Goal: Task Accomplishment & Management: Use online tool/utility

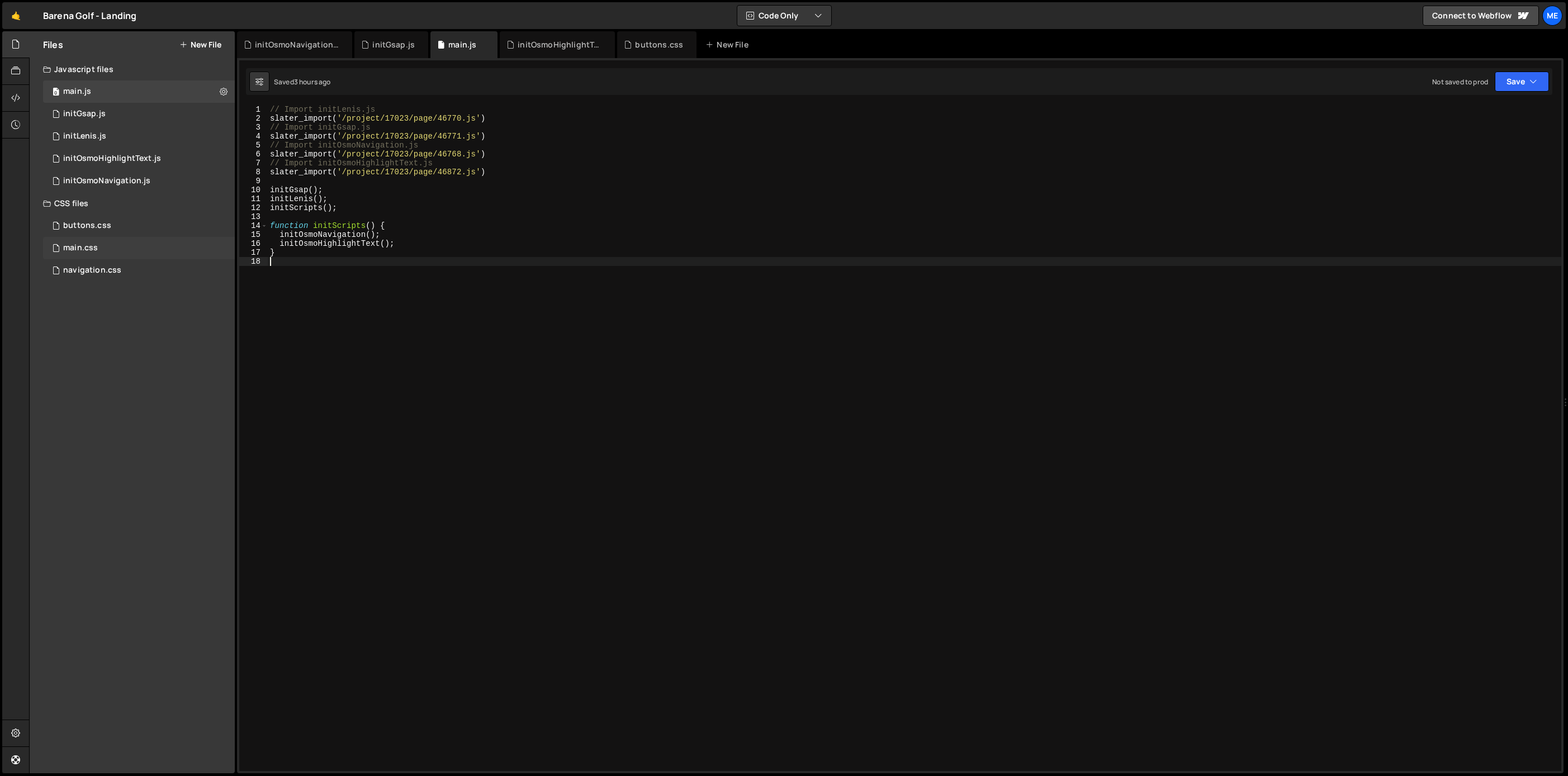
click at [78, 239] on div "main.css 0" at bounding box center [139, 248] width 192 height 23
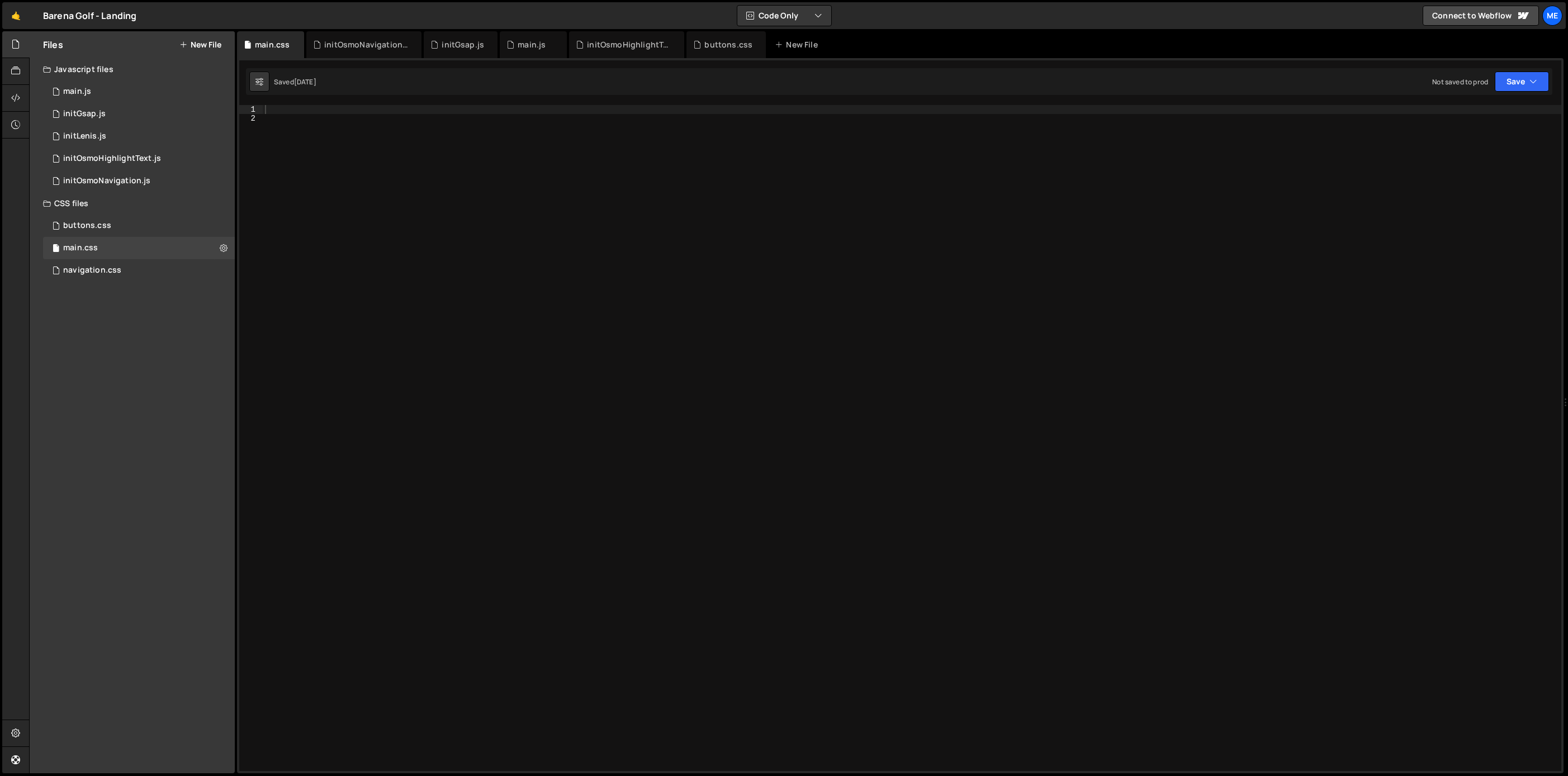
click at [337, 128] on div at bounding box center [912, 447] width 1299 height 684
paste textarea "}"
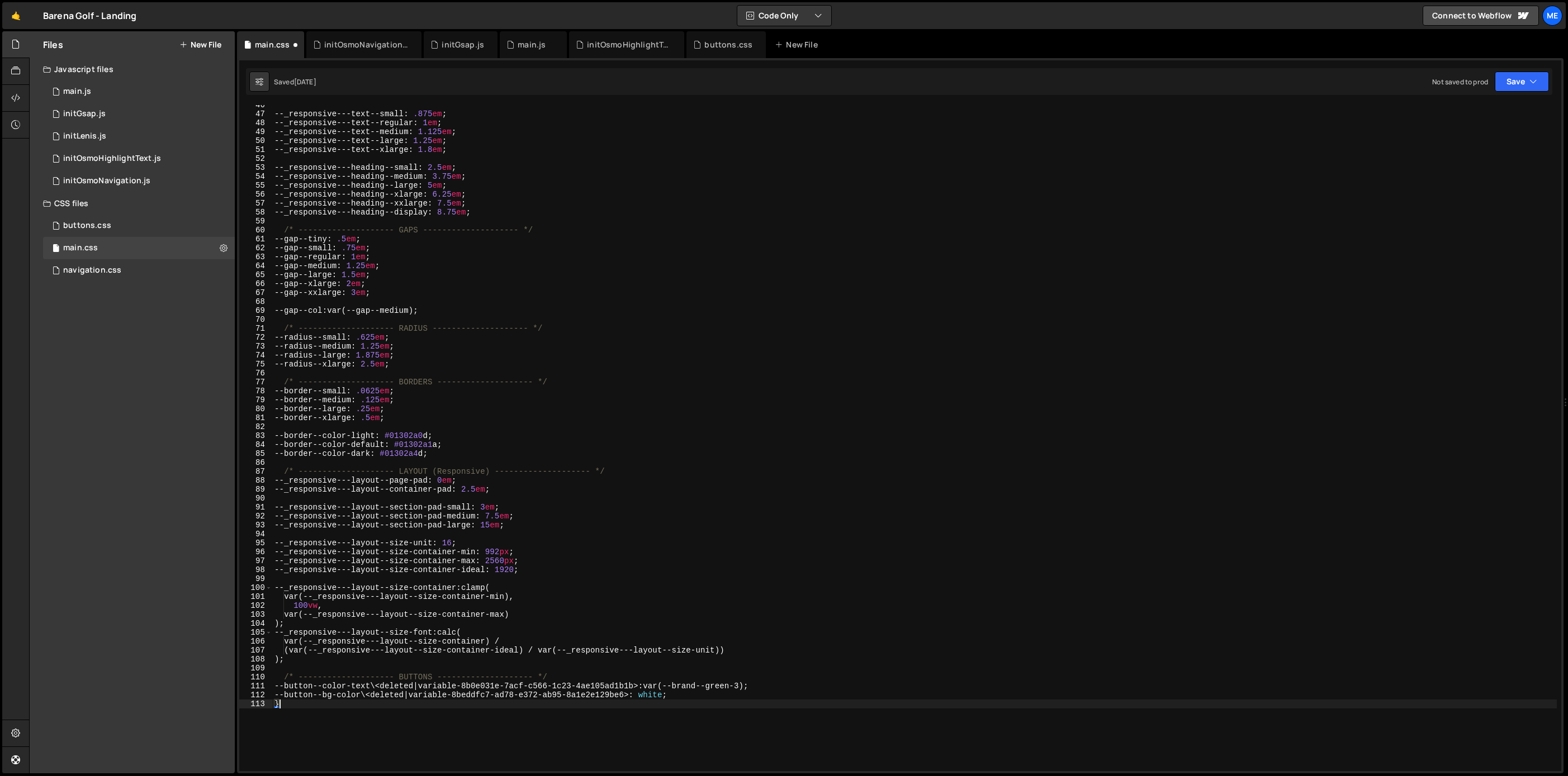
scroll to position [389, 0]
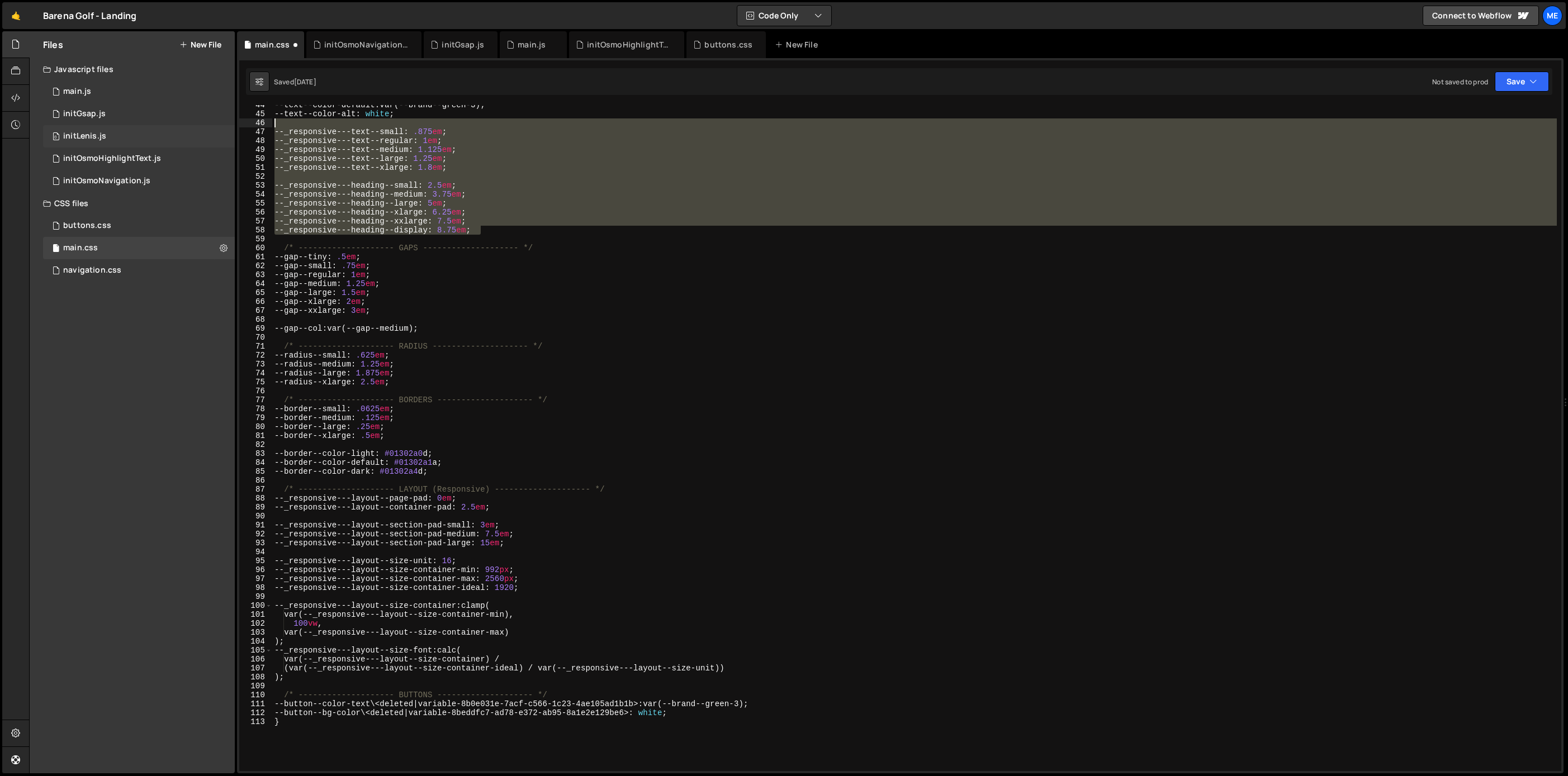
drag, startPoint x: 497, startPoint y: 233, endPoint x: 218, endPoint y: 126, distance: 298.8
click at [218, 126] on div "Files New File Javascript files 0 main.js 0 0 initGsap.js 0 0 initLenis.js 0 0 …" at bounding box center [798, 402] width 1539 height 743
type textarea "--_responsive---text--small: .875em;"
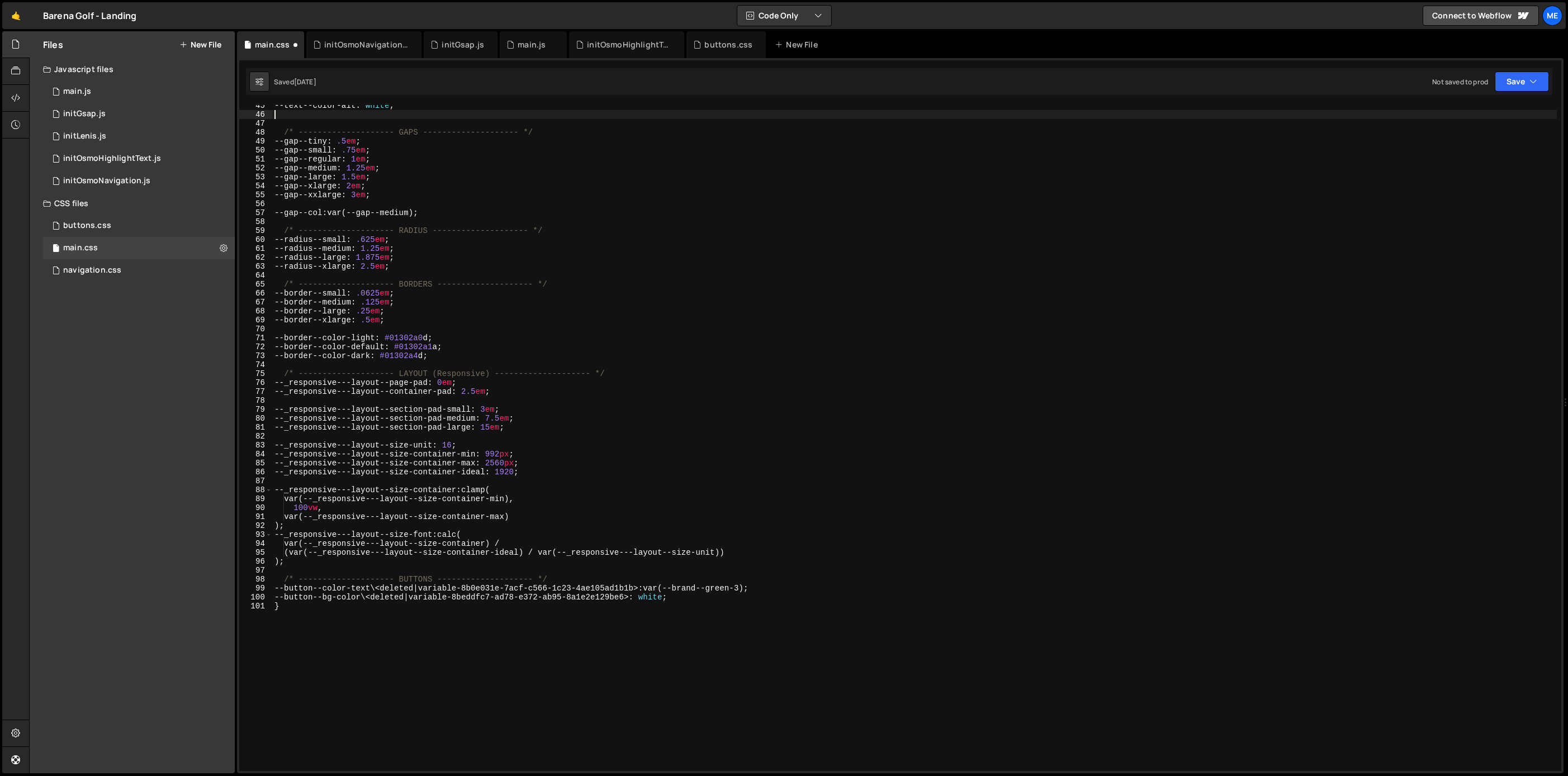
scroll to position [397, 0]
click at [615, 370] on div "--text--color-alt : white ; /* -------------------- GAPS -------------------- *…" at bounding box center [914, 443] width 1285 height 684
type textarea "/* -------------------- LAYOUT (Responsive) -------------------- */"
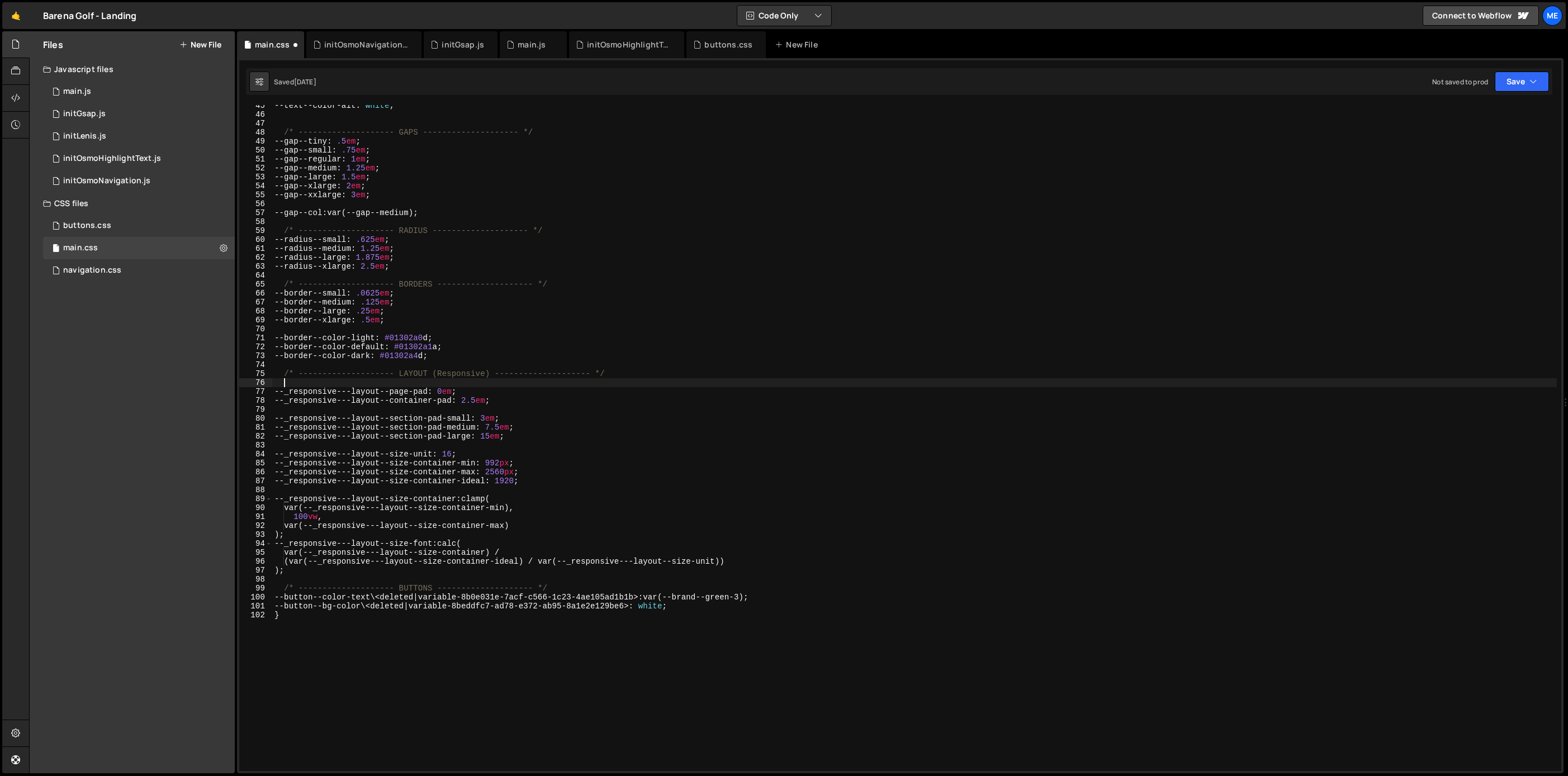
paste textarea "--_responsive---heading--display: 8.75em;"
type textarea "--_responsive---heading--display: 8.75em;"
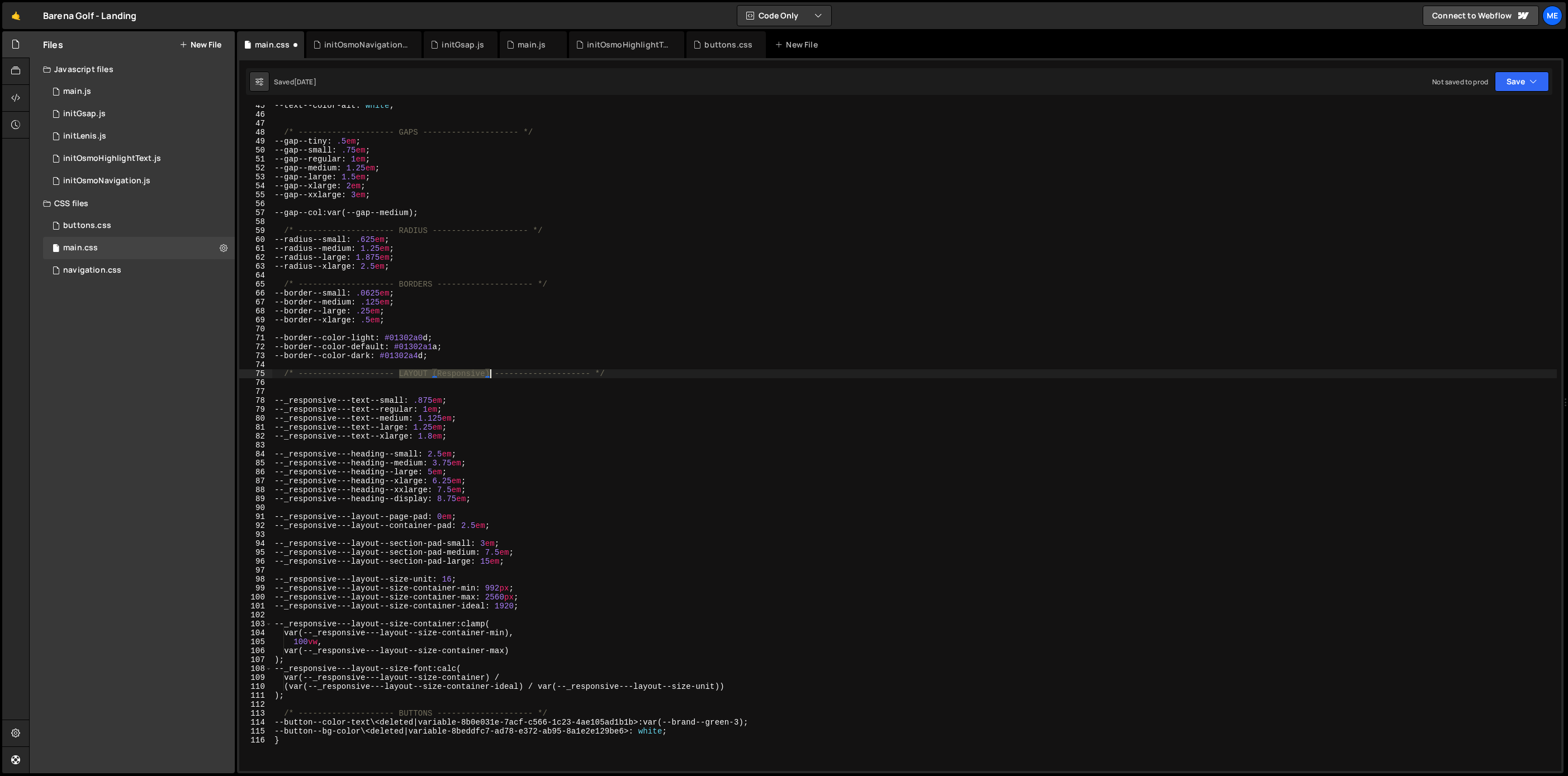
drag, startPoint x: 402, startPoint y: 371, endPoint x: 490, endPoint y: 371, distance: 88.0
click at [490, 371] on div "--text--color-alt : white ; /* -------------------- GAPS -------------------- *…" at bounding box center [914, 443] width 1285 height 684
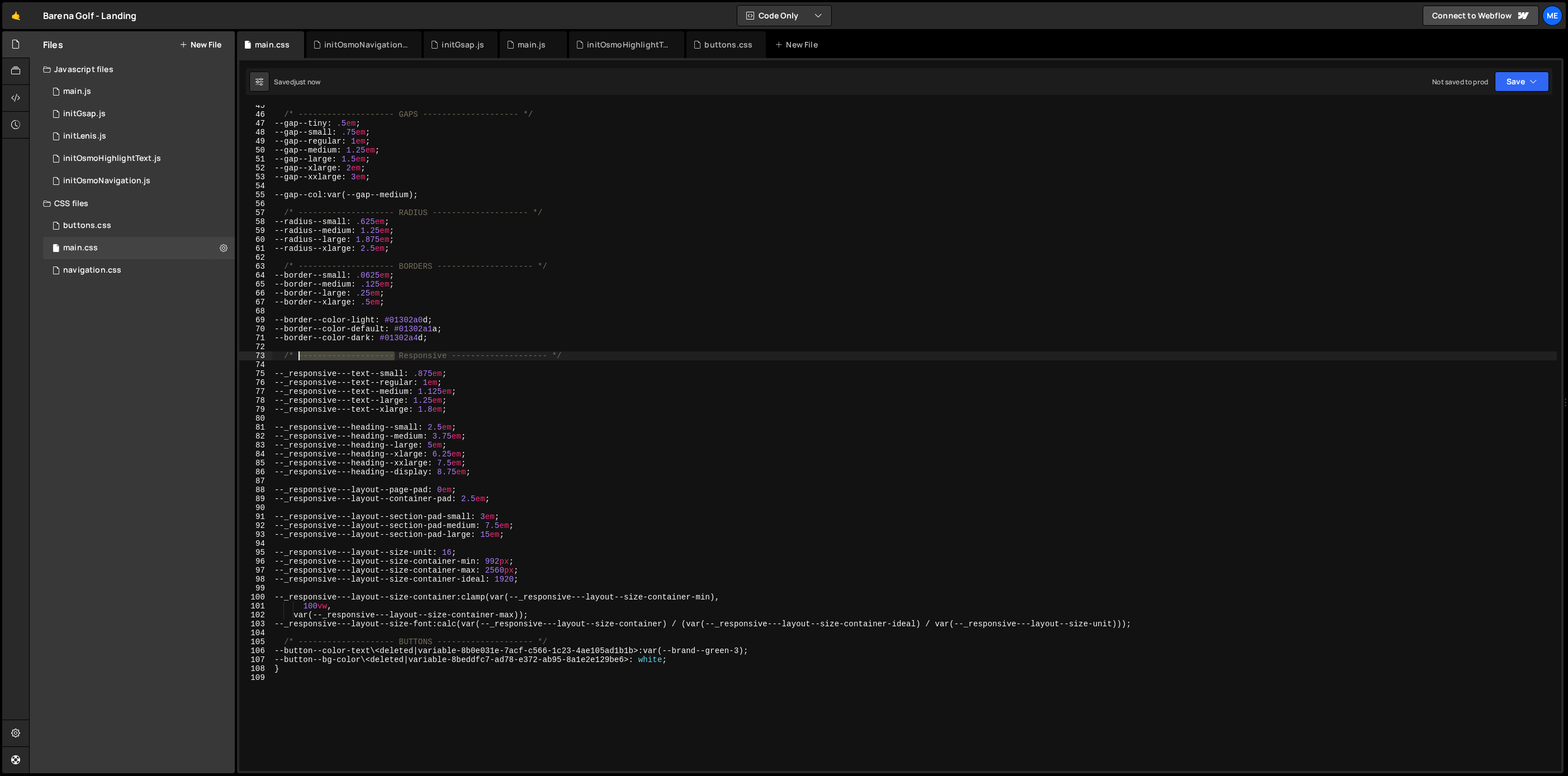
drag, startPoint x: 372, startPoint y: 355, endPoint x: 297, endPoint y: 356, distance: 75.0
click at [297, 356] on div "/* -------------------- GAPS -------------------- */ --gap--tiny : .5 em ; --ga…" at bounding box center [914, 443] width 1285 height 684
click at [297, 358] on div "/* -------------------- GAPS -------------------- */ --gap--tiny : .5 em ; --ga…" at bounding box center [914, 443] width 1285 height 684
drag, startPoint x: 411, startPoint y: 357, endPoint x: 499, endPoint y: 358, distance: 88.0
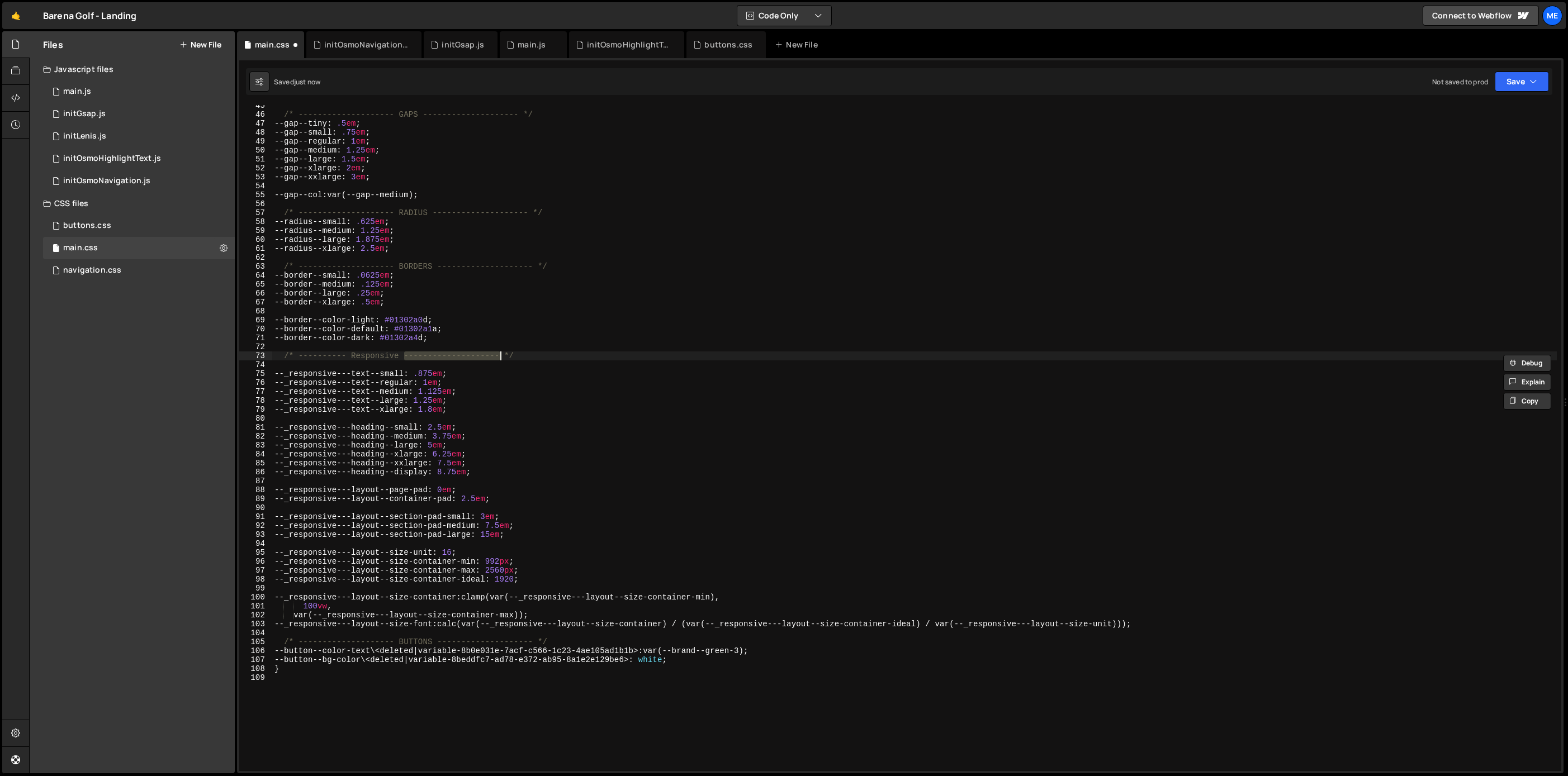
click at [499, 357] on div "/* -------------------- GAPS -------------------- */ --gap--tiny : .5 em ; --ga…" at bounding box center [914, 443] width 1285 height 684
paste textarea
click at [418, 266] on div "/* -------------------- GAPS -------------------- */ --gap--tiny : .5 em ; --ga…" at bounding box center [914, 443] width 1285 height 684
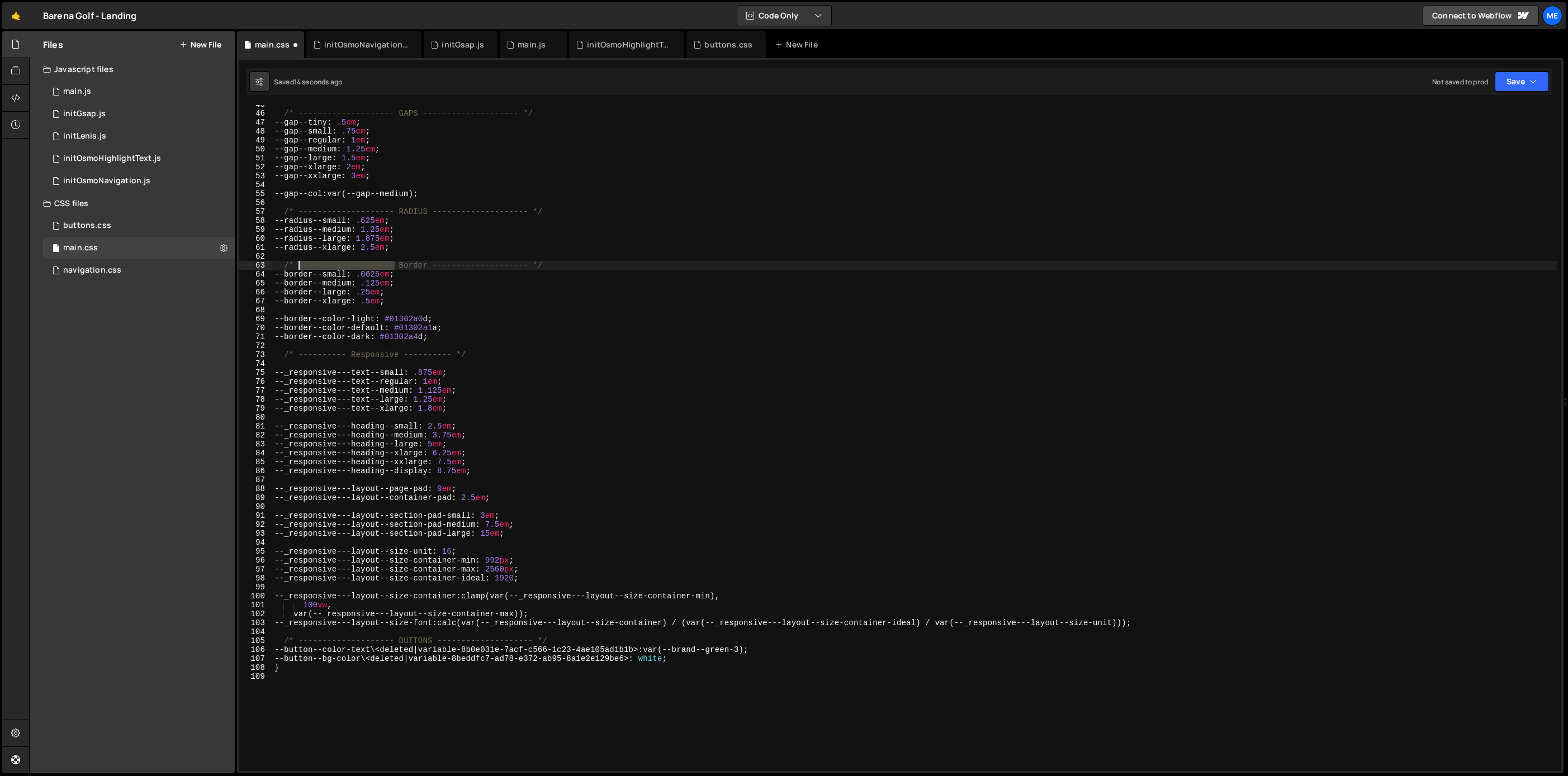
drag, startPoint x: 395, startPoint y: 266, endPoint x: 305, endPoint y: 264, distance: 90.0
click at [297, 265] on div "/* -------------------- GAPS -------------------- */ --gap--tiny : .5 em ; --ga…" at bounding box center [914, 442] width 1285 height 684
paste textarea
drag, startPoint x: 481, startPoint y: 267, endPoint x: 385, endPoint y: 266, distance: 96.0
click at [383, 264] on div "/* -------------------- GAPS -------------------- */ --gap--tiny : .5 em ; --ga…" at bounding box center [914, 442] width 1285 height 684
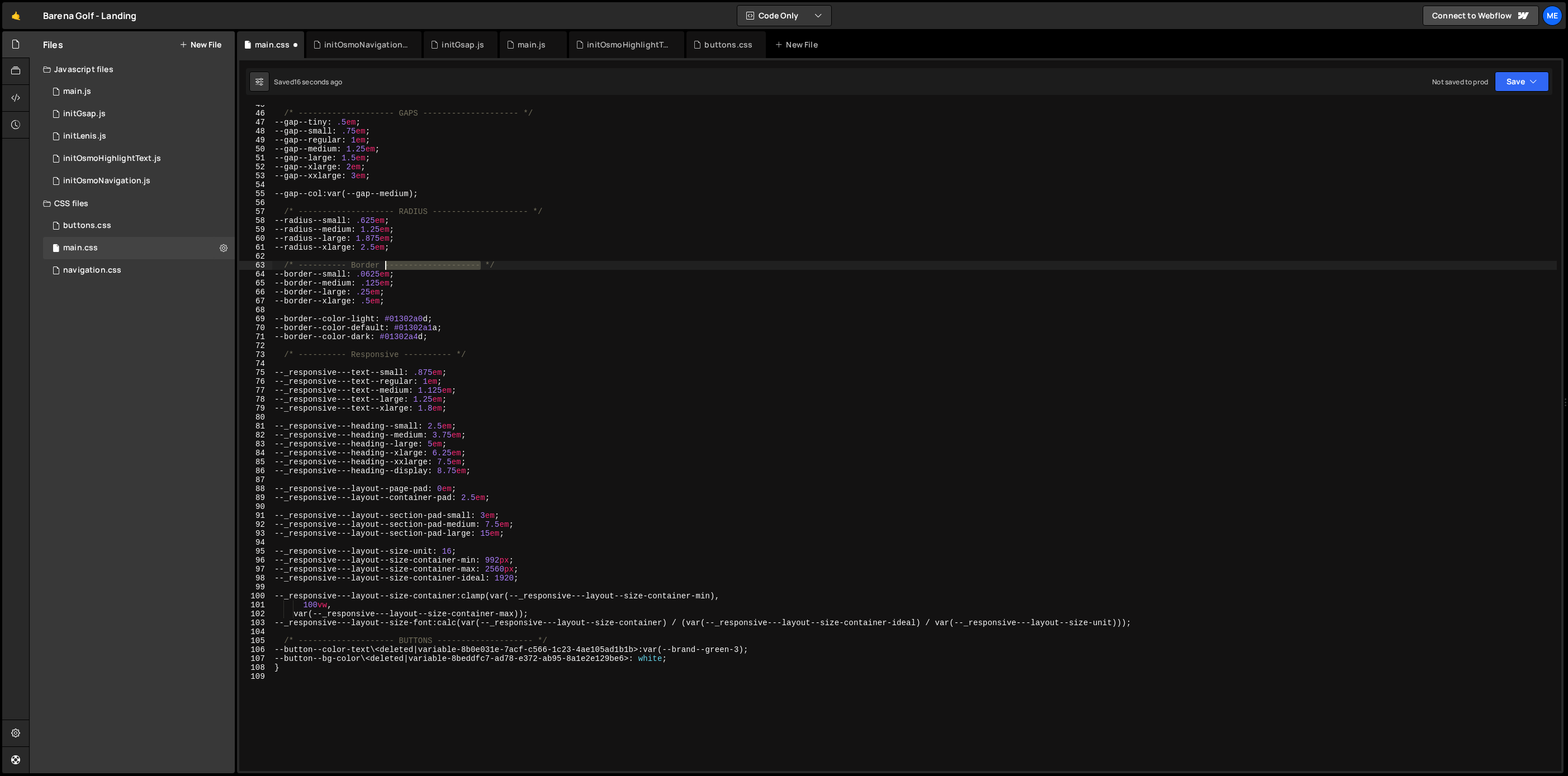
paste textarea
drag, startPoint x: 432, startPoint y: 212, endPoint x: 528, endPoint y: 214, distance: 96.0
click at [529, 214] on div "/* -------------------- GAPS -------------------- */ --gap--tiny : .5 em ; --ga…" at bounding box center [914, 442] width 1285 height 684
paste textarea
drag, startPoint x: 395, startPoint y: 213, endPoint x: 323, endPoint y: 234, distance: 75.0
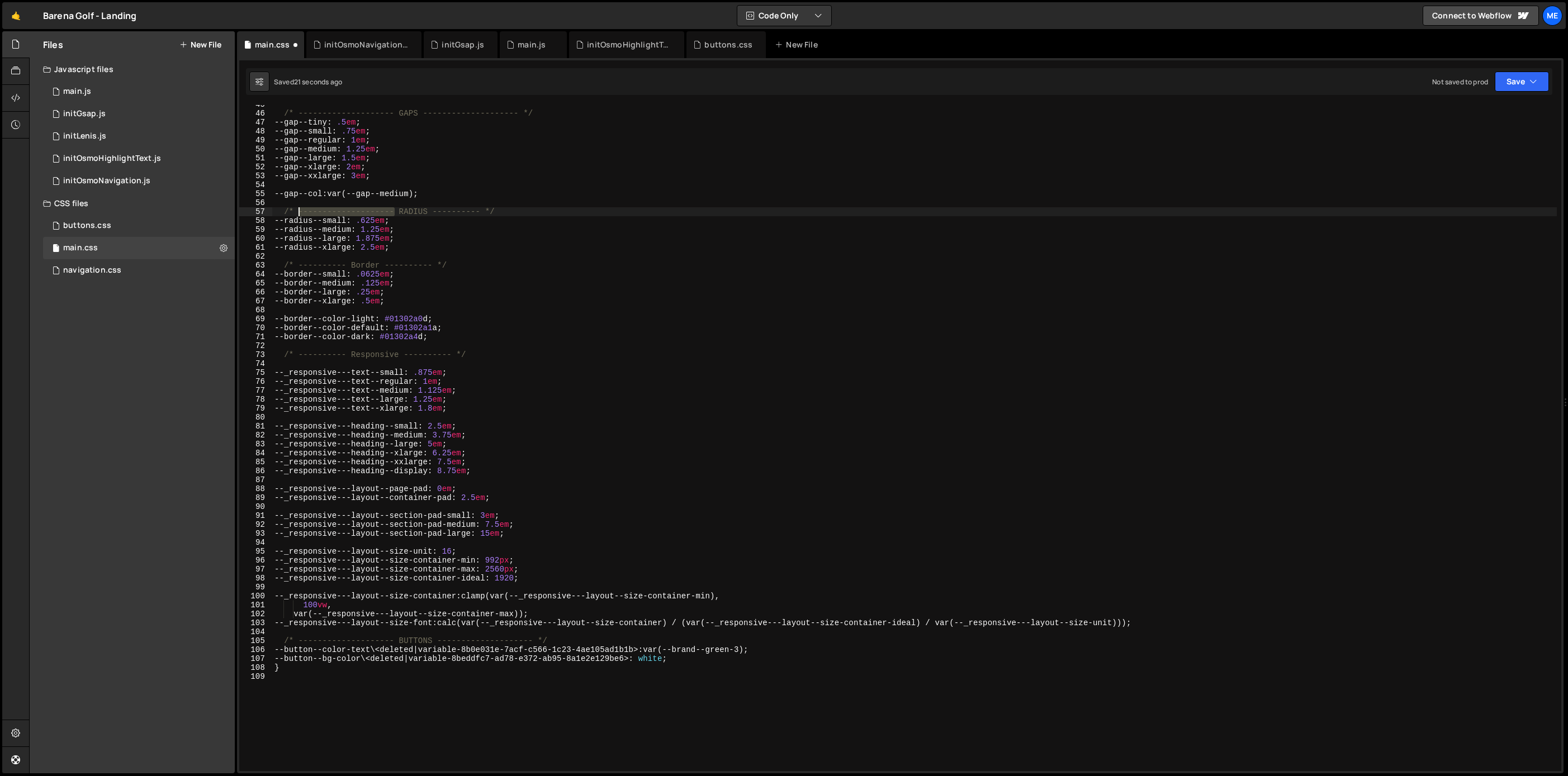
click at [299, 213] on div "/* -------------------- GAPS -------------------- */ --gap--tiny : .5 em ; --ga…" at bounding box center [914, 442] width 1285 height 684
paste textarea
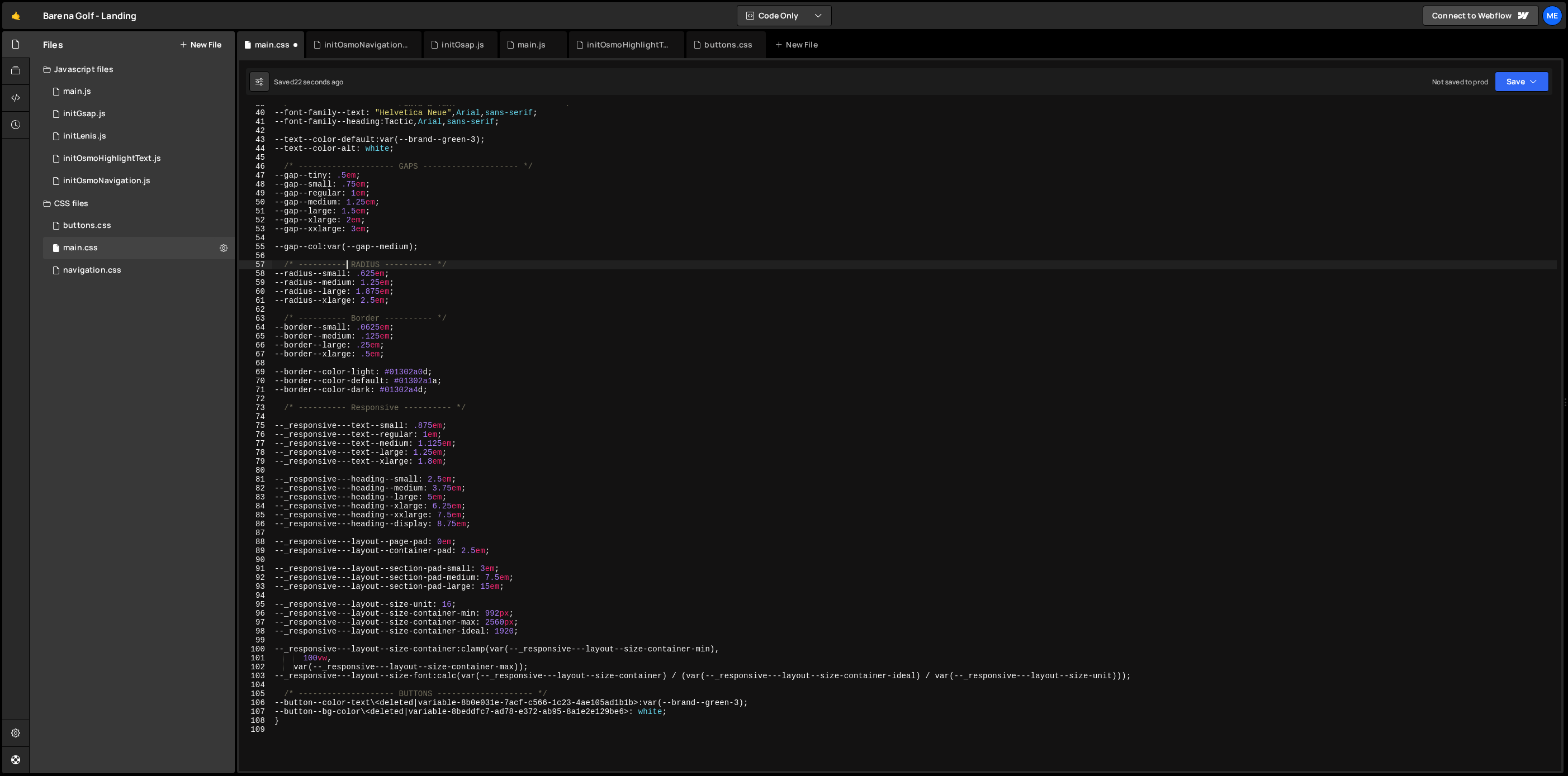
scroll to position [334, 0]
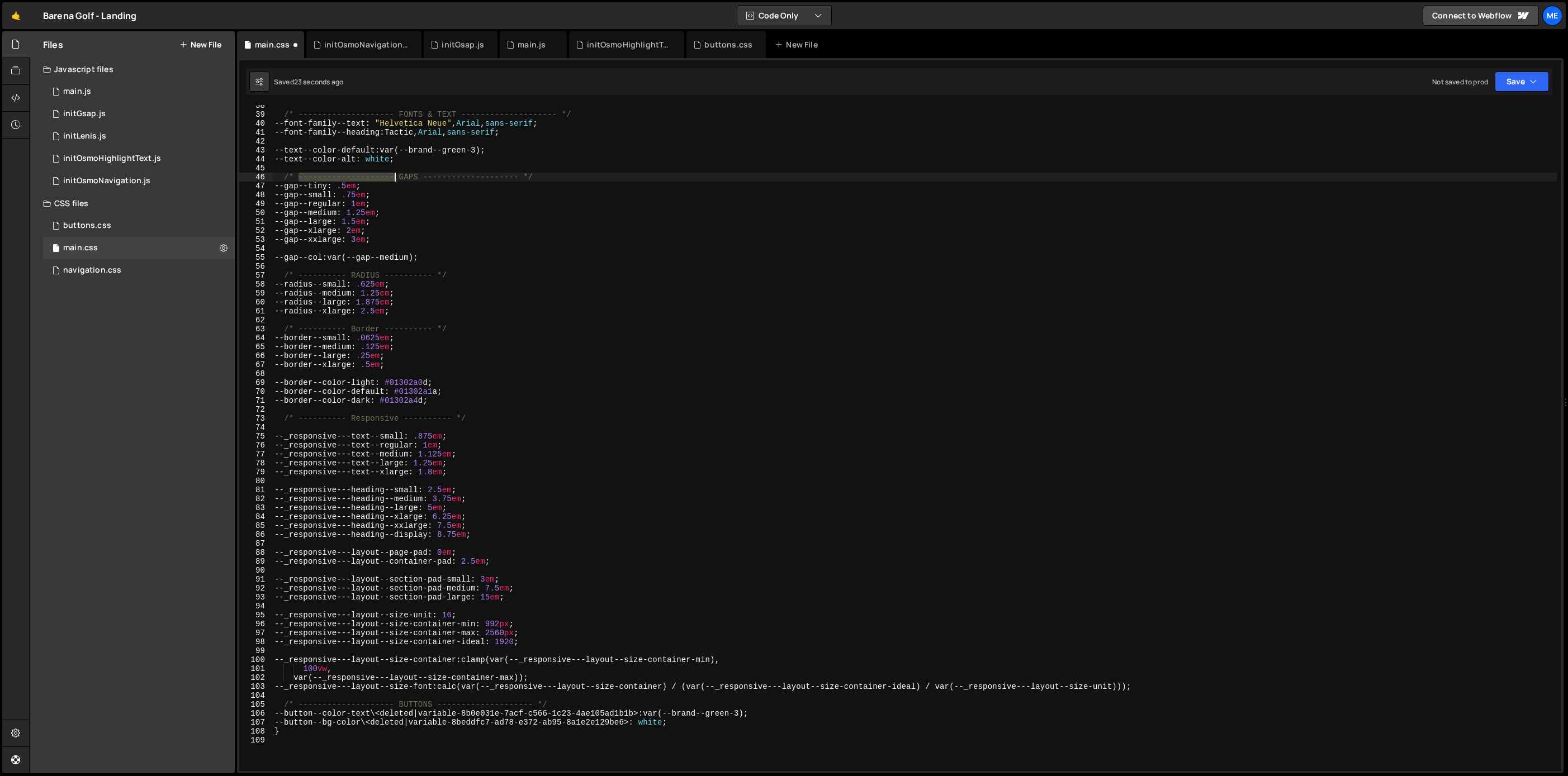
drag, startPoint x: 299, startPoint y: 178, endPoint x: 396, endPoint y: 176, distance: 97.0
click at [396, 176] on div "/* -------------------- FONTS & TEXT -------------------- */ --font-family--tex…" at bounding box center [914, 443] width 1285 height 684
paste textarea
drag, startPoint x: 392, startPoint y: 178, endPoint x: 470, endPoint y: 178, distance: 78.0
click at [470, 178] on div "/* -------------------- FONTS & TEXT -------------------- */ --font-family--tex…" at bounding box center [914, 443] width 1285 height 684
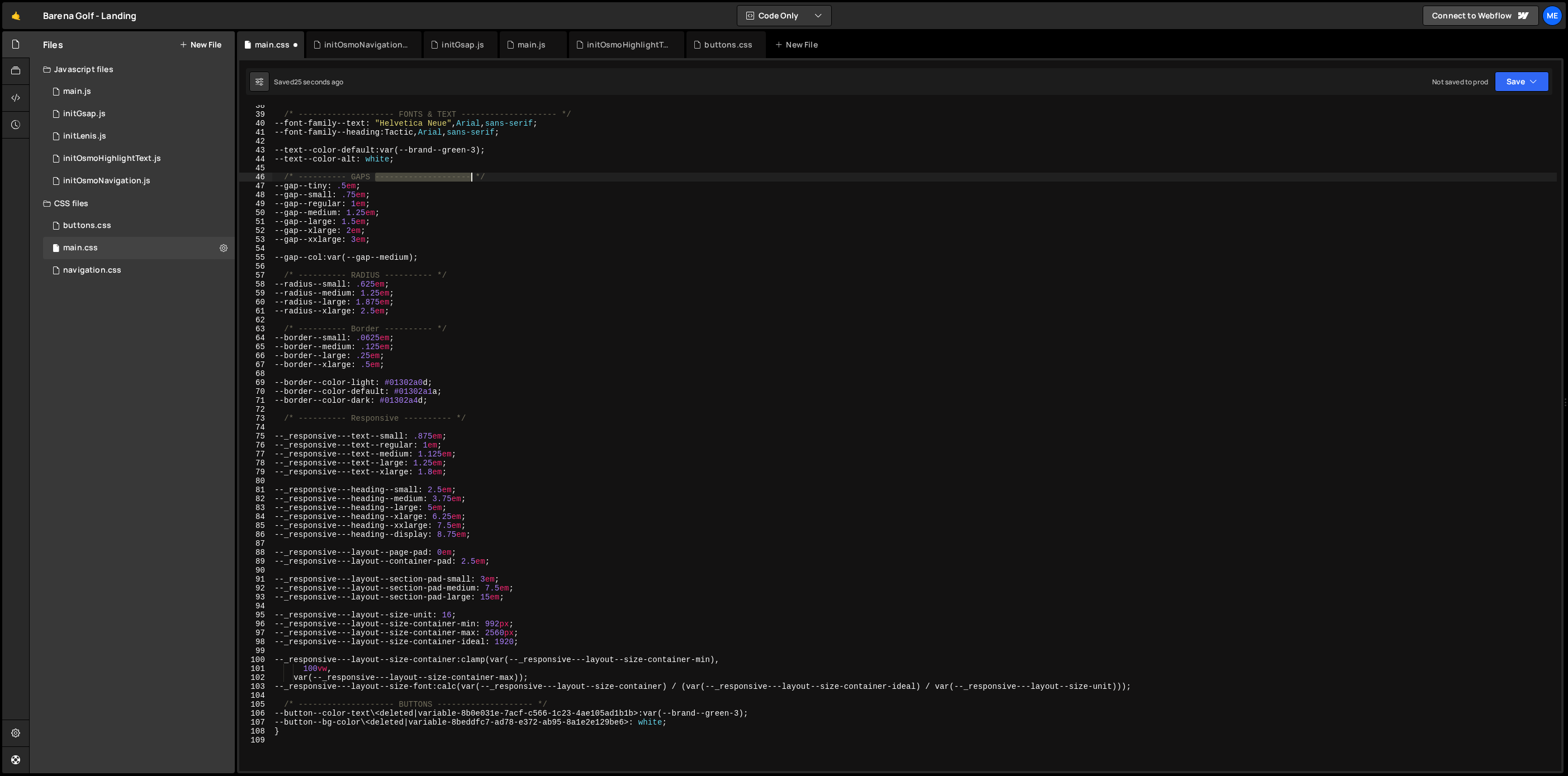
paste textarea
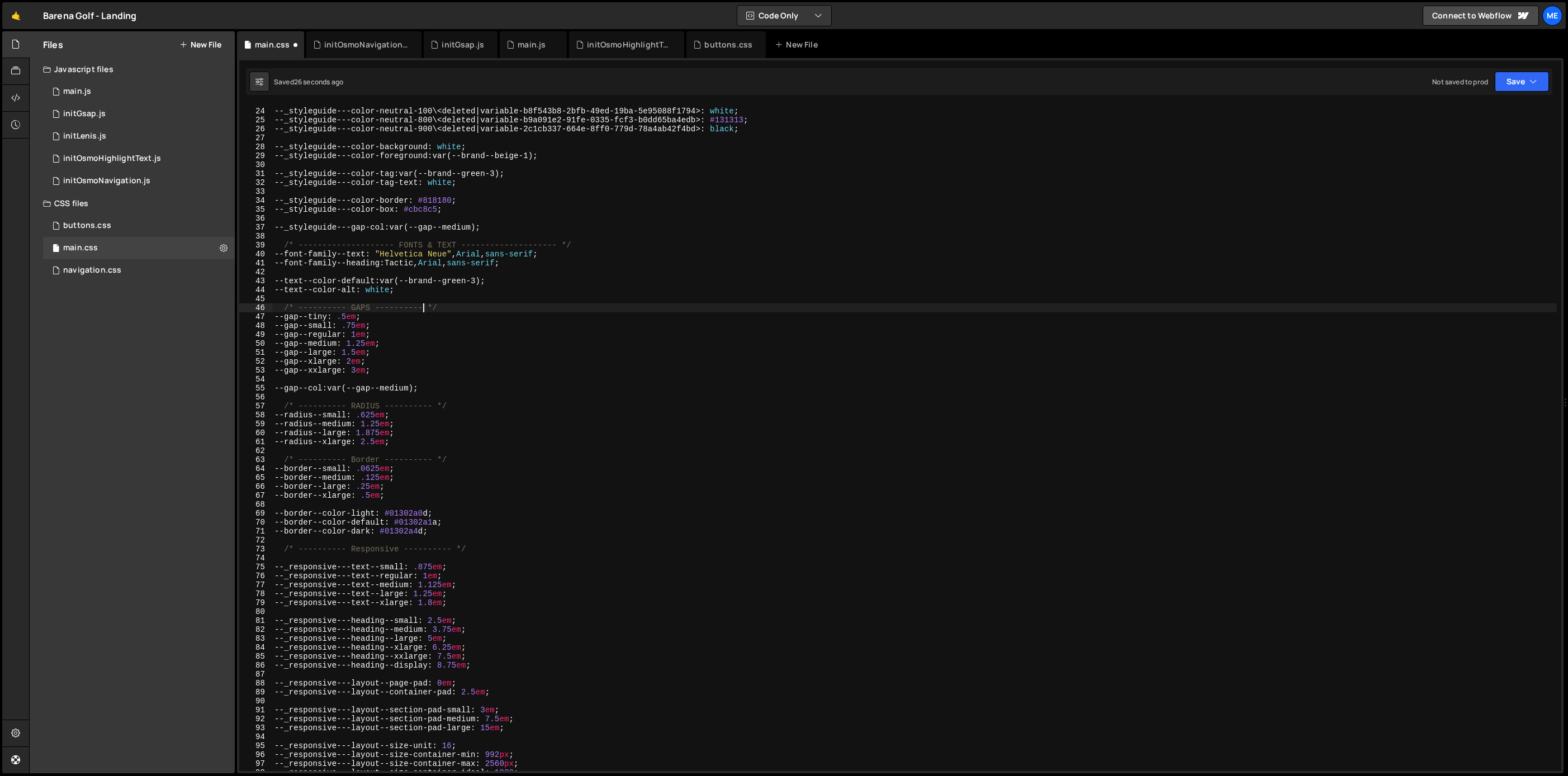
scroll to position [197, 0]
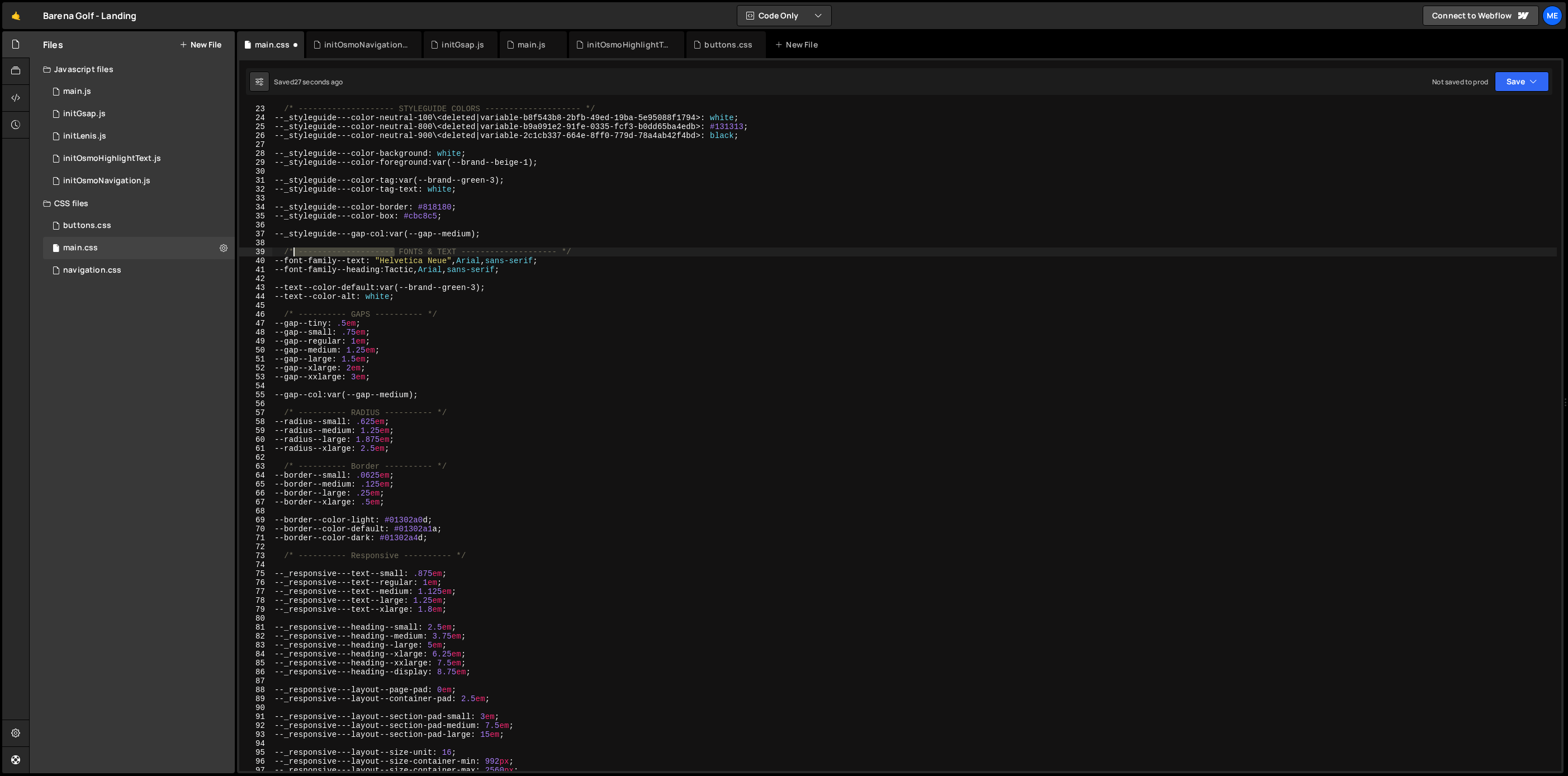
drag, startPoint x: 394, startPoint y: 253, endPoint x: 299, endPoint y: 252, distance: 95.0
click at [295, 251] on div "/* -------------------- STYLEGUIDE COLORS -------------------- */ --_styleguide…" at bounding box center [914, 446] width 1285 height 684
paste textarea
click at [294, 251] on div "/* -------------------- STYLEGUIDE COLORS -------------------- */ --_styleguide…" at bounding box center [914, 446] width 1285 height 684
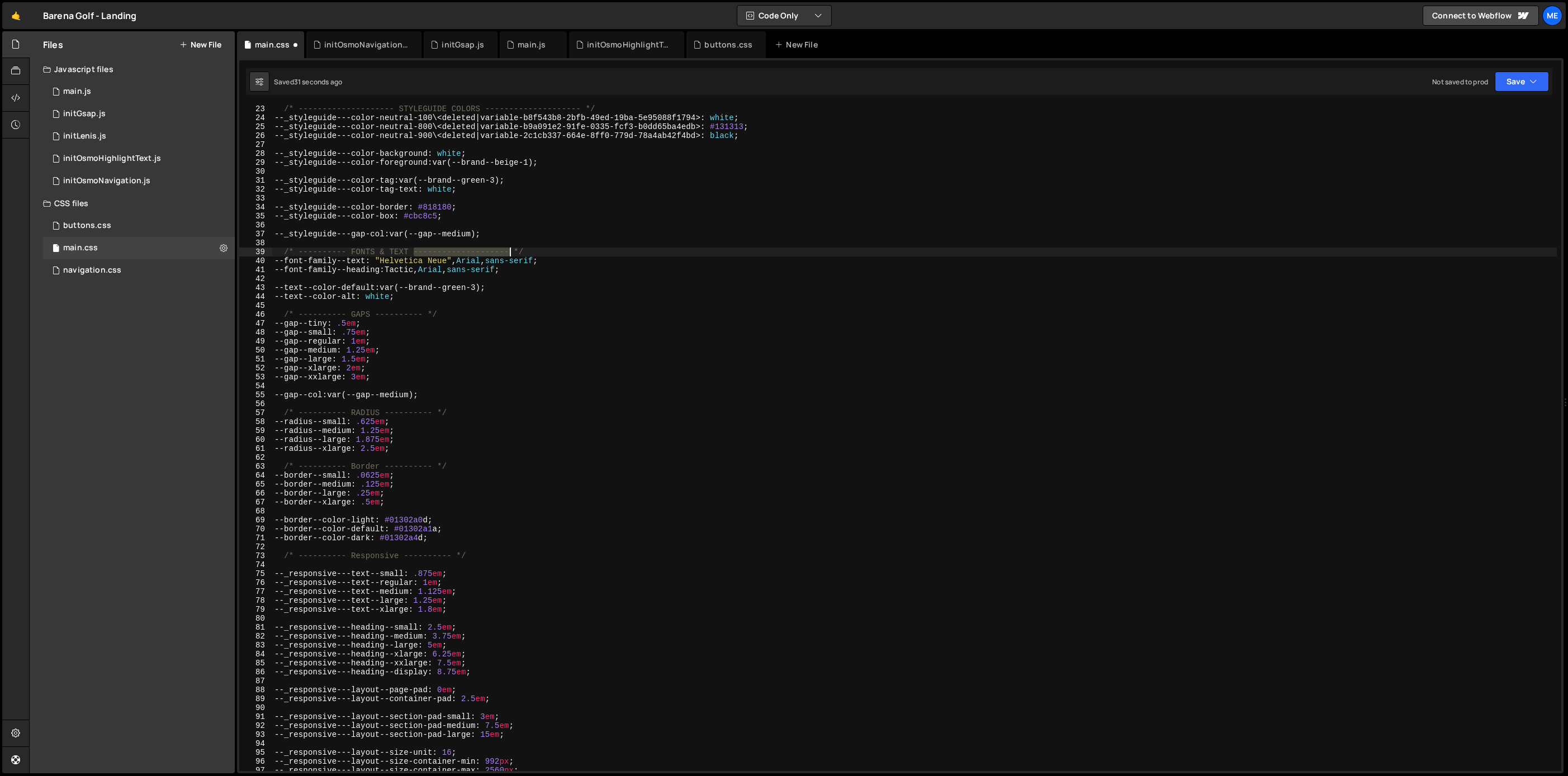
drag, startPoint x: 414, startPoint y: 250, endPoint x: 510, endPoint y: 253, distance: 96.0
click at [510, 253] on div "/* -------------------- STYLEGUIDE COLORS -------------------- */ --_styleguide…" at bounding box center [914, 446] width 1285 height 684
paste textarea
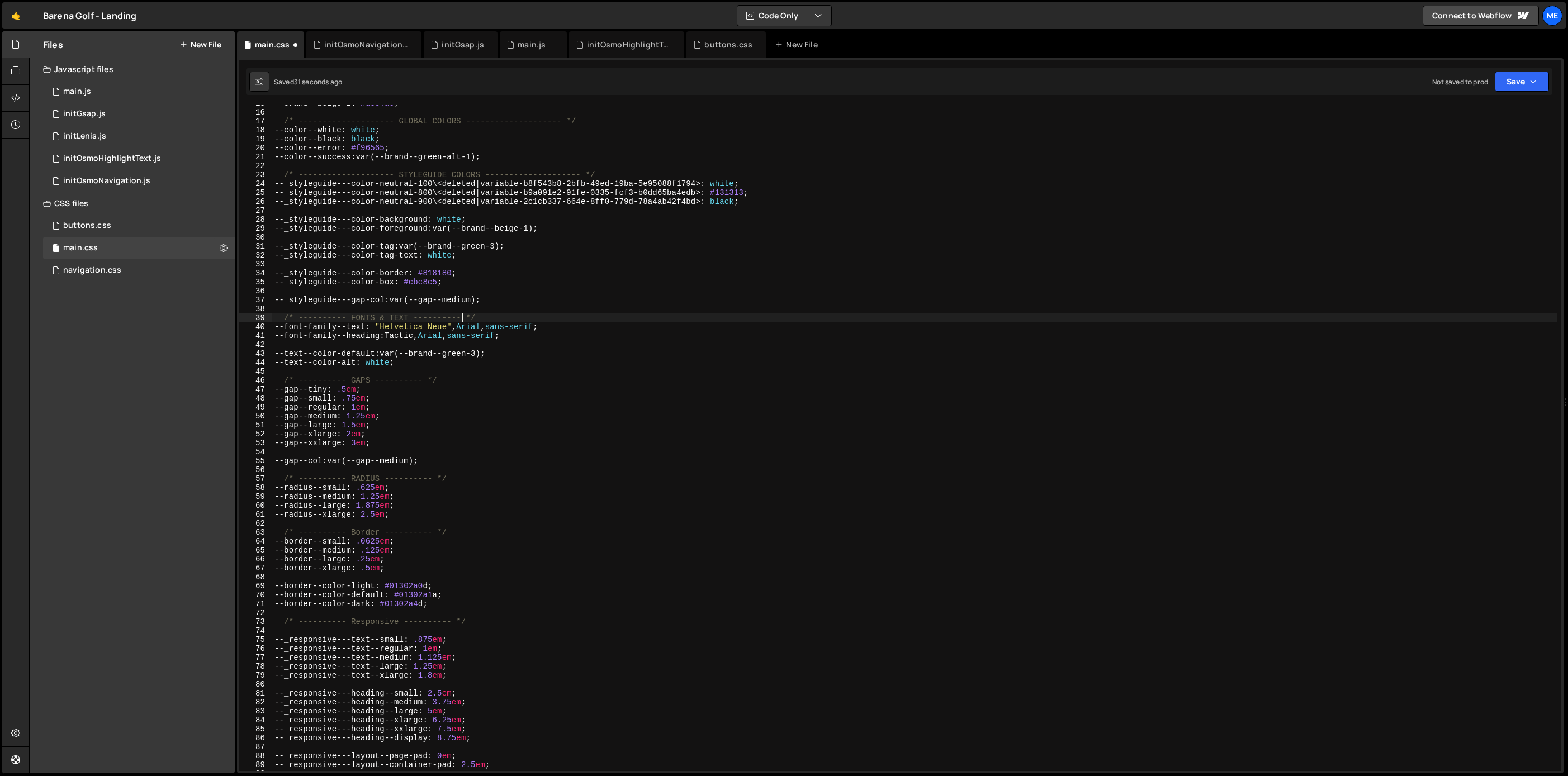
scroll to position [7, 0]
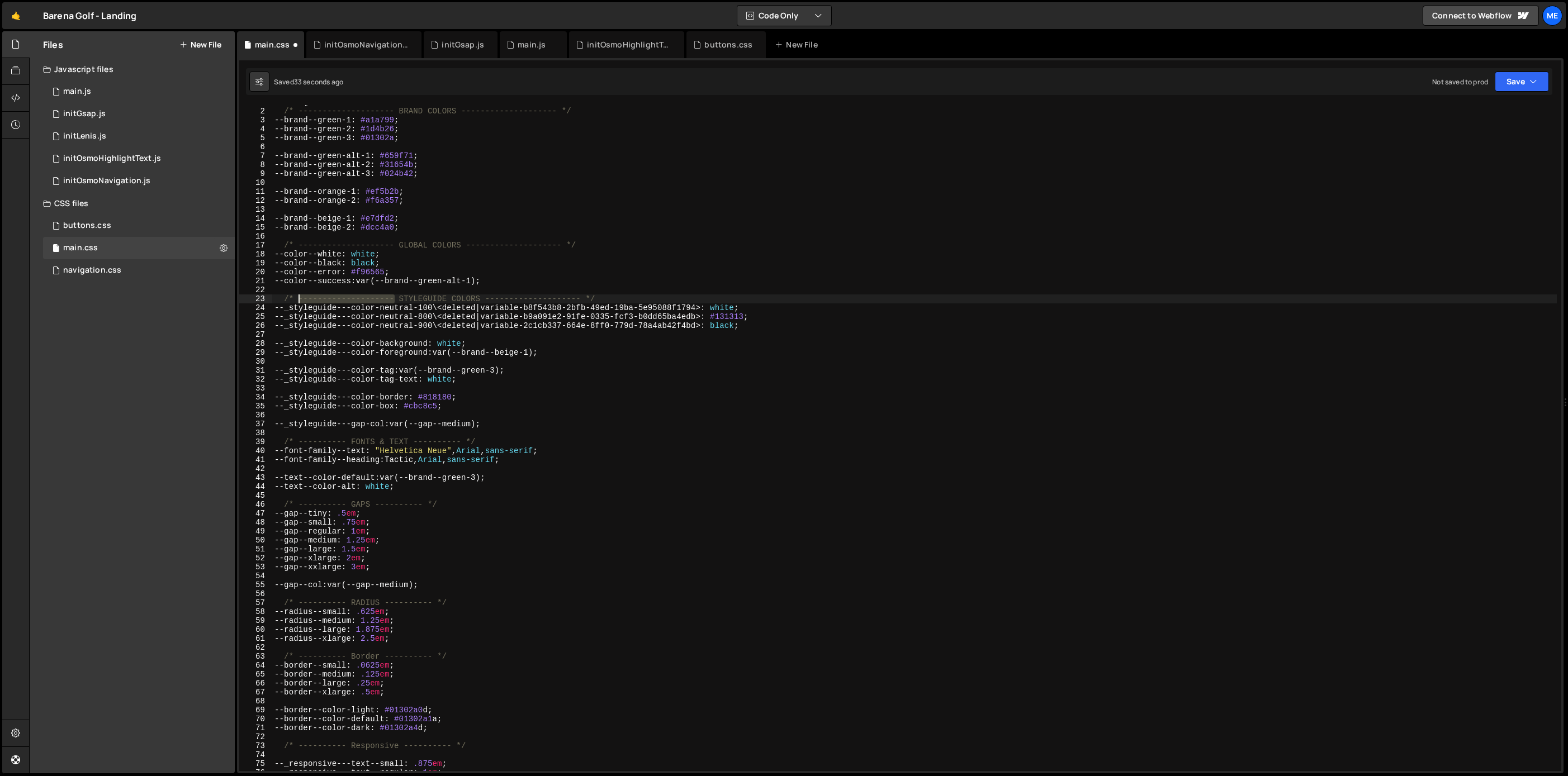
drag, startPoint x: 369, startPoint y: 298, endPoint x: 298, endPoint y: 298, distance: 71.0
click at [296, 297] on div ":root { /* -------------------- BRAND COLORS -------------------- */ --brand--g…" at bounding box center [914, 440] width 1285 height 684
paste textarea
drag, startPoint x: 437, startPoint y: 297, endPoint x: 534, endPoint y: 296, distance: 97.0
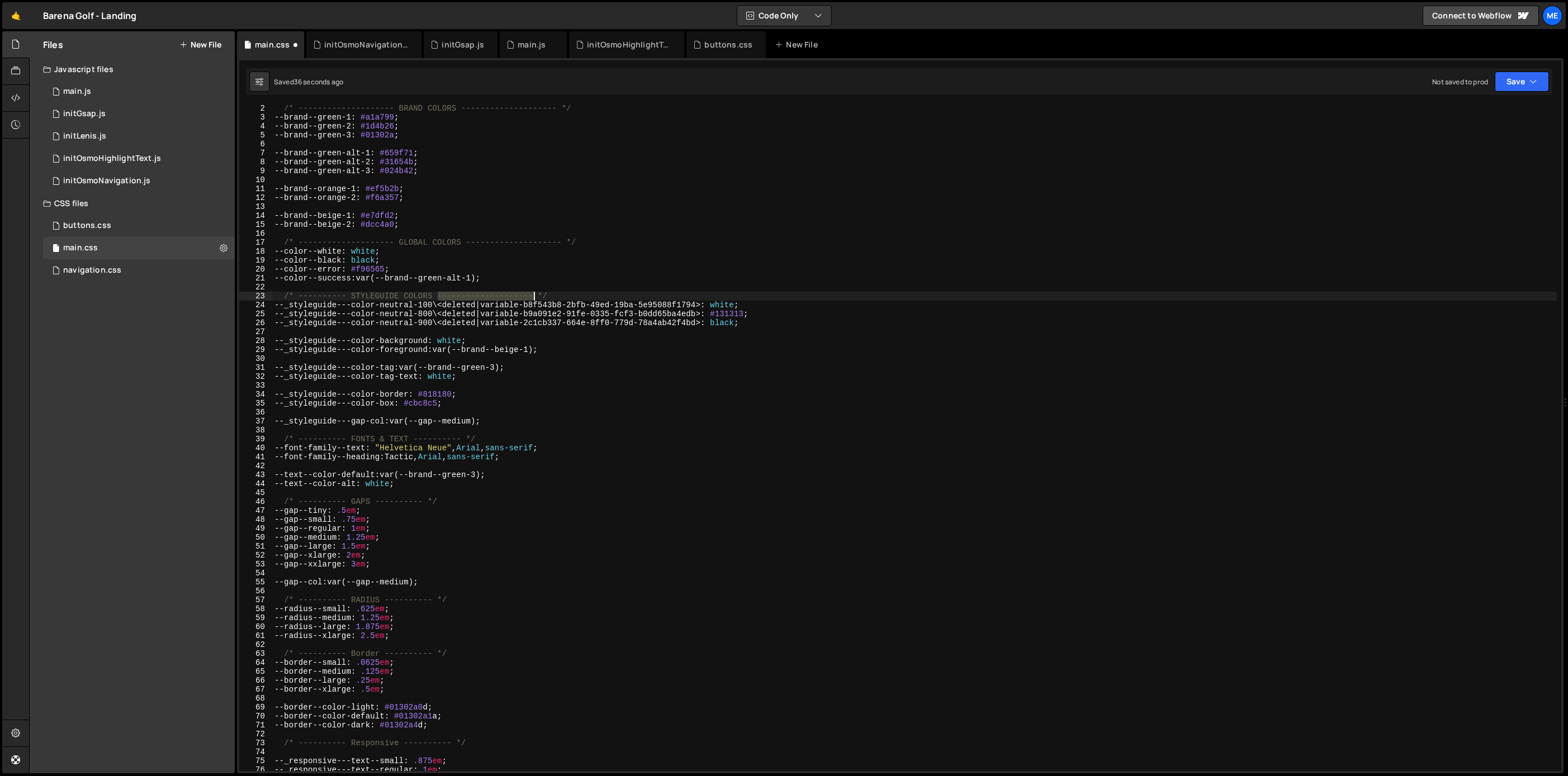
click at [534, 296] on div "/* -------------------- BRAND COLORS -------------------- */ --brand--green-1 :…" at bounding box center [914, 446] width 1285 height 684
paste textarea
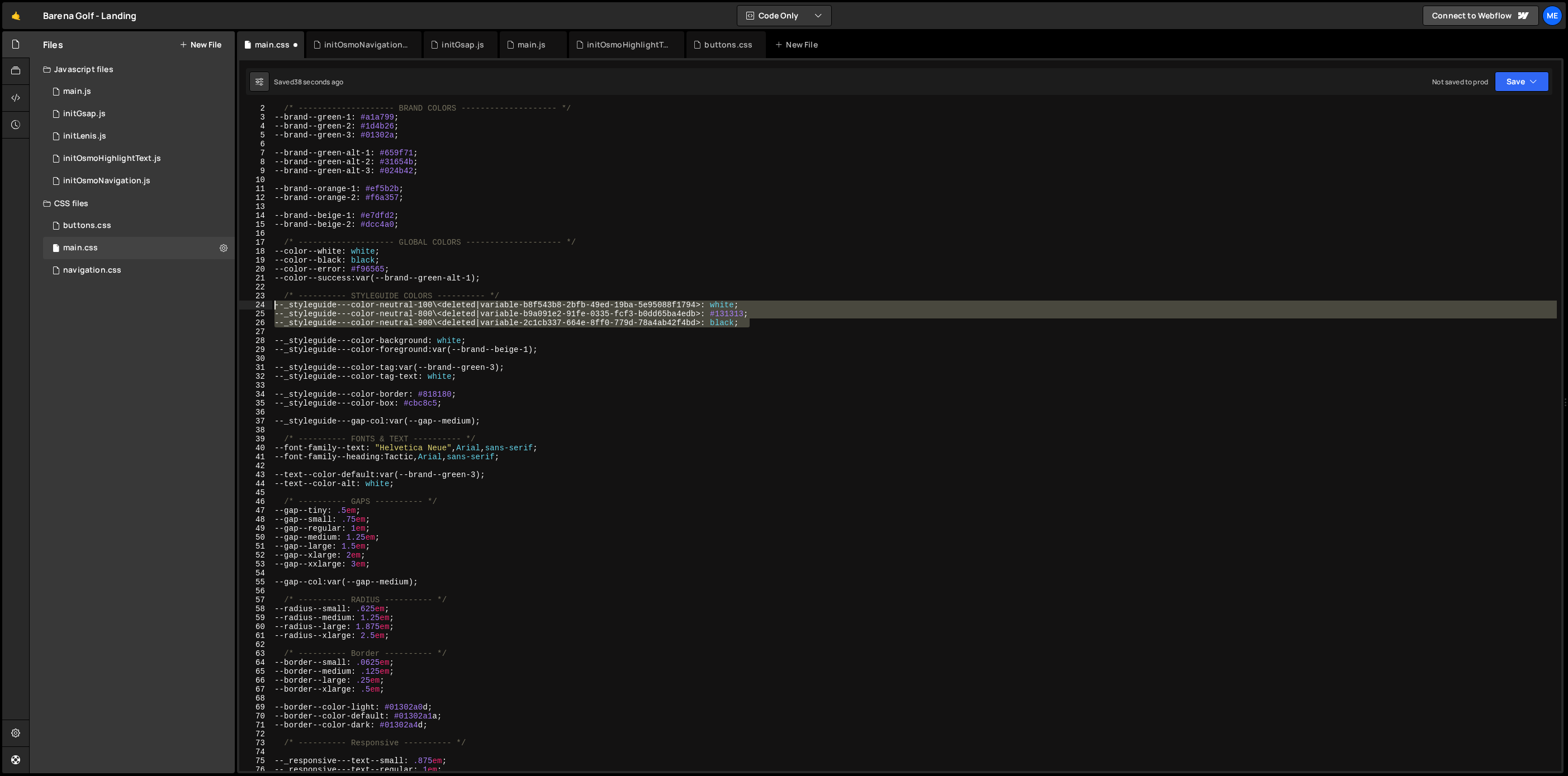
drag, startPoint x: 740, startPoint y: 326, endPoint x: 253, endPoint y: 308, distance: 487.3
click at [253, 308] on div "/* ---------- STYLEGUIDE COLORS ---------- */ 2 3 4 5 6 7 8 9 10 11 12 13 14 15…" at bounding box center [900, 438] width 1322 height 666
type textarea "--_styleguide---color-neutral-100\<deleted|variable-b8f543b8-2bfb-49ed-19ba-5e9…"
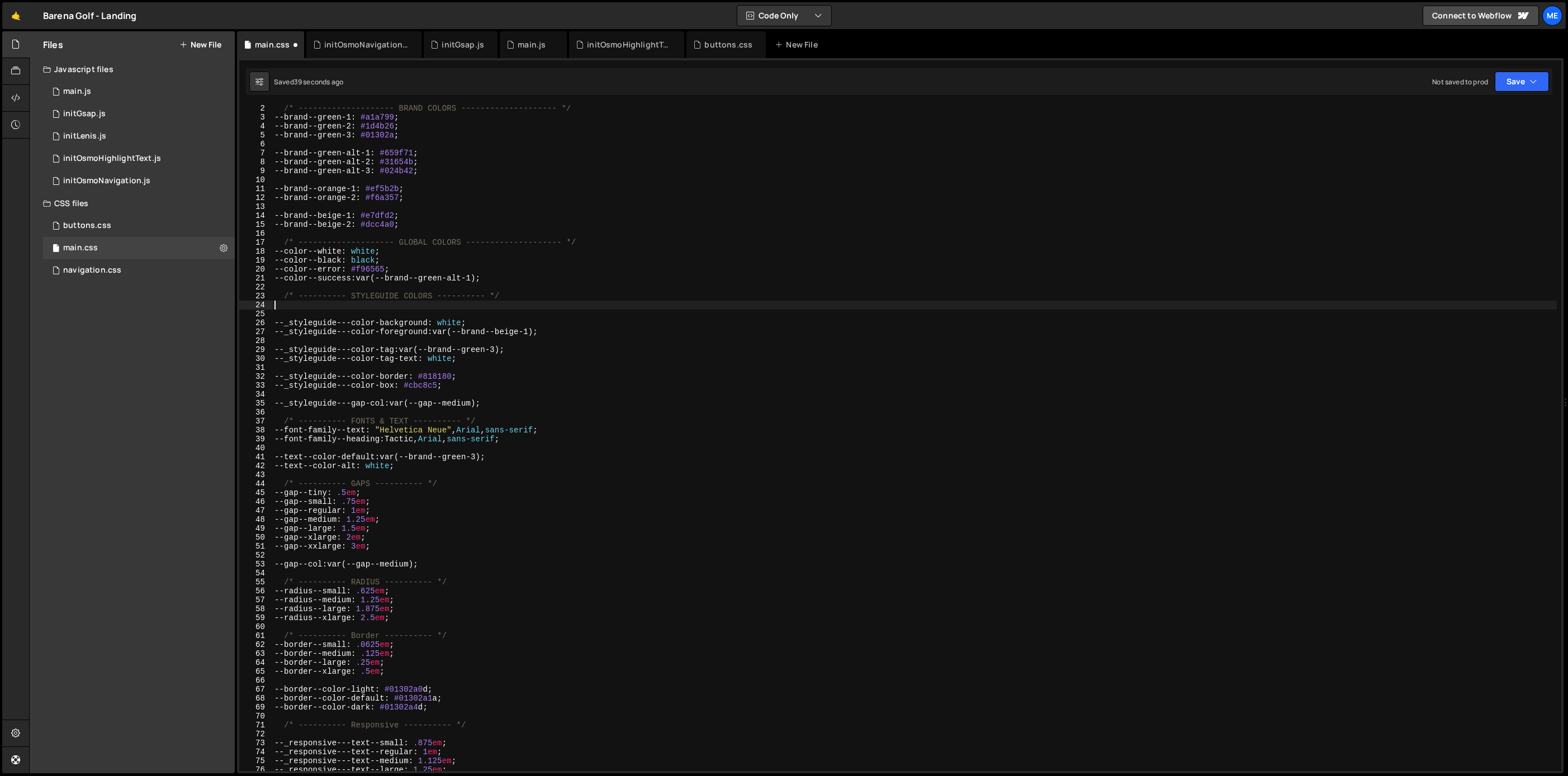
scroll to position [0, 0]
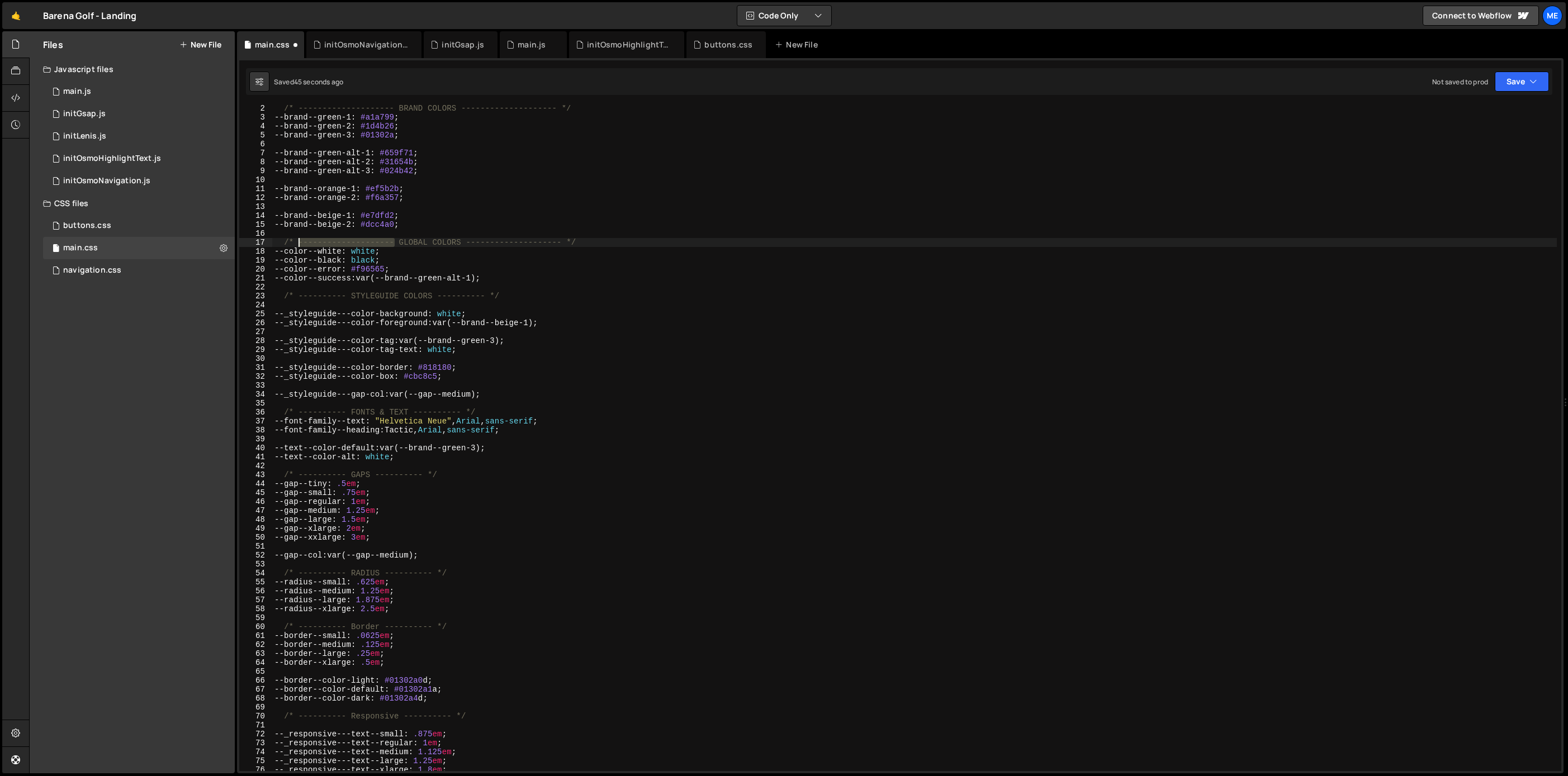
drag, startPoint x: 396, startPoint y: 243, endPoint x: 315, endPoint y: 243, distance: 81.0
click at [299, 240] on div "/* -------------------- BRAND COLORS -------------------- */ --brand--green-1 :…" at bounding box center [914, 446] width 1285 height 684
paste textarea
drag, startPoint x: 418, startPoint y: 243, endPoint x: 514, endPoint y: 246, distance: 96.0
click at [515, 245] on div "/* -------------------- BRAND COLORS -------------------- */ --brand--green-1 :…" at bounding box center [914, 446] width 1285 height 684
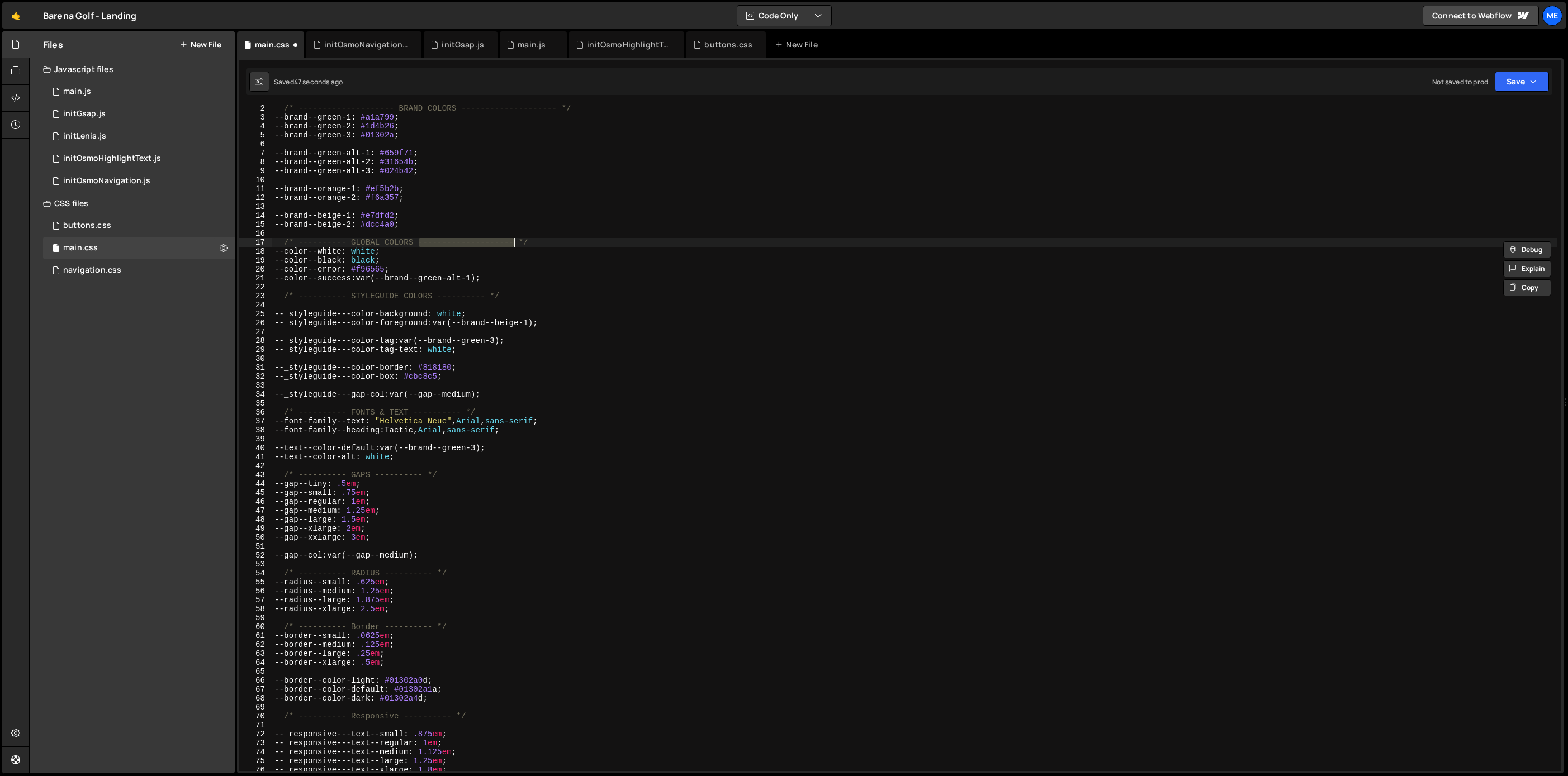
paste textarea
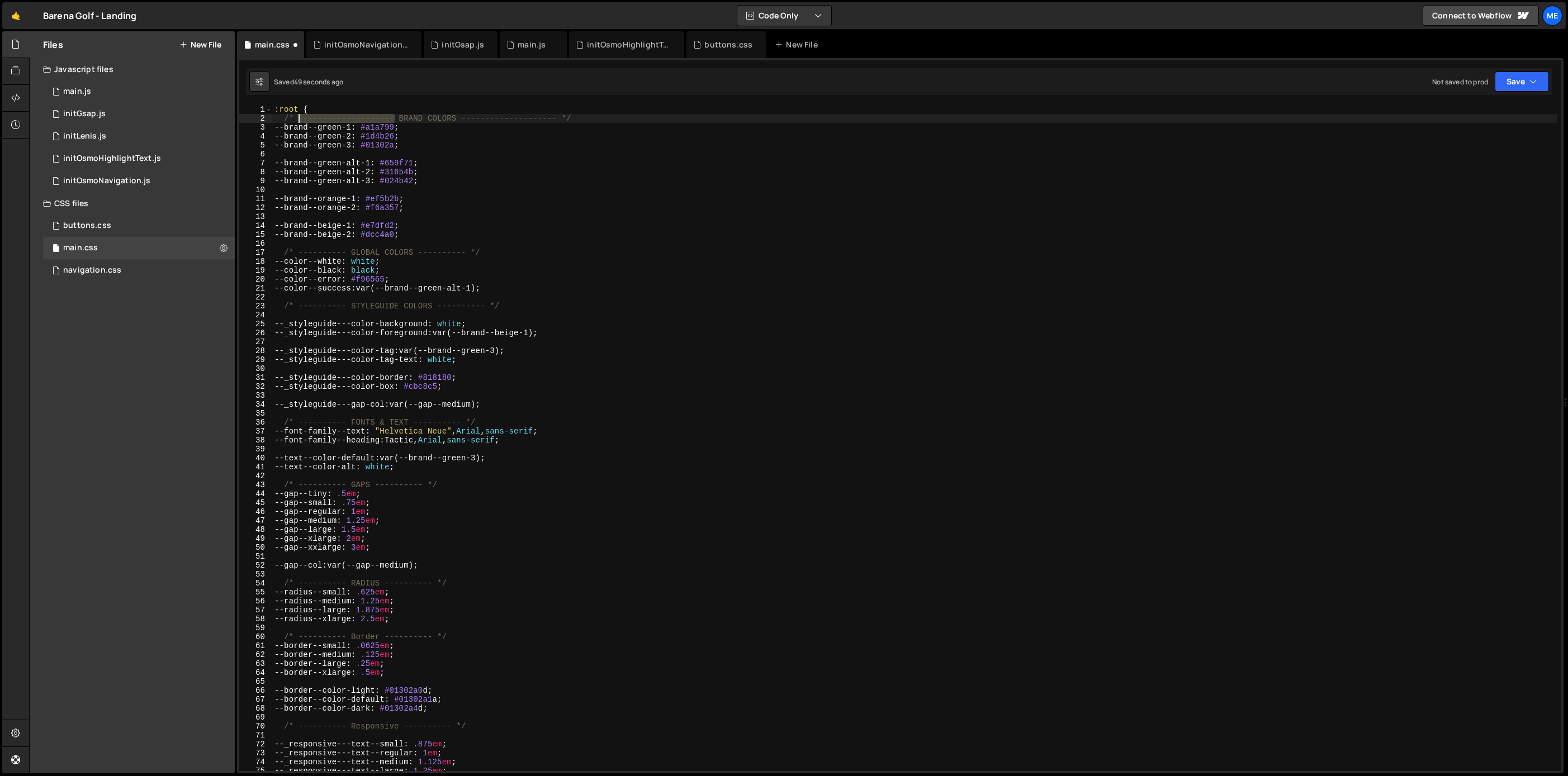
drag, startPoint x: 396, startPoint y: 117, endPoint x: 316, endPoint y: 120, distance: 80.1
click at [298, 118] on div ":root { /* -------------------- BRAND COLORS -------------------- */ --brand--g…" at bounding box center [914, 447] width 1285 height 684
paste textarea
drag, startPoint x: 412, startPoint y: 116, endPoint x: 507, endPoint y: 130, distance: 96.0
click at [510, 120] on div ":root { /* ---------- BRAND COLORS -------------------- */ --brand--green-1 : #…" at bounding box center [914, 447] width 1285 height 684
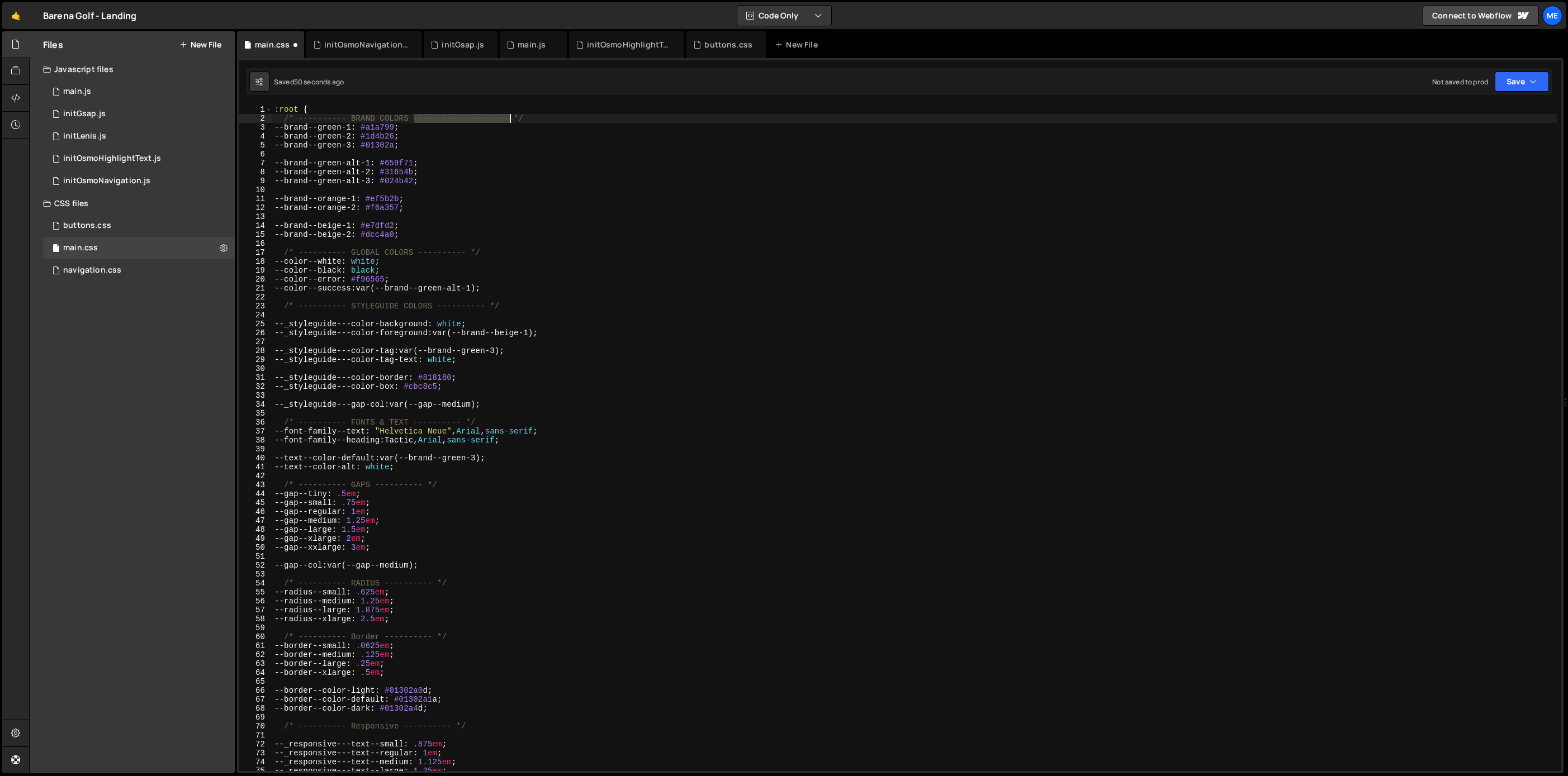
paste textarea
type textarea "/* ---------- BRAND COLORS ---------- */"
click at [506, 117] on div ":root { /* ---------- BRAND COLORS ---------- */ --brand--green-1 : #a1a799 ; -…" at bounding box center [914, 447] width 1285 height 684
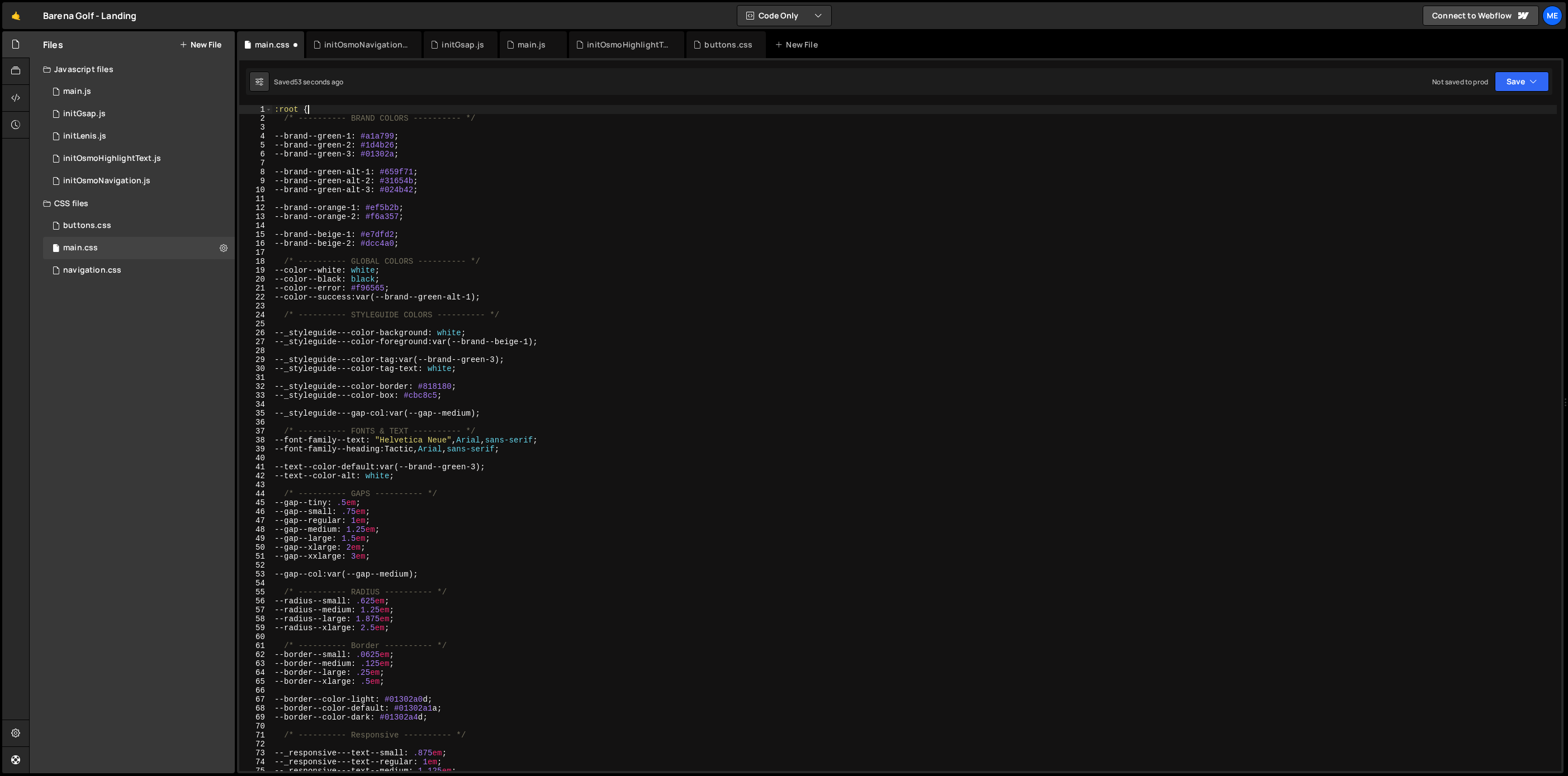
drag, startPoint x: 391, startPoint y: 110, endPoint x: 381, endPoint y: 116, distance: 11.7
click at [391, 110] on div ":root { /* ---------- BRAND COLORS ---------- */ --brand--green-1 : #a1a799 ; -…" at bounding box center [914, 447] width 1285 height 684
click at [369, 119] on div ":root { /* ---------- BRAND COLORS ---------- */ --brand--green-1 : #a1a799 ; -…" at bounding box center [914, 447] width 1285 height 684
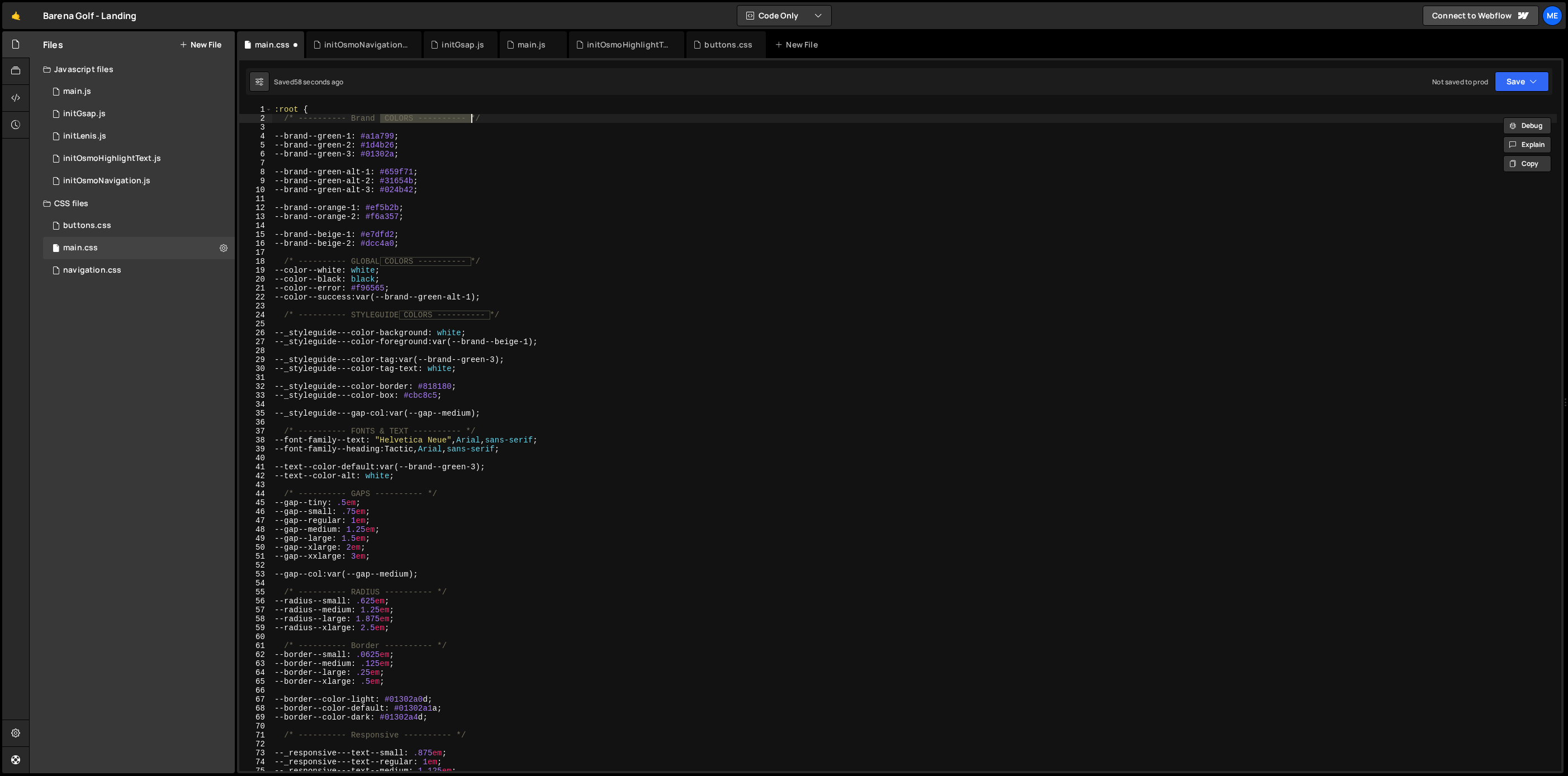
click at [406, 119] on div ":root { /* ---------- Brand COLORS ---------- */ --brand--green-1 : #a1a799 ; -…" at bounding box center [914, 438] width 1285 height 666
click at [406, 119] on div ":root { /* ---------- Brand COLORS ---------- */ --brand--green-1 : #a1a799 ; -…" at bounding box center [914, 447] width 1285 height 684
click at [396, 260] on div ":root { /* ---------- Brand ---------- */ --brand--green-1 : #a1a799 ; --brand-…" at bounding box center [914, 447] width 1285 height 684
drag, startPoint x: 396, startPoint y: 260, endPoint x: 387, endPoint y: 261, distance: 9.1
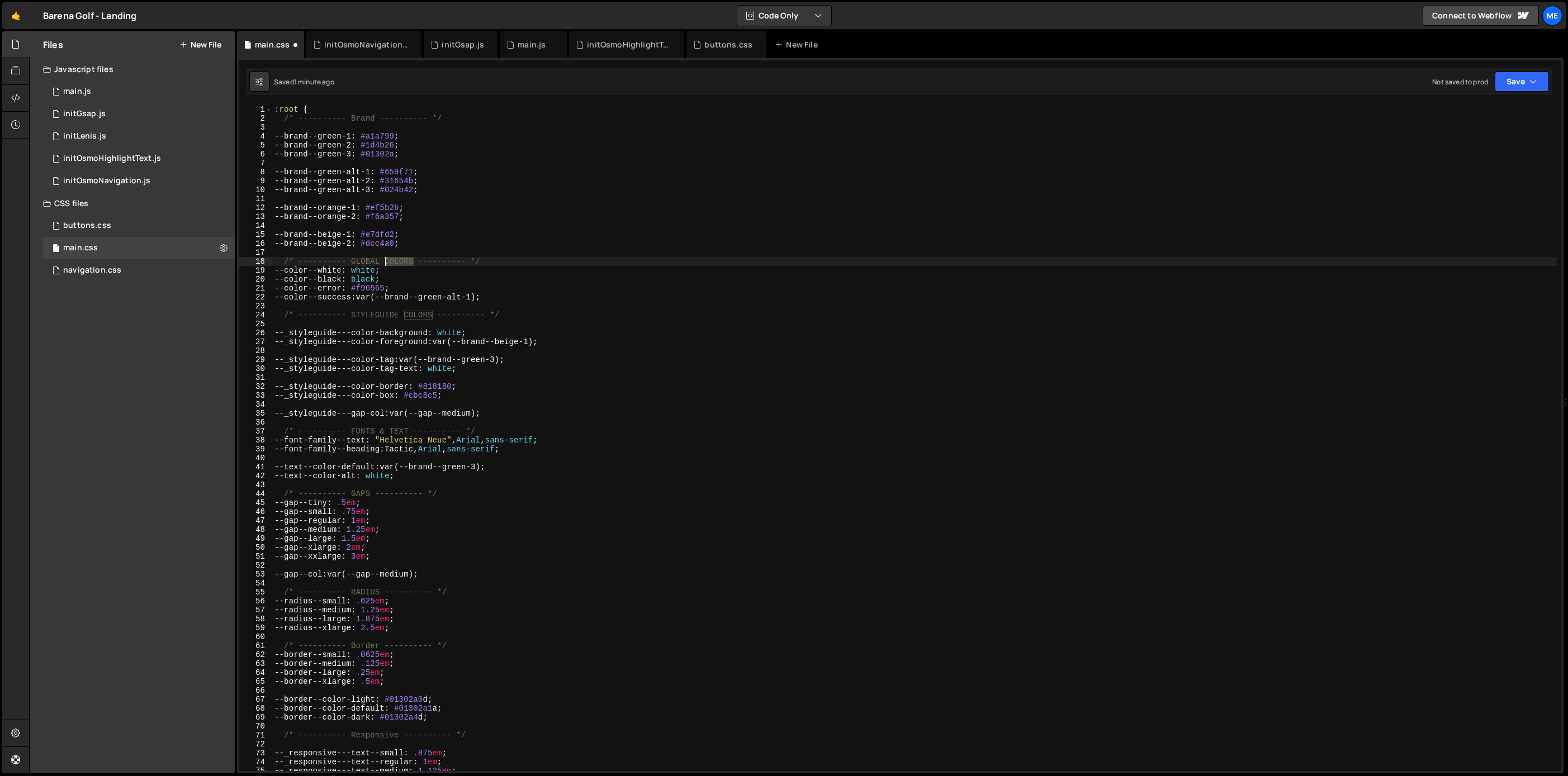
click at [395, 260] on div ":root { /* ---------- Brand ---------- */ --brand--green-1 : #a1a799 ; --brand-…" at bounding box center [914, 447] width 1285 height 684
click at [365, 263] on div ":root { /* ---------- Brand ---------- */ --brand--green-1 : #a1a799 ; --brand-…" at bounding box center [914, 447] width 1285 height 684
type textarea "/* ---------- Colors ---------- */"
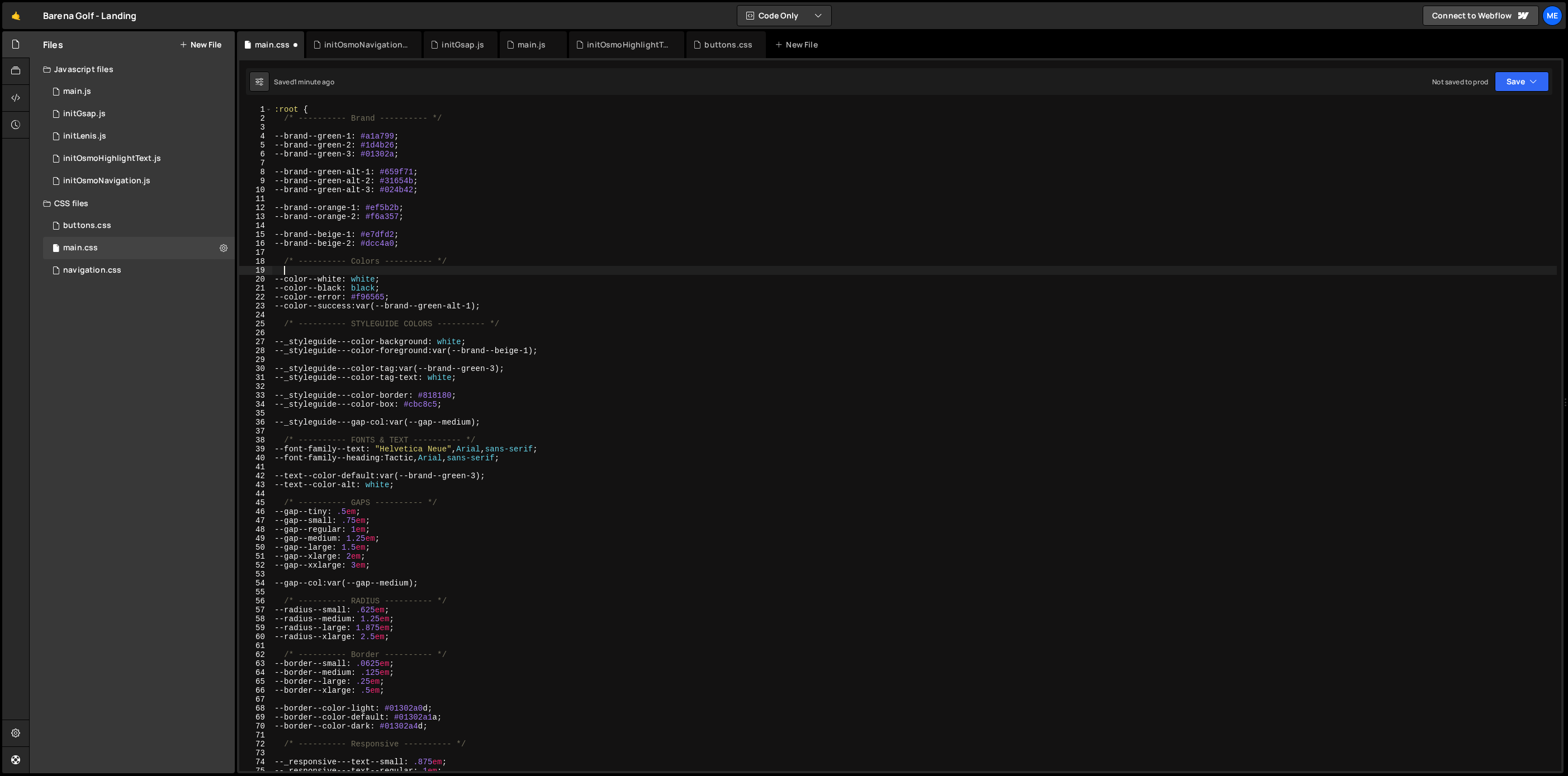
scroll to position [0, 0]
click at [373, 324] on div ":root { /* ---------- Brand ---------- */ --brand--green-1 : #a1a799 ; --brand-…" at bounding box center [914, 447] width 1285 height 684
drag, startPoint x: 373, startPoint y: 324, endPoint x: 385, endPoint y: 324, distance: 12.0
click at [373, 324] on div ":root { /* ---------- Brand ---------- */ --brand--green-1 : #a1a799 ; --brand-…" at bounding box center [914, 447] width 1285 height 684
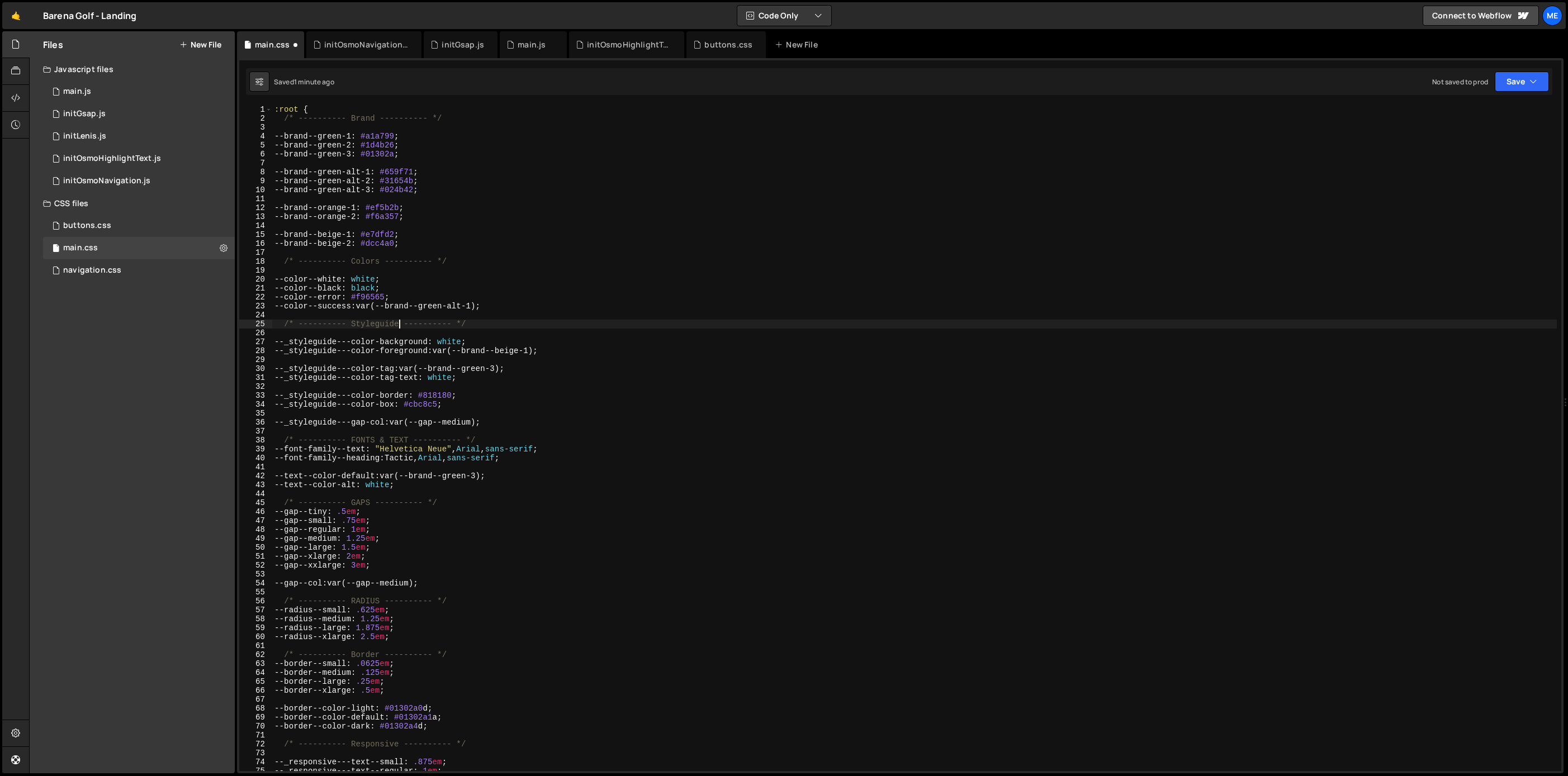
click at [502, 309] on div ":root { /* ---------- Brand ---------- */ --brand--green-1 : #a1a799 ; --brand-…" at bounding box center [914, 447] width 1285 height 684
drag, startPoint x: 408, startPoint y: 440, endPoint x: 356, endPoint y: 439, distance: 52.0
click at [356, 439] on div ":root { /* ---------- Brand ---------- */ --brand--green-1 : #a1a799 ; --brand-…" at bounding box center [914, 446] width 1285 height 684
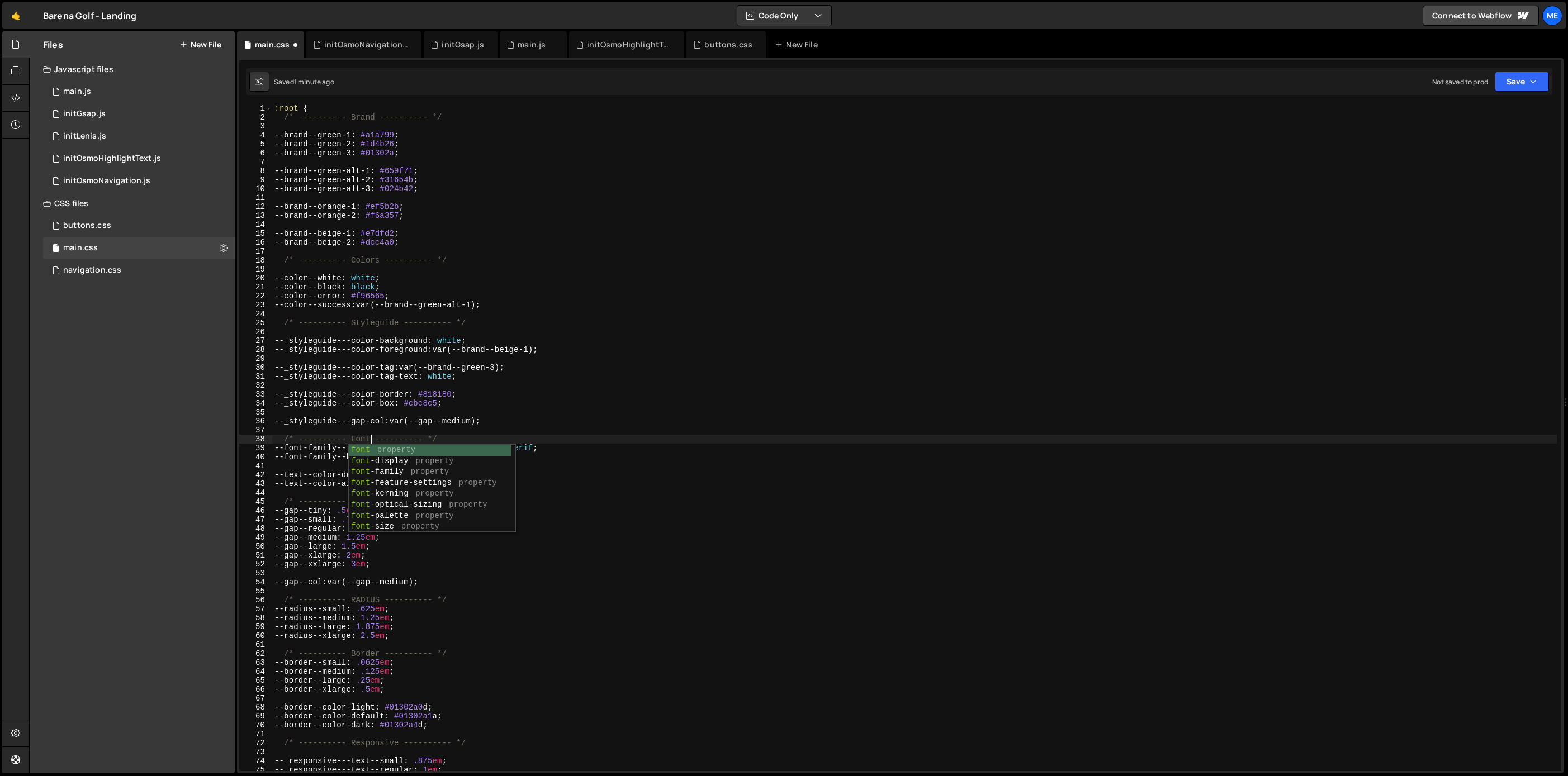
type textarea "/* ---------- Fonts ---------- */"
click at [474, 441] on div ":root { /* ---------- Brand ---------- */ --brand--green-1 : #a1a799 ; --brand-…" at bounding box center [914, 446] width 1285 height 684
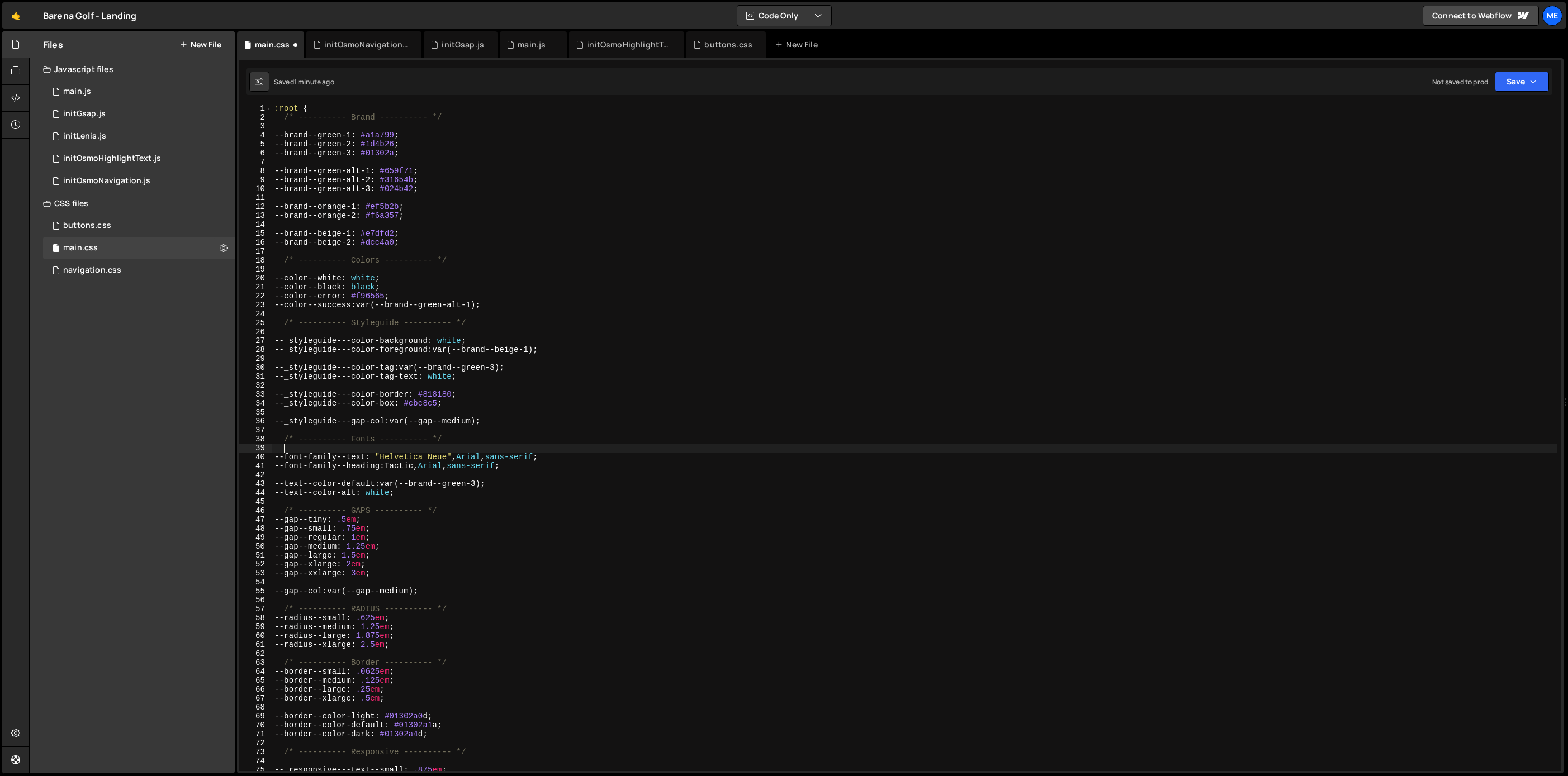
scroll to position [0, 0]
click at [375, 436] on div ":root { /* ---------- Brand ---------- */ --brand--green-1 : #a1a799 ; --brand-…" at bounding box center [914, 446] width 1285 height 684
drag, startPoint x: 379, startPoint y: 438, endPoint x: 357, endPoint y: 438, distance: 22.0
click at [357, 438] on div ":root { /* ---------- Brand ---------- */ --brand--green-1 : #a1a799 ; --brand-…" at bounding box center [914, 446] width 1285 height 684
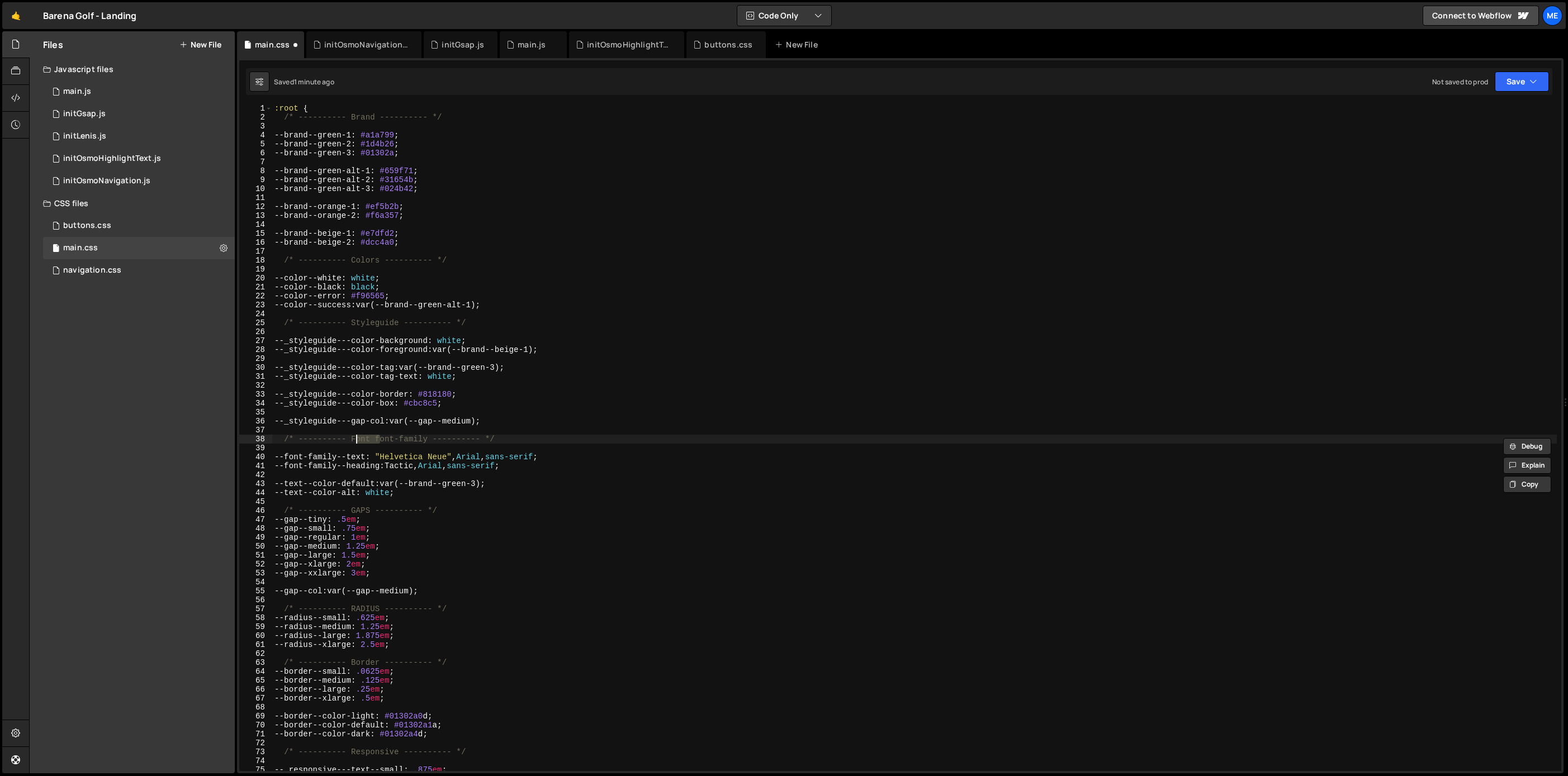
type textarea "/* ---------- Font-family ---------- */"
drag, startPoint x: 482, startPoint y: 438, endPoint x: 282, endPoint y: 440, distance: 200.0
click at [282, 439] on div ":root { /* ---------- Brand ---------- */ --brand--green-1 : #a1a799 ; --brand-…" at bounding box center [914, 446] width 1285 height 684
click at [295, 471] on div ":root { /* ---------- Brand ---------- */ --brand--green-1 : #a1a799 ; --brand-…" at bounding box center [914, 446] width 1285 height 684
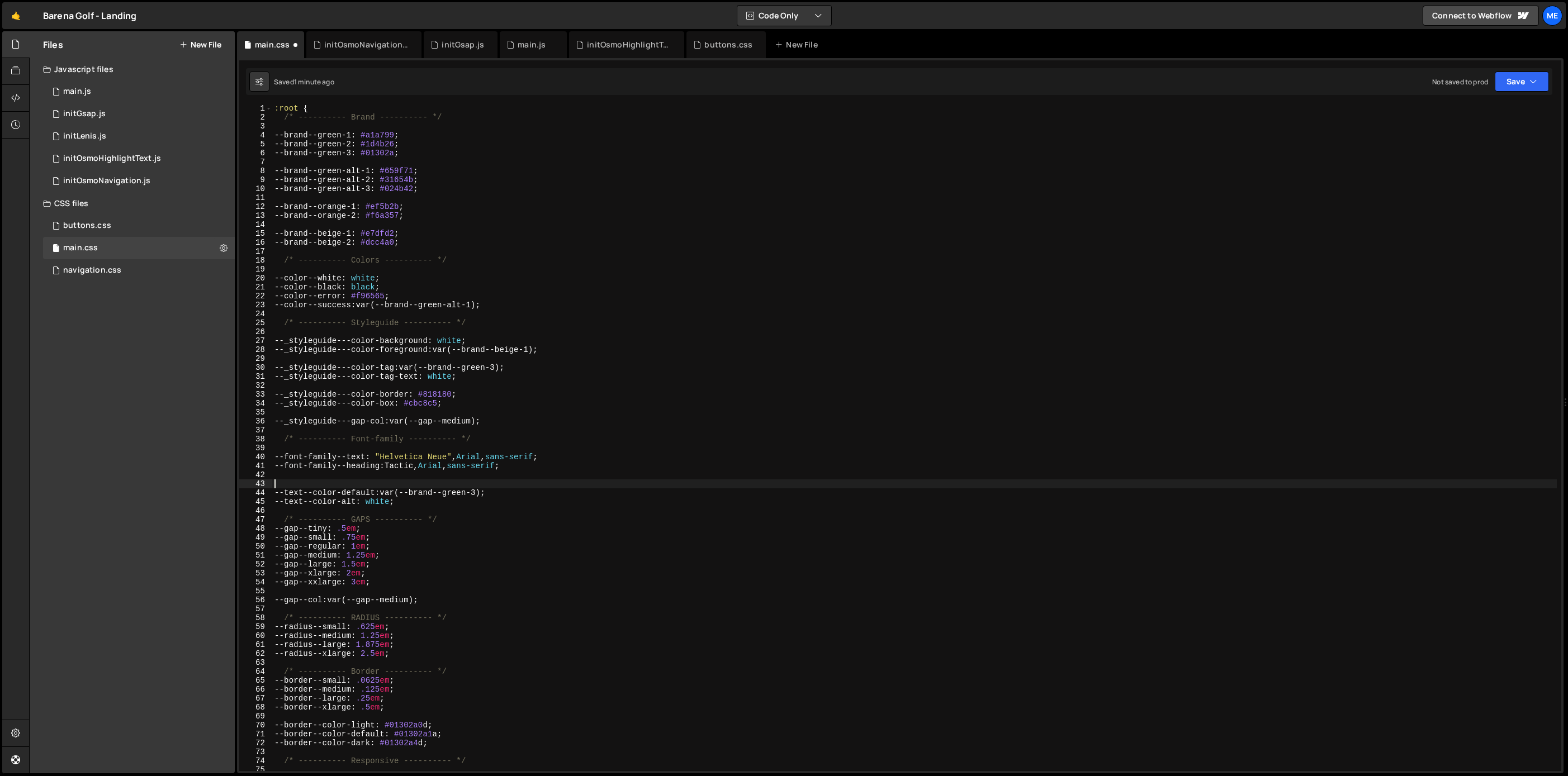
paste textarea "/* ---------- Font-family ---------- */"
drag, startPoint x: 342, startPoint y: 482, endPoint x: 394, endPoint y: 482, distance: 52.0
click at [394, 482] on div ":root { /* ---------- Brand ---------- */ --brand--green-1 : #a1a799 ; --brand-…" at bounding box center [914, 446] width 1285 height 684
type textarea "/* ---------- Text ---------- */"
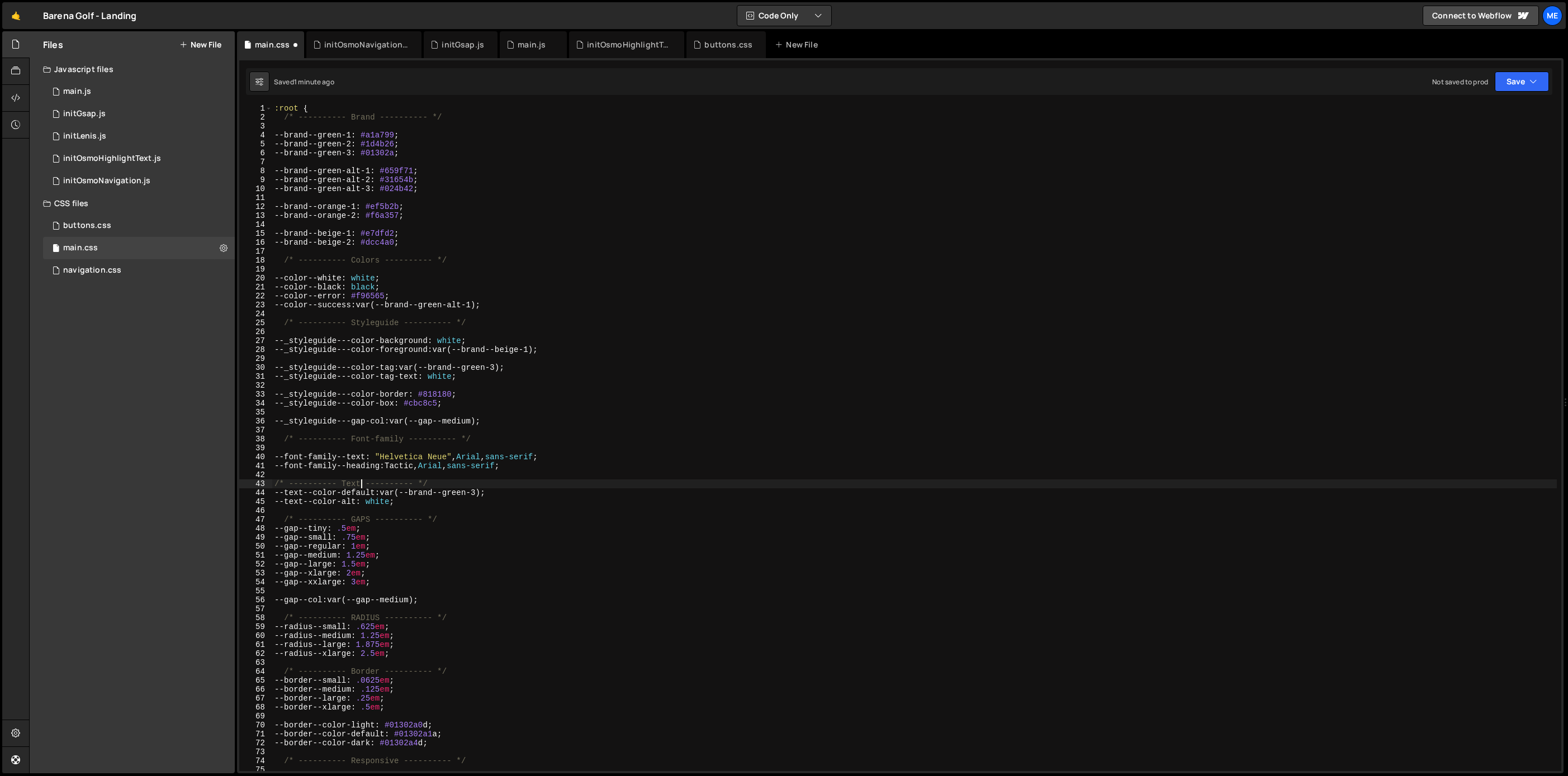
click at [436, 482] on div ":root { /* ---------- Brand ---------- */ --brand--green-1 : #a1a799 ; --brand-…" at bounding box center [914, 446] width 1285 height 684
click at [452, 527] on div ":root { /* ---------- Brand ---------- */ --brand--green-1 : #a1a799 ; --brand-…" at bounding box center [914, 446] width 1285 height 684
type textarea "/* ---------- GAPS ---------- */"
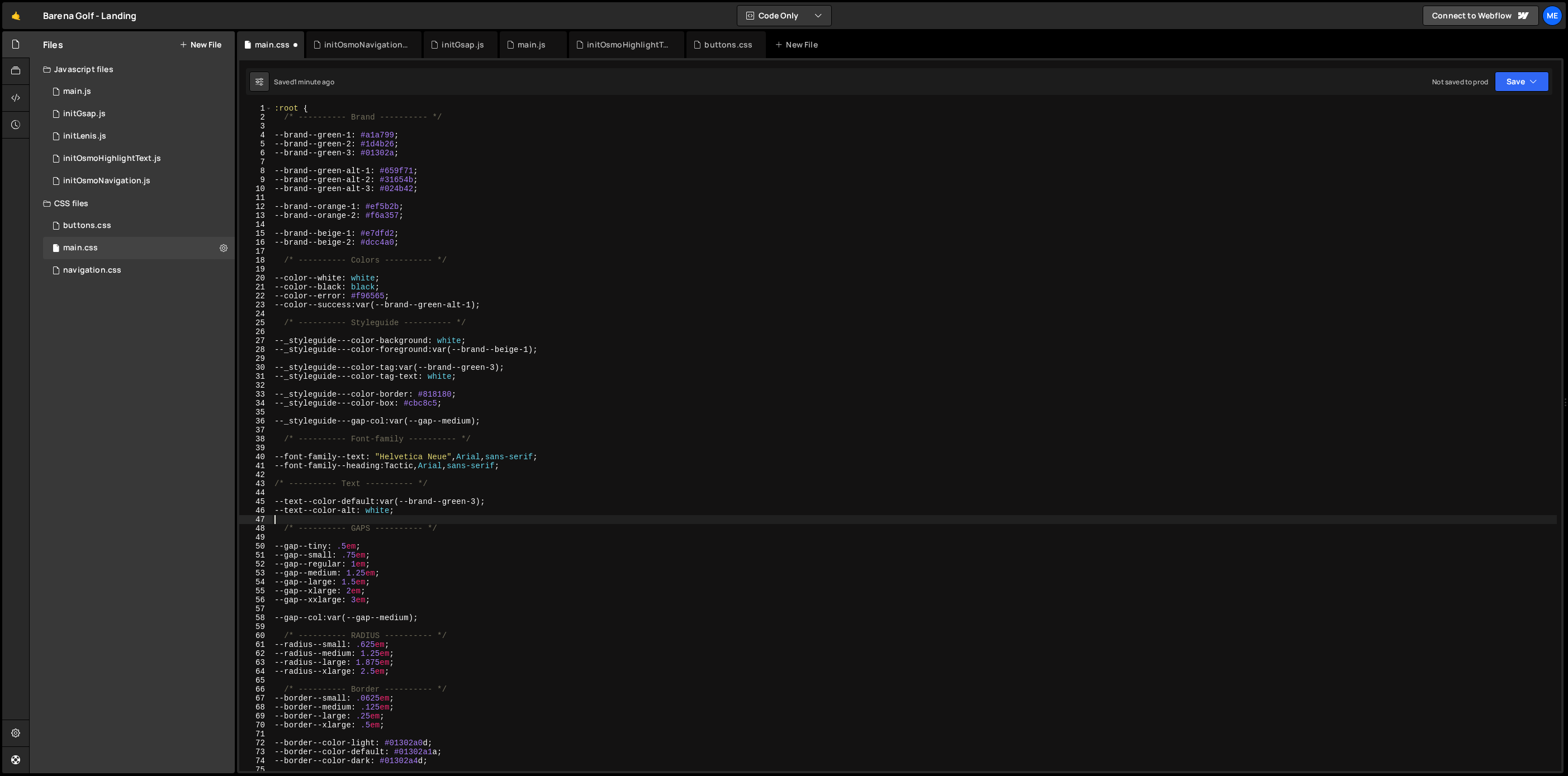
click at [366, 523] on div ":root { /* ---------- Brand ---------- */ --brand--green-1 : #a1a799 ; --brand-…" at bounding box center [914, 446] width 1285 height 684
drag, startPoint x: 366, startPoint y: 523, endPoint x: 356, endPoint y: 533, distance: 14.1
click at [365, 524] on div ":root { /* ---------- Brand ---------- */ --brand--green-1 : #a1a799 ; --brand-…" at bounding box center [914, 446] width 1285 height 684
click at [357, 533] on div ":root { /* ---------- Brand ---------- */ --brand--green-1 : #a1a799 ; --brand-…" at bounding box center [914, 446] width 1285 height 684
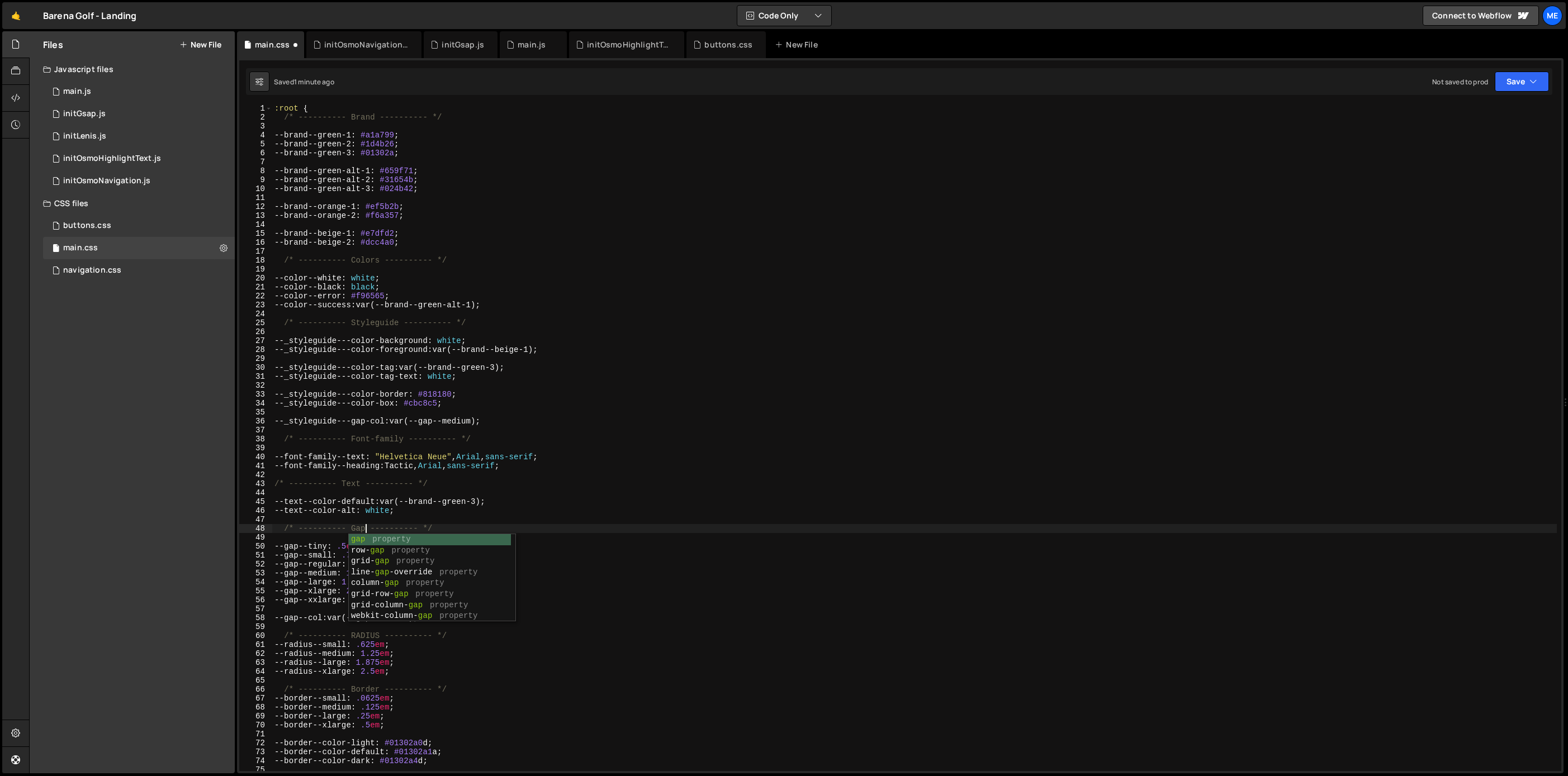
scroll to position [0, 7]
type textarea "/* ---------- Gaps ---------- */"
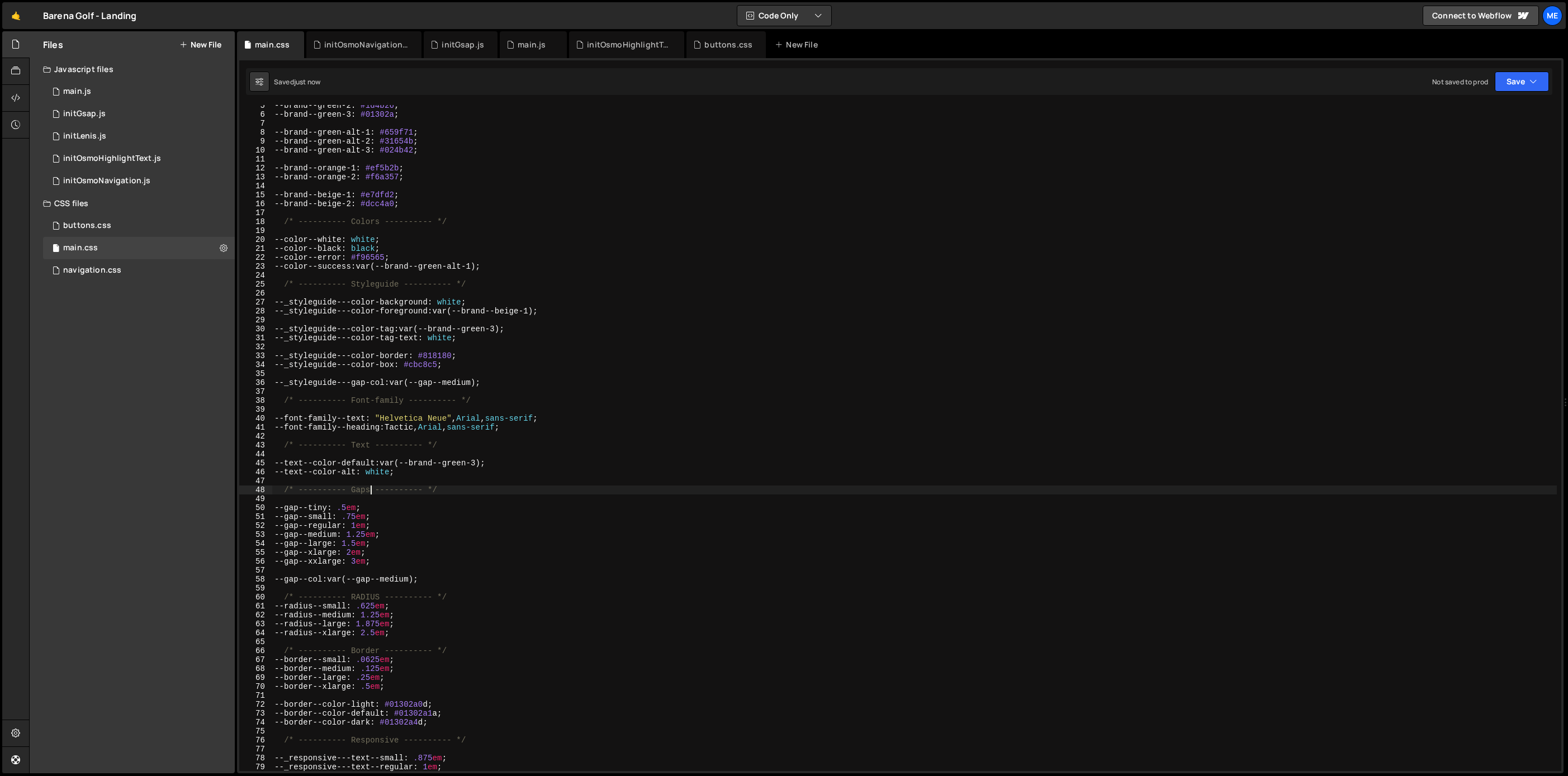
scroll to position [40, 0]
click at [387, 568] on div "--brand--green-2 : #1d4b26 ; --brand--green-3 : #01302a ; --brand--green-alt-1 …" at bounding box center [914, 443] width 1285 height 684
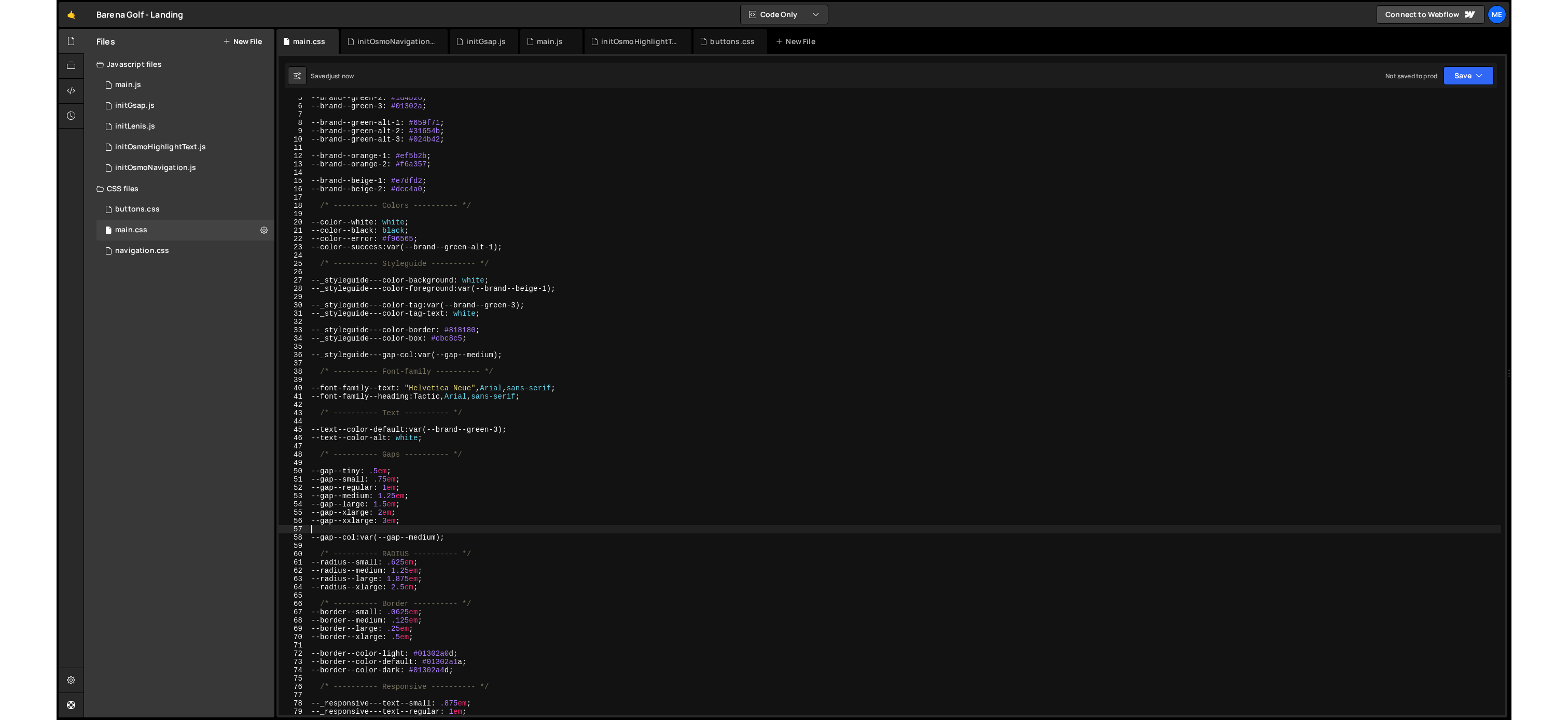
scroll to position [0, 0]
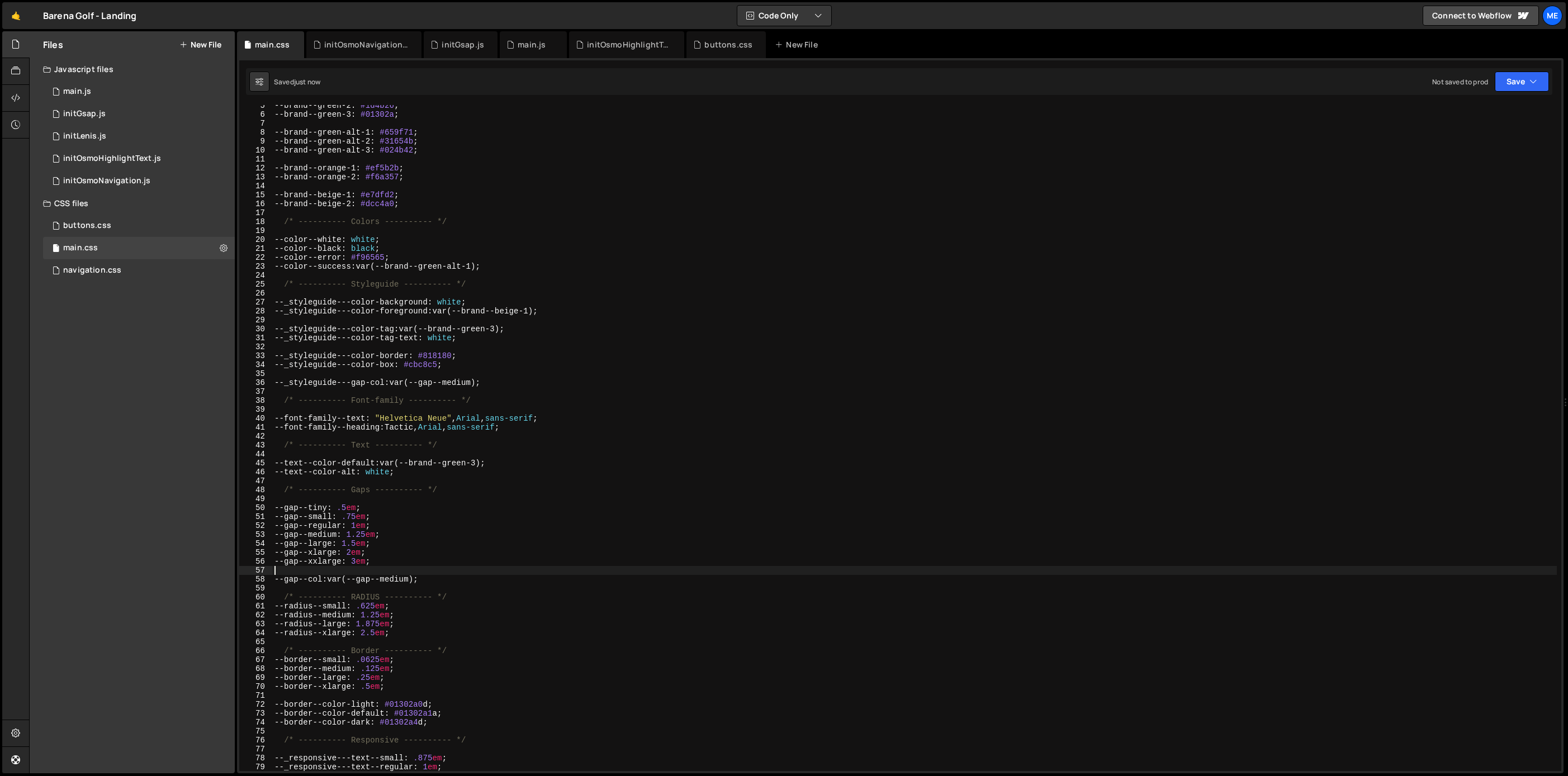
type textarea "--gap--xxlarge: 3em;"
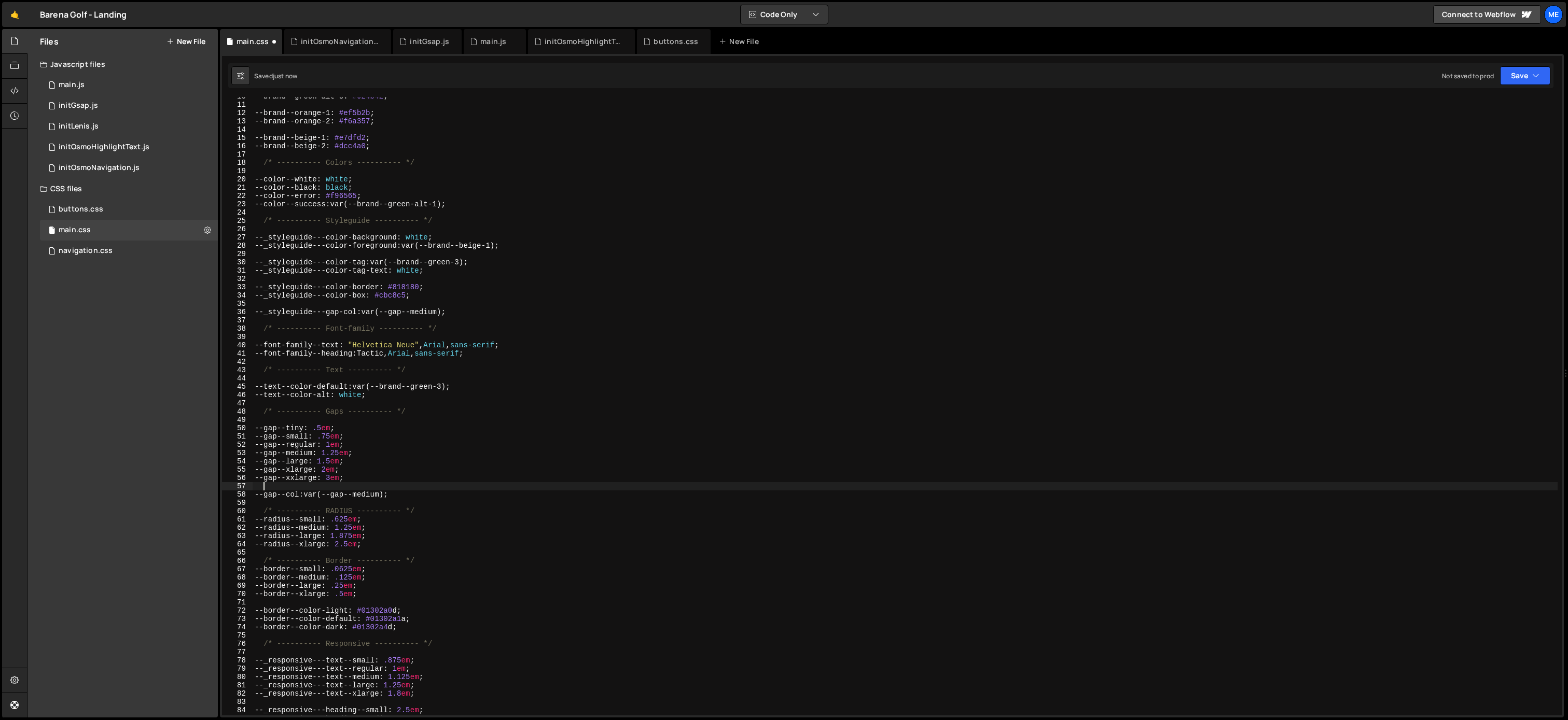
scroll to position [80, 0]
click at [442, 516] on div "--brand--green-alt-3 : #024b42 ; --brand--orange-1 : #ef5b2b ; --brand--orange-…" at bounding box center [905, 410] width 1305 height 634
type textarea "--radius--small: .625em;"
click at [434, 508] on div "--brand--green-alt-3 : #024b42 ; --brand--orange-1 : #ef5b2b ; --brand--orange-…" at bounding box center [905, 410] width 1305 height 634
type textarea "/* ---------- RADIUS ---------- */"
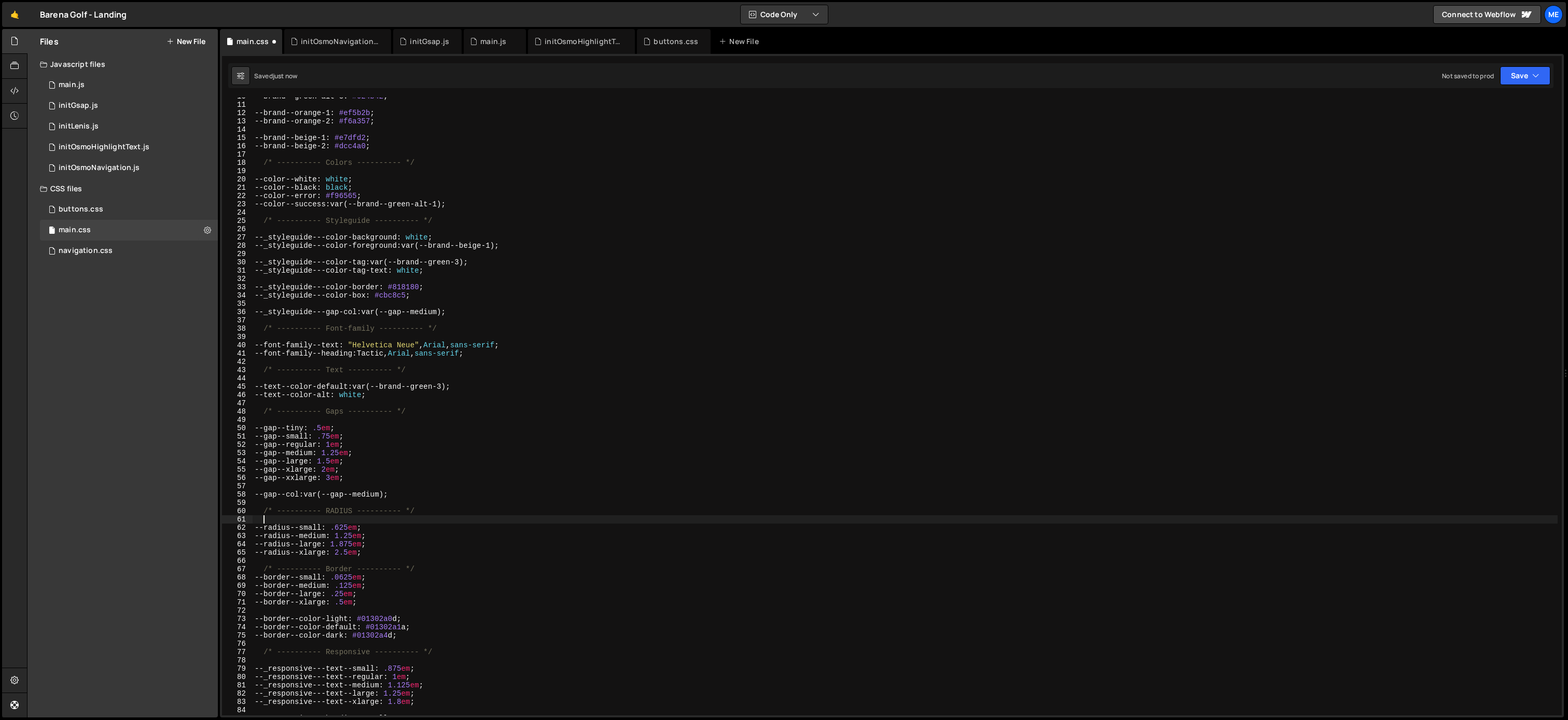
click at [338, 510] on div "--brand--green-alt-3 : #024b42 ; --brand--orange-1 : #ef5b2b ; --brand--orange-…" at bounding box center [905, 410] width 1305 height 634
click at [461, 569] on div "--brand--green-alt-3 : #024b42 ; --brand--orange-1 : #ef5b2b ; --brand--orange-…" at bounding box center [905, 410] width 1305 height 634
type textarea "/* ---------- Border ---------- */"
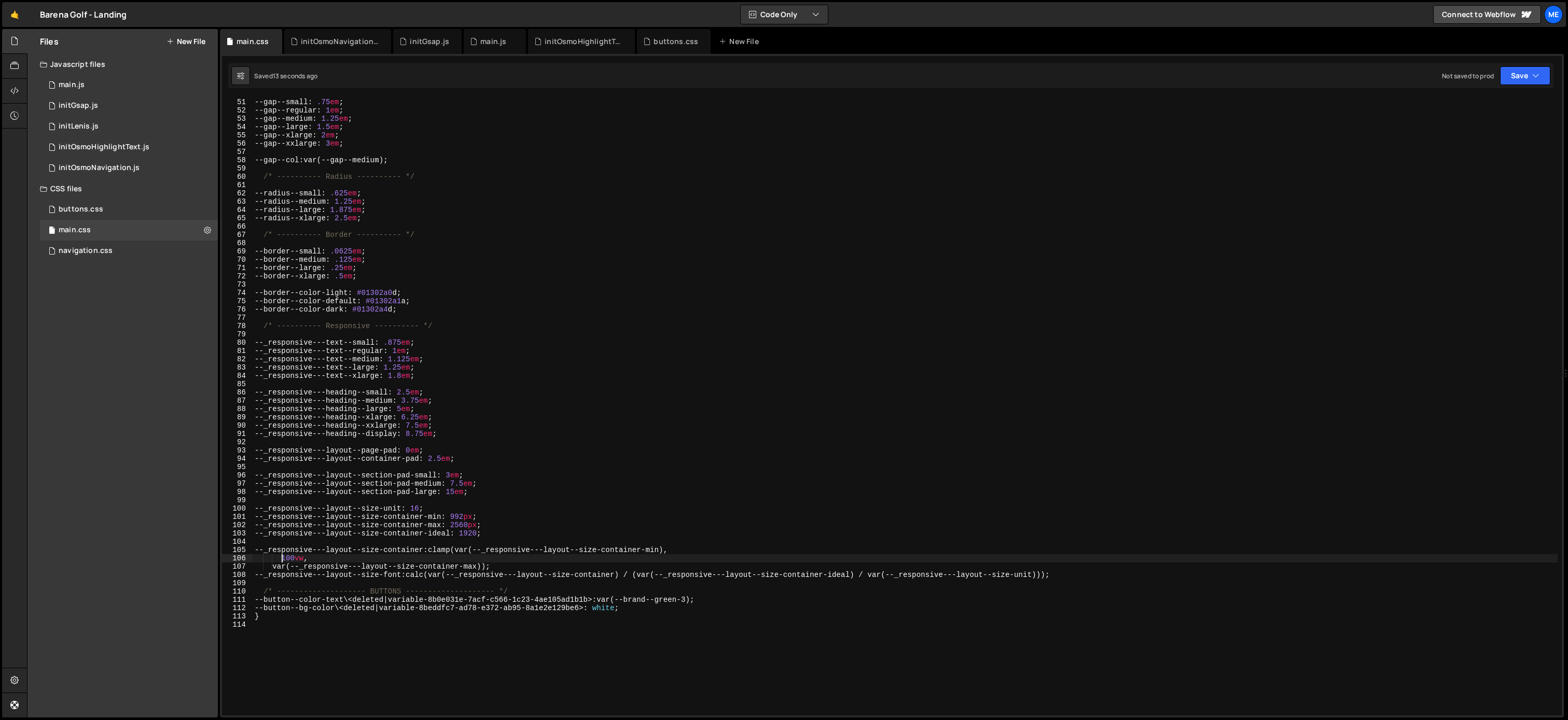
scroll to position [414, 0]
drag, startPoint x: 283, startPoint y: 558, endPoint x: 715, endPoint y: 550, distance: 432.1
click at [718, 548] on div "--gap--tiny : .5 em ; --gap--small : .75 em ; --gap--regular : 1 em ; --gap--me…" at bounding box center [905, 407] width 1305 height 634
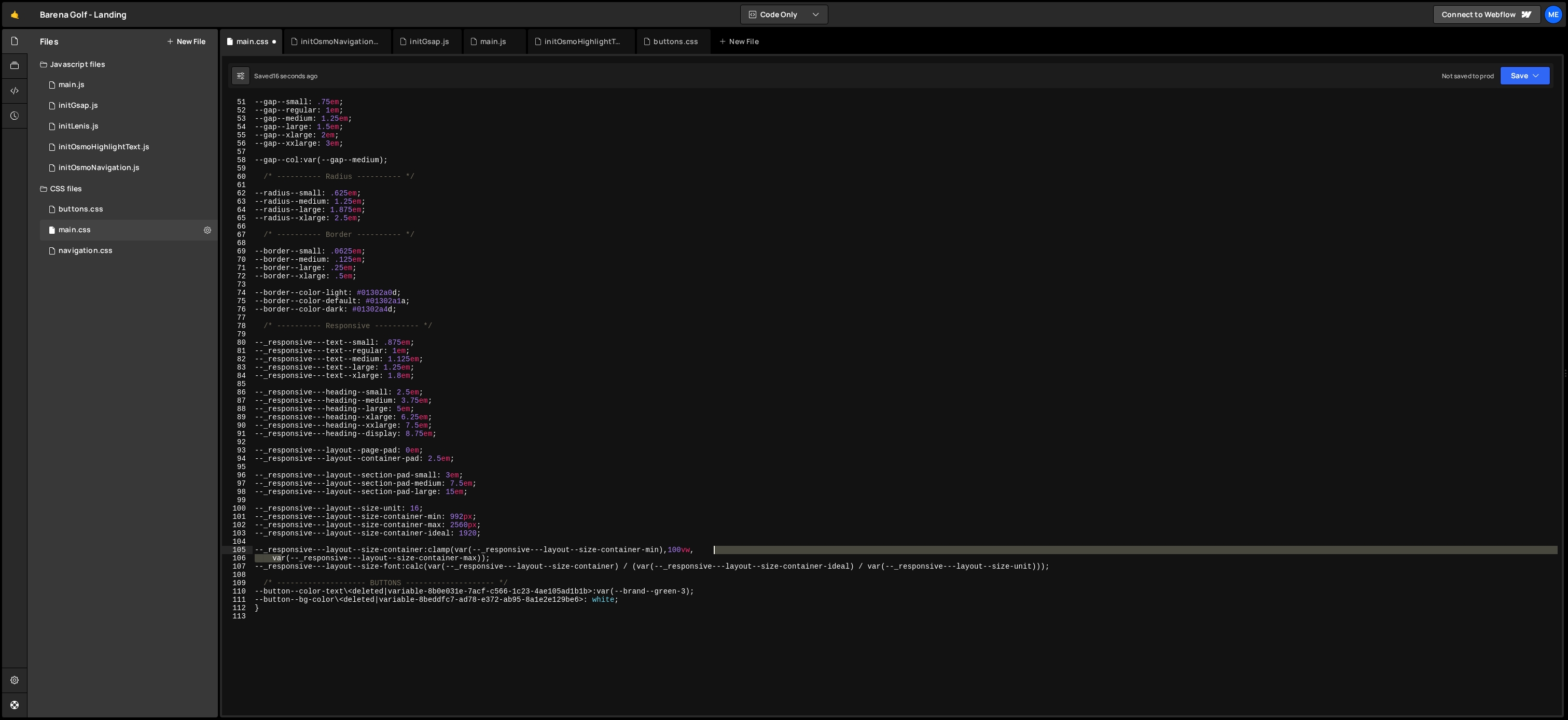
drag, startPoint x: 281, startPoint y: 557, endPoint x: 728, endPoint y: 550, distance: 447.1
click at [728, 548] on div "--gap--tiny : .5 em ; --gap--small : .75 em ; --gap--regular : 1 em ; --gap--me…" at bounding box center [905, 407] width 1305 height 634
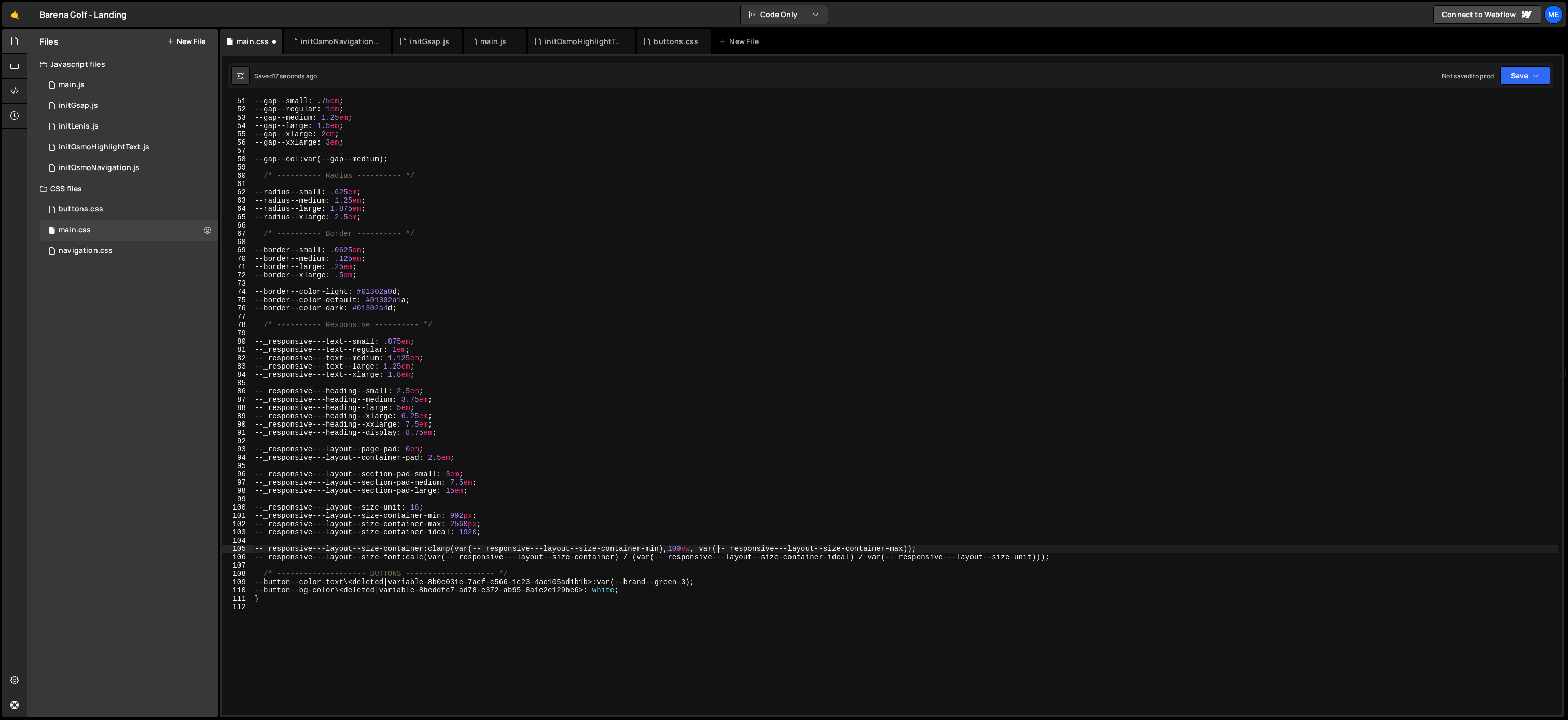
scroll to position [415, 0]
click at [376, 572] on div "--gap--small : .75 em ; --gap--regular : 1 em ; --gap--medium : 1.25 em ; --gap…" at bounding box center [905, 414] width 1305 height 634
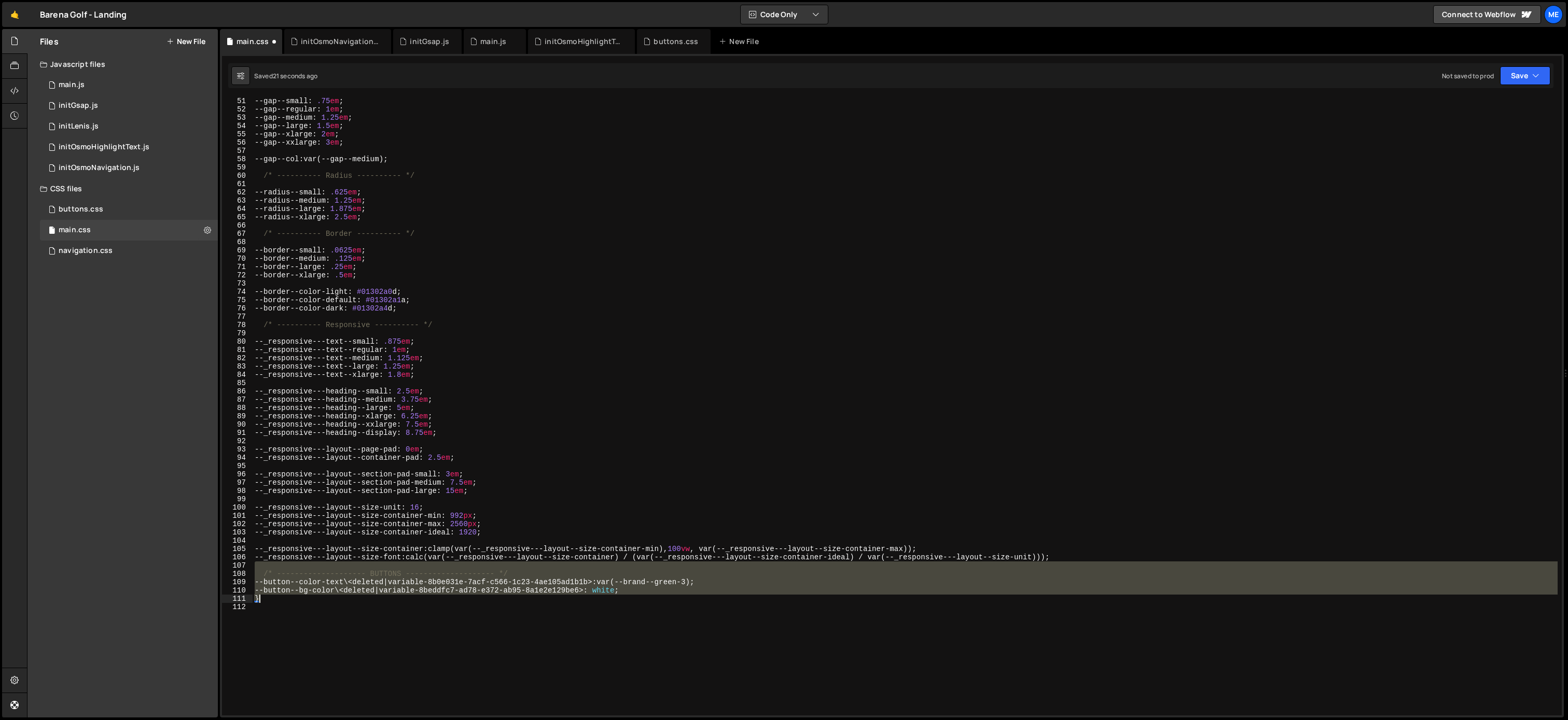
drag, startPoint x: 549, startPoint y: 568, endPoint x: 645, endPoint y: 596, distance: 100.0
click at [645, 596] on div "--gap--small : .75 em ; --gap--regular : 1 em ; --gap--medium : 1.25 em ; --gap…" at bounding box center [905, 414] width 1305 height 634
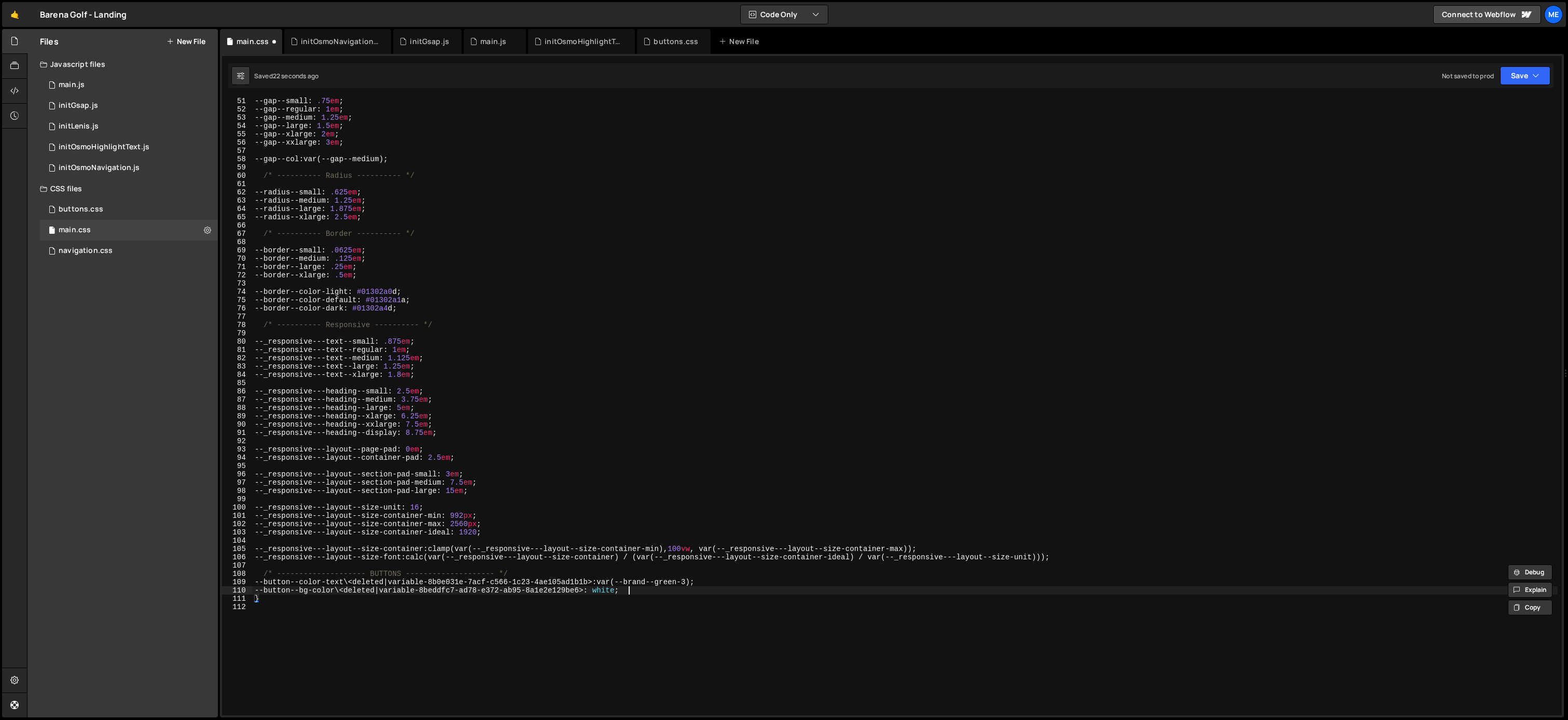
click at [645, 592] on div "--gap--small : .75 em ; --gap--regular : 1 em ; --gap--medium : 1.25 em ; --gap…" at bounding box center [905, 414] width 1305 height 634
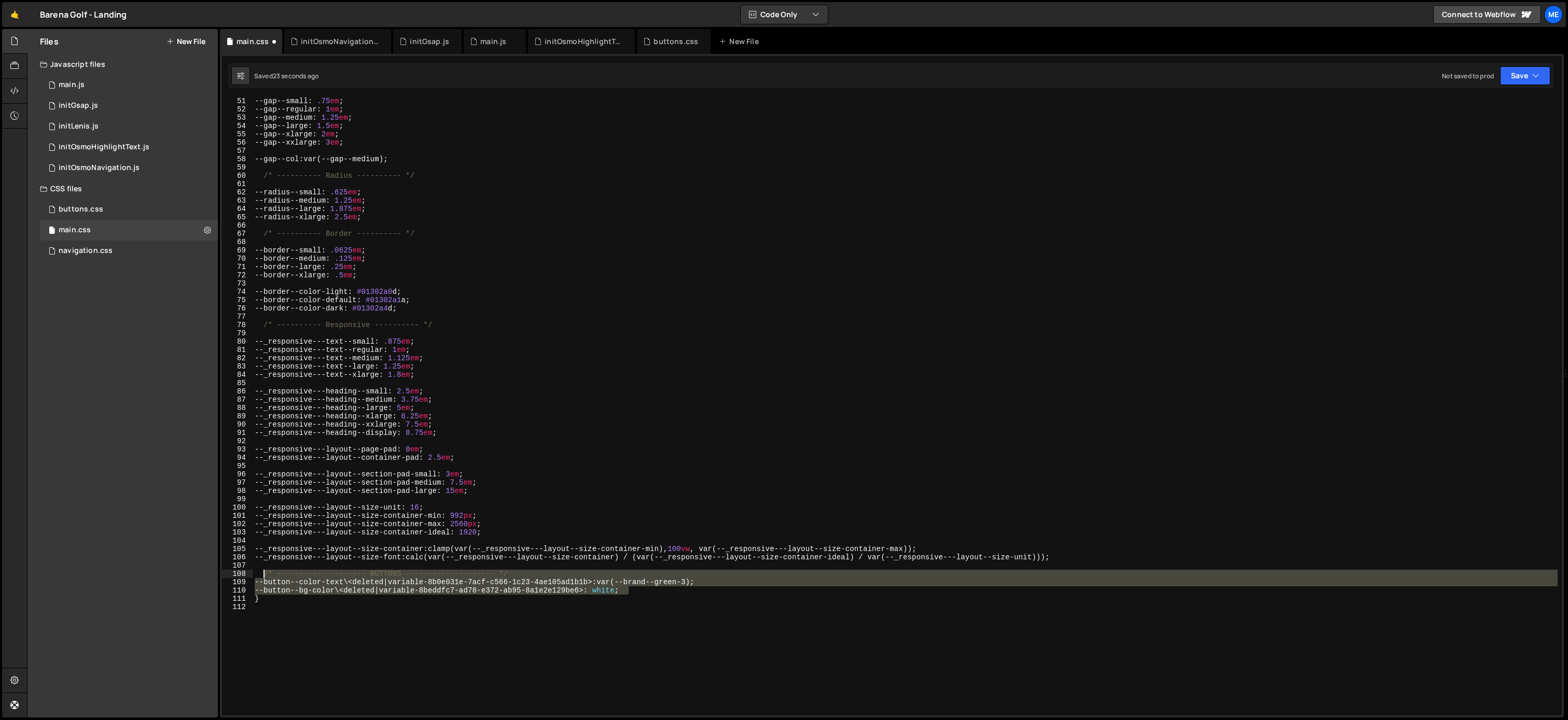
drag, startPoint x: 644, startPoint y: 589, endPoint x: 267, endPoint y: 573, distance: 377.3
click at [264, 571] on div "--gap--small : .75 em ; --gap--regular : 1 em ; --gap--medium : 1.25 em ; --gap…" at bounding box center [905, 414] width 1305 height 634
type textarea "/* -------------------- BUTTONS -------------------- */ --button--color-text\<d…"
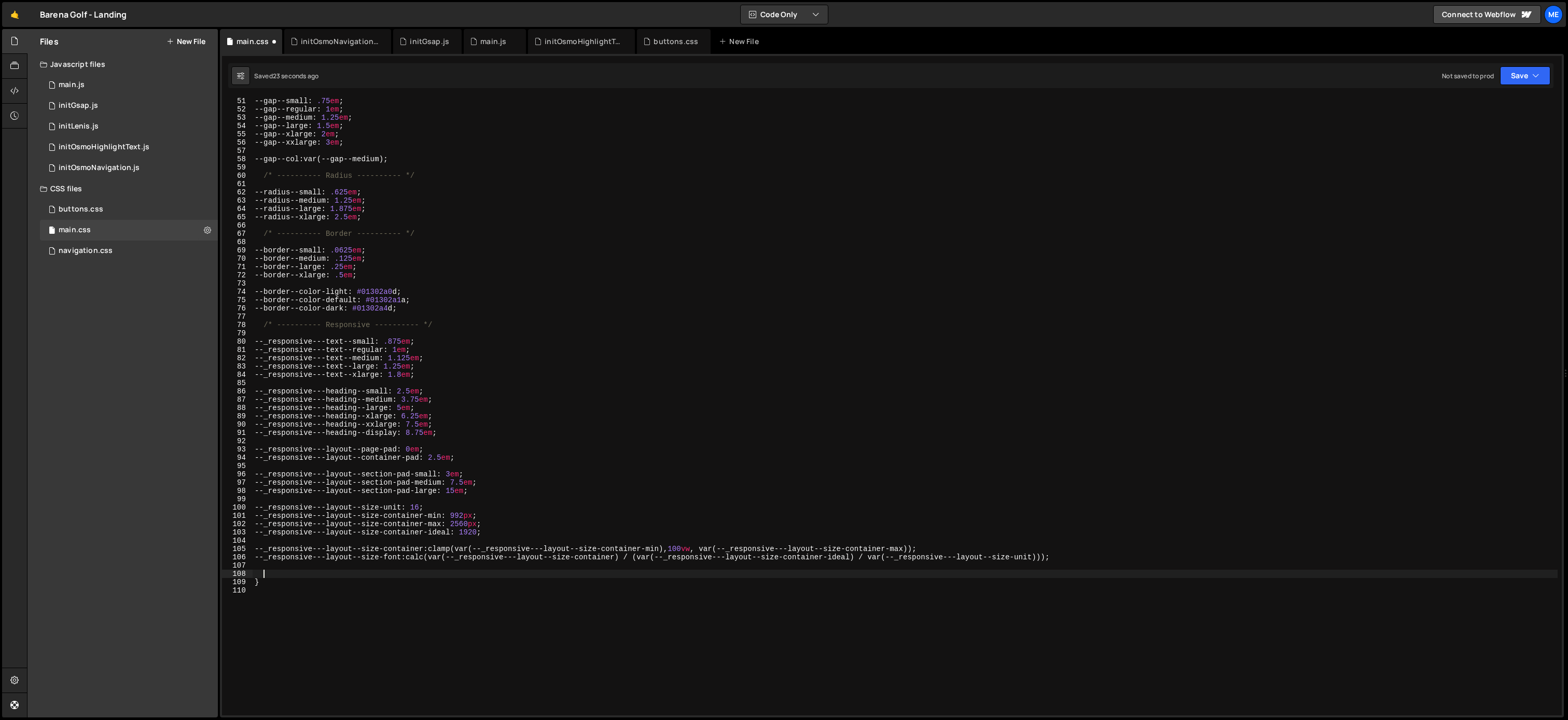
type textarea "}"
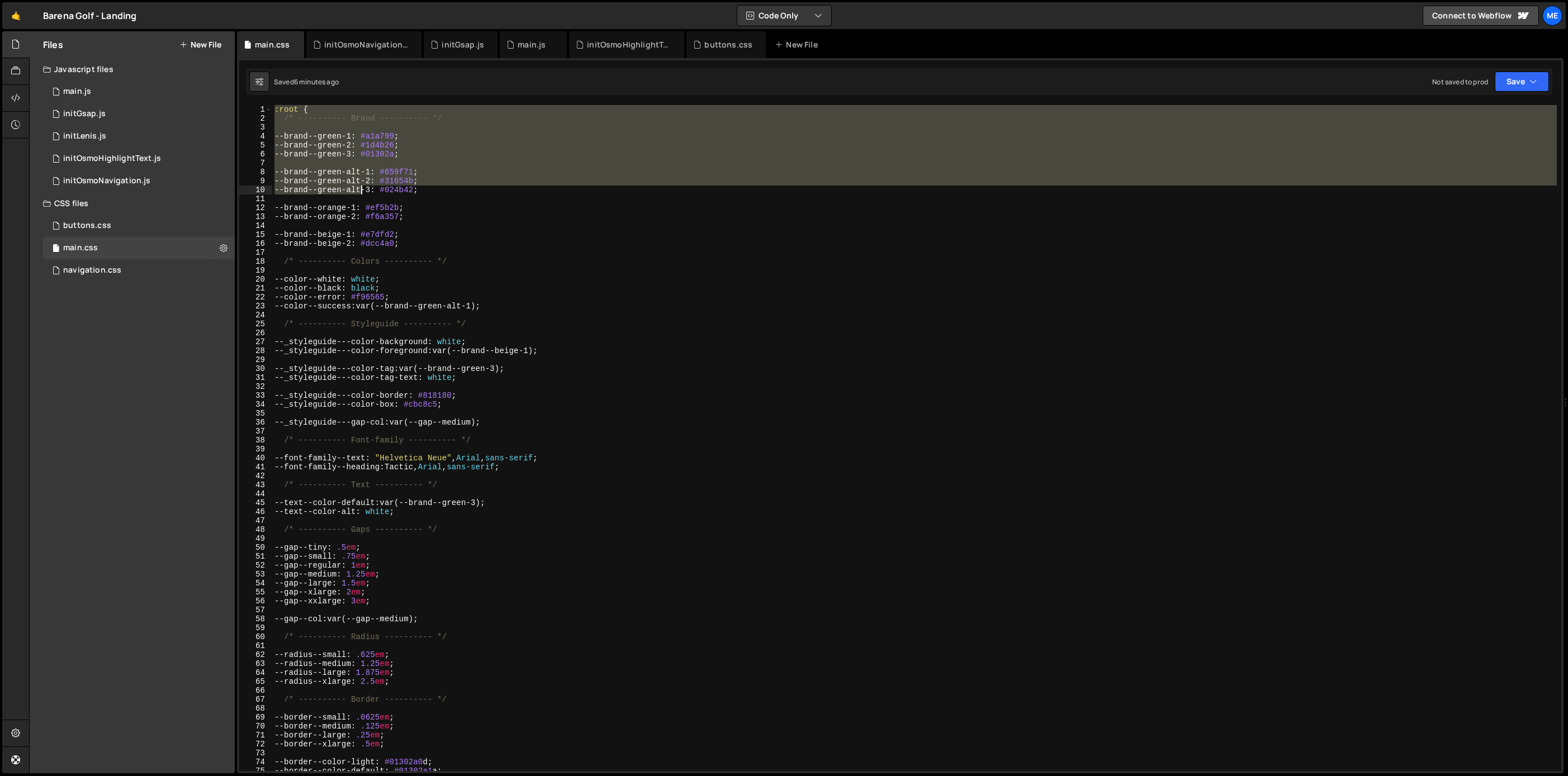
drag, startPoint x: 275, startPoint y: 110, endPoint x: 470, endPoint y: 543, distance: 474.9
click at [470, 546] on div ":root { /* ---------- Brand ---------- */ --brand--green-1 : #a1a799 ; --brand-…" at bounding box center [914, 447] width 1285 height 684
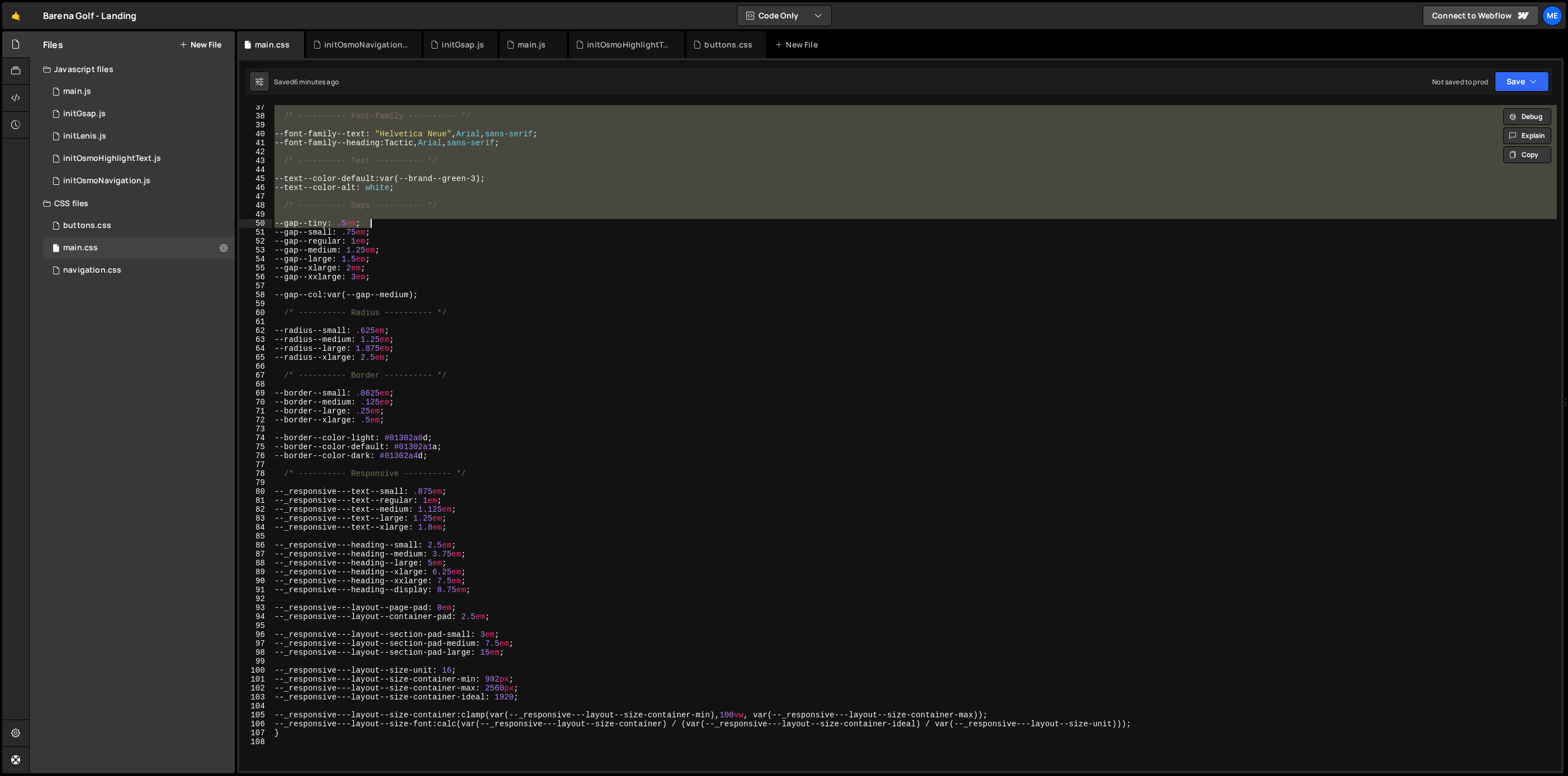
scroll to position [628, 0]
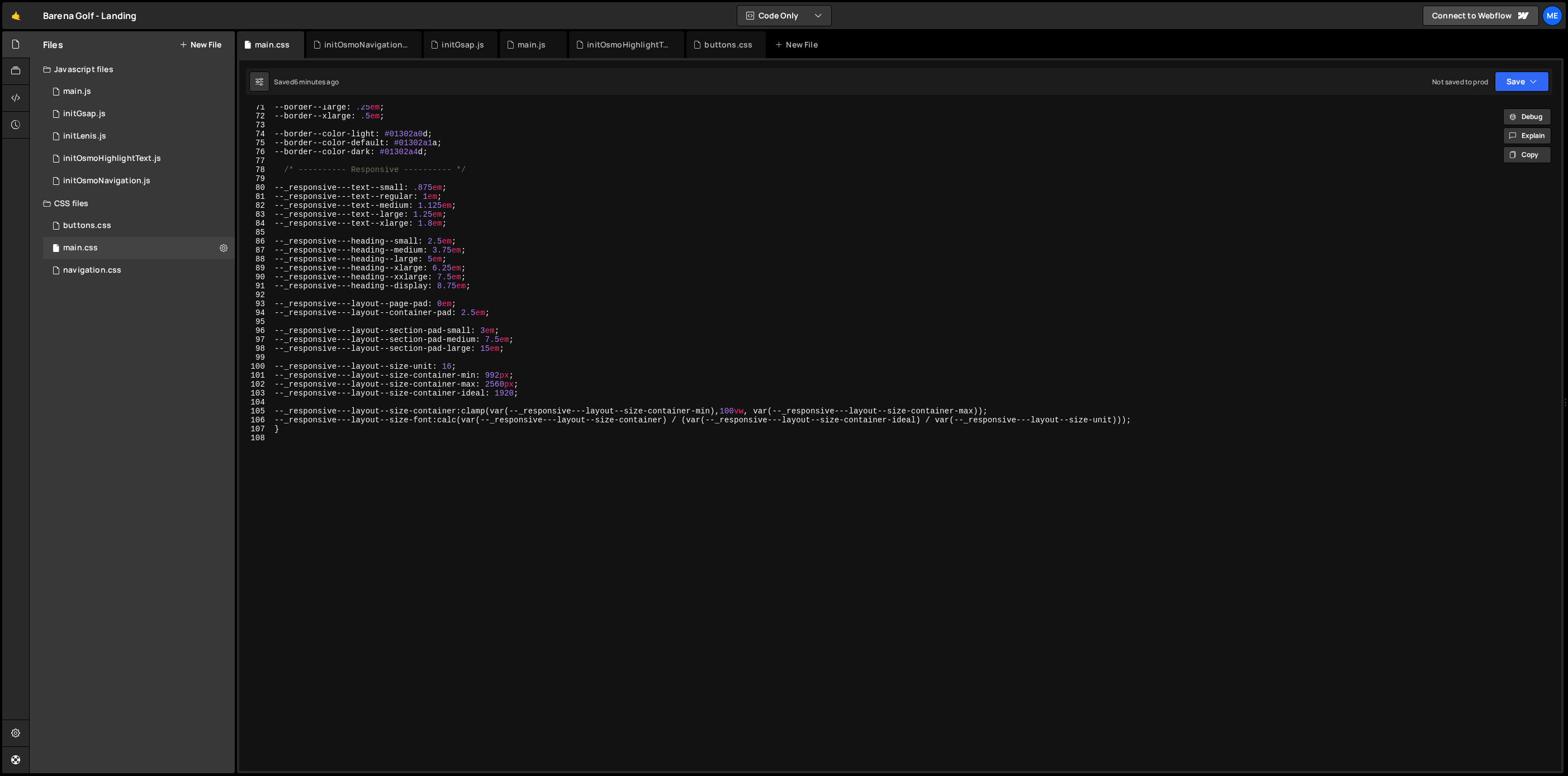
click at [343, 449] on div "--border--large : .25 em ; --border--xlarge : .5 em ; --border--color-light : #…" at bounding box center [914, 445] width 1285 height 684
type textarea "}"
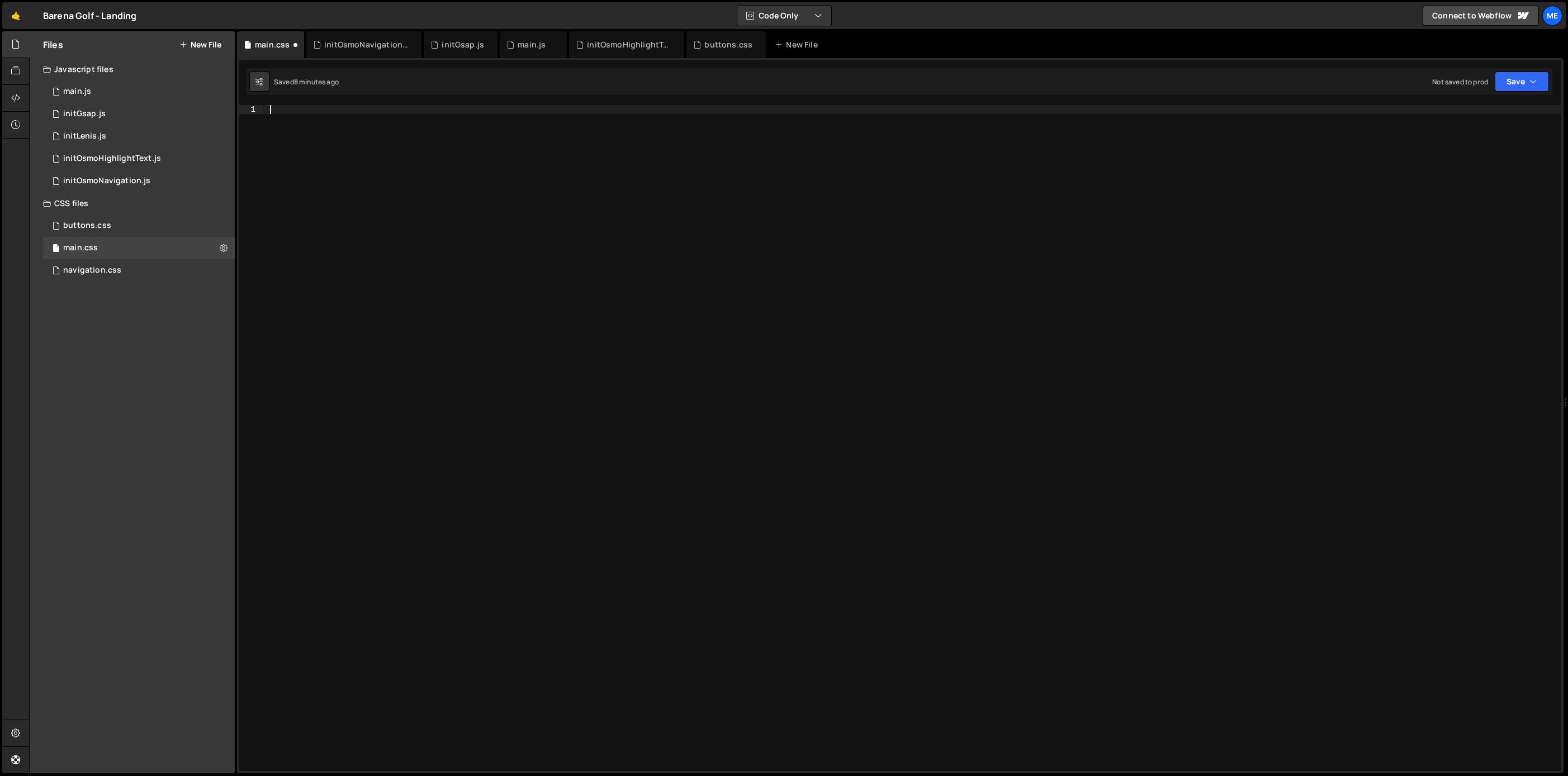
paste textarea
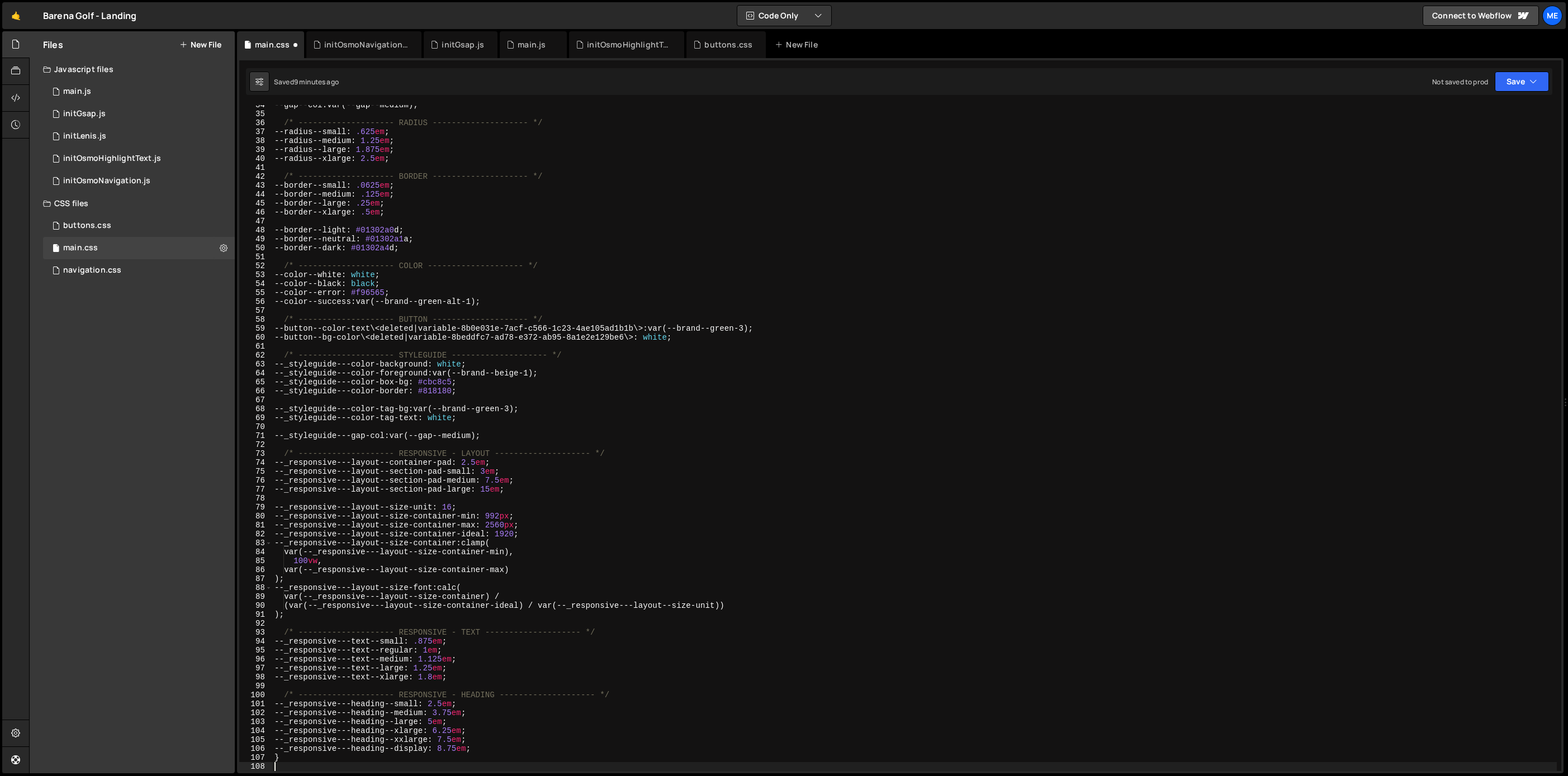
click at [558, 320] on div "--gap--col : var(--gap--medium) ; /* -------------------- RADIUS --------------…" at bounding box center [914, 442] width 1285 height 684
type textarea "/* -------------------- BUTTON -------------------- */"
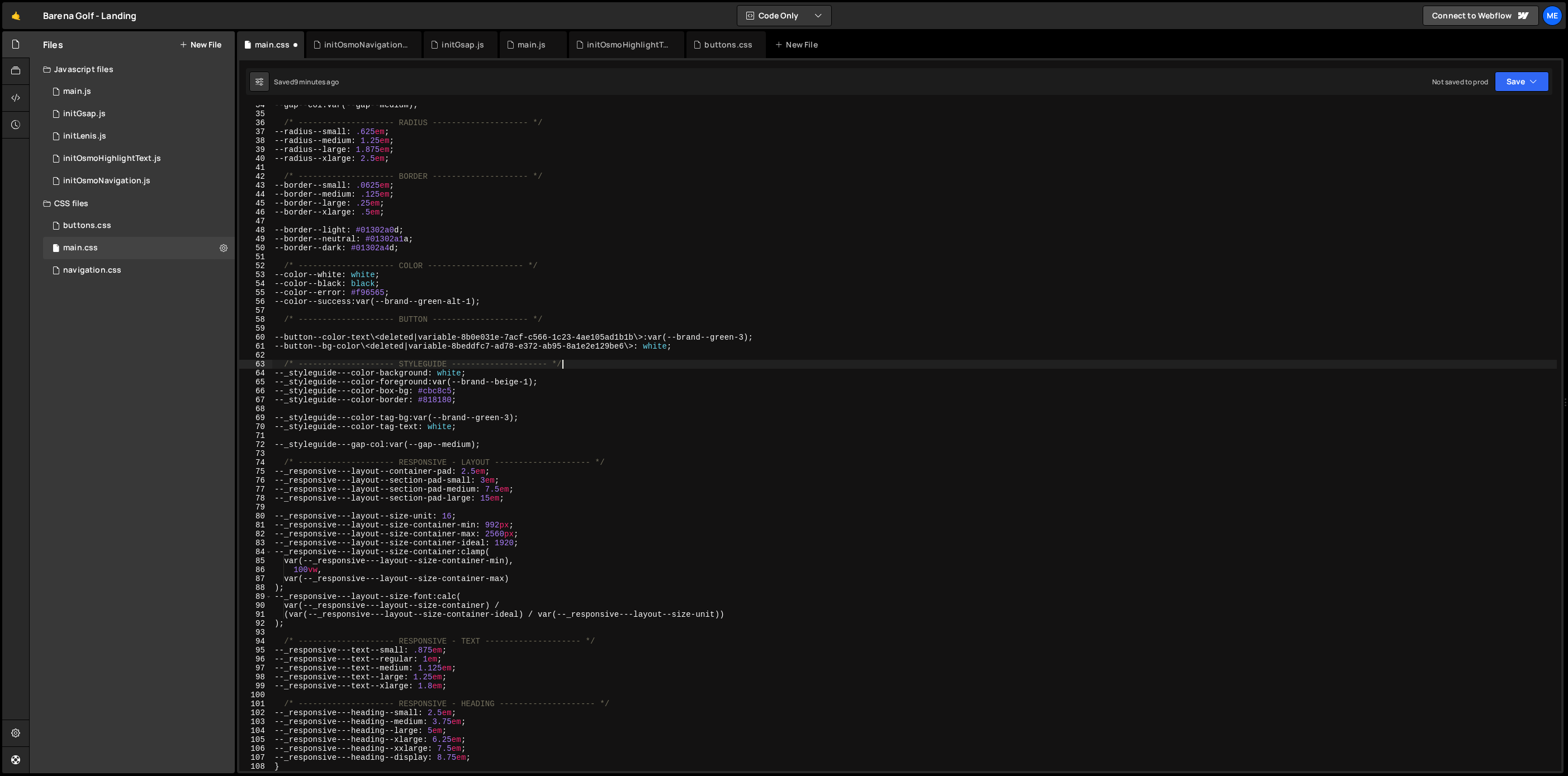
click at [579, 363] on div "--gap--col : var(--gap--medium) ; /* -------------------- RADIUS --------------…" at bounding box center [914, 442] width 1285 height 684
type textarea "/* -------------------- STYLEGUIDE -------------------- */"
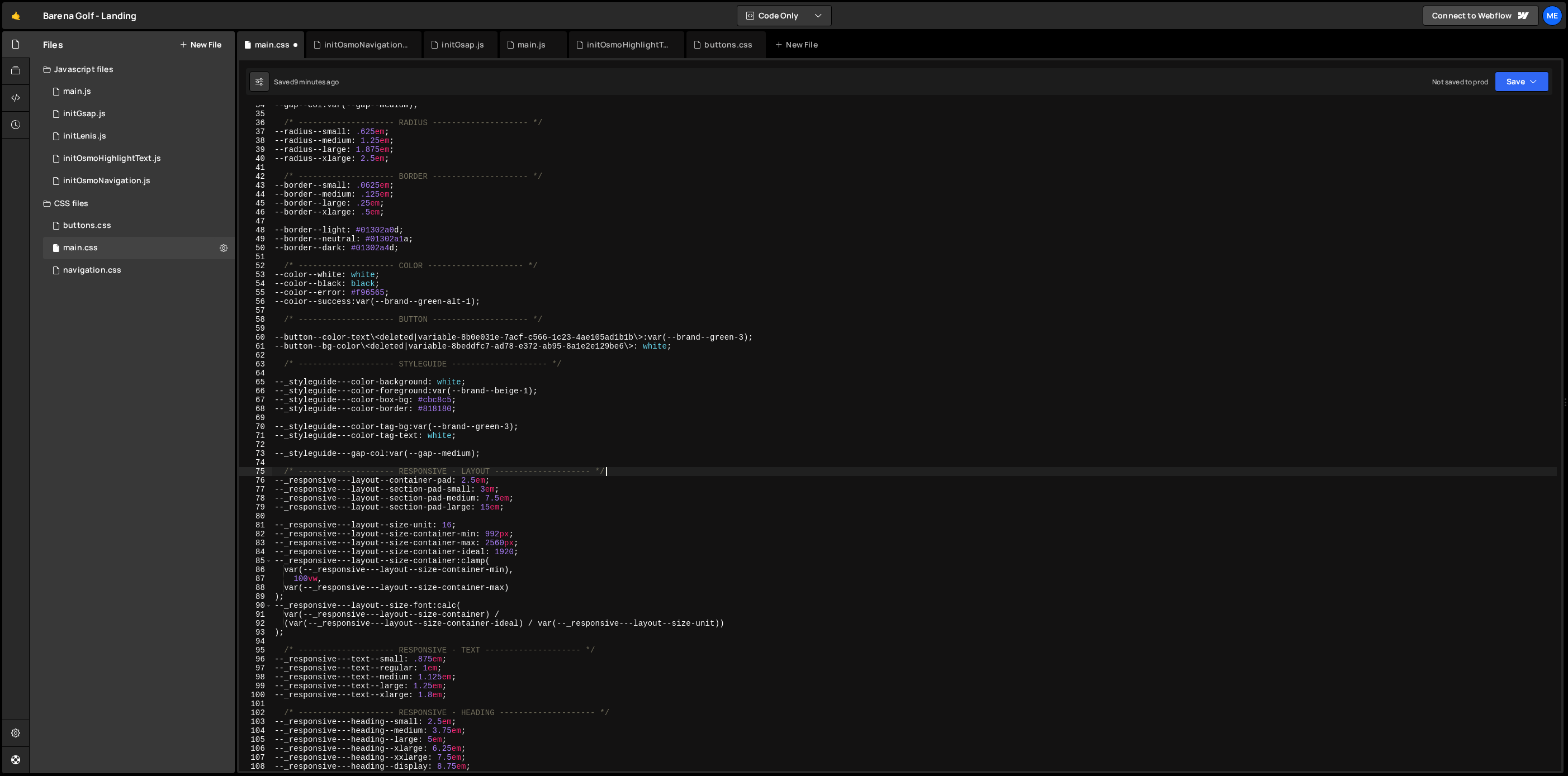
click at [610, 471] on div "--gap--col : var(--gap--medium) ; /* -------------------- RADIUS --------------…" at bounding box center [914, 442] width 1285 height 684
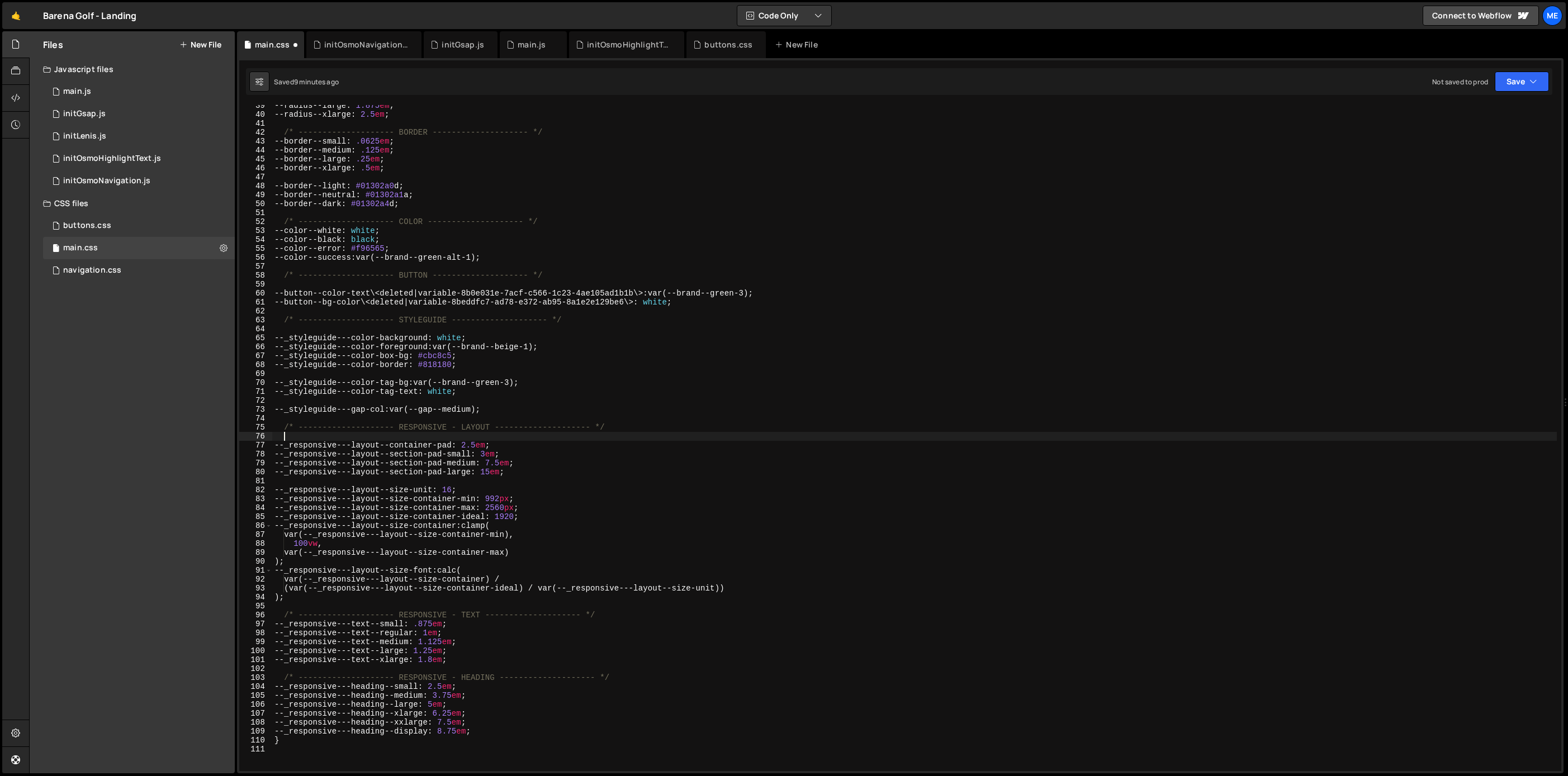
scroll to position [344, 0]
drag, startPoint x: 613, startPoint y: 627, endPoint x: 611, endPoint y: 619, distance: 8.2
click at [611, 620] on div "--radius--large : 1.875 em ; --radius--xlarge : 2.5 em ; /* -------------------…" at bounding box center [914, 442] width 1285 height 684
click at [611, 615] on div "--radius--large : 1.875 em ; --radius--xlarge : 2.5 em ; /* -------------------…" at bounding box center [914, 442] width 1285 height 684
type textarea "/* -------------------- RESPONSIVE - TEXT -------------------- */"
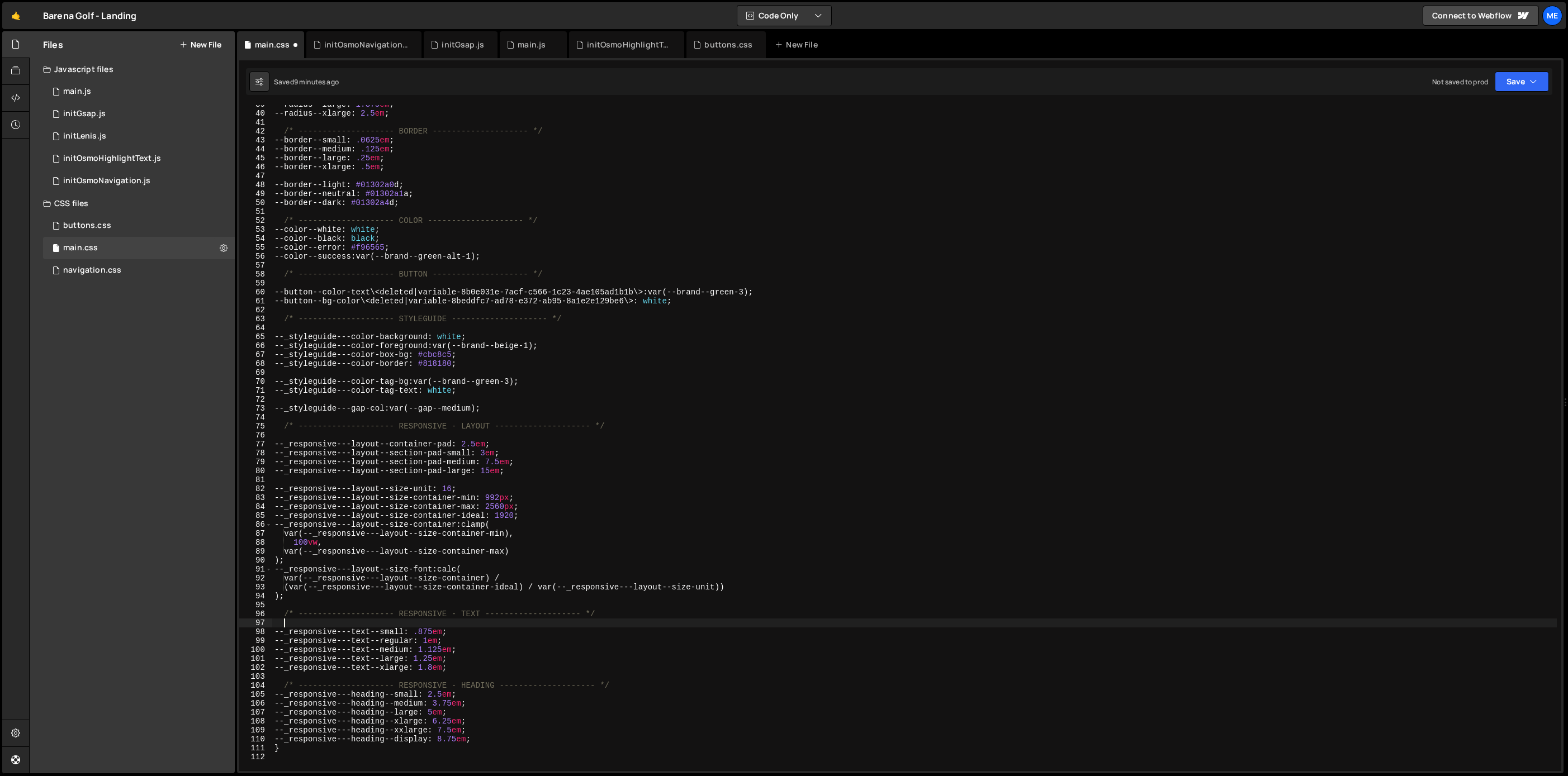
click at [617, 688] on div "--radius--large : 1.875 em ; --radius--xlarge : 2.5 em ; /* -------------------…" at bounding box center [914, 442] width 1285 height 684
type textarea "/* -------------------- RESPONSIVE - HEADING -------------------- */"
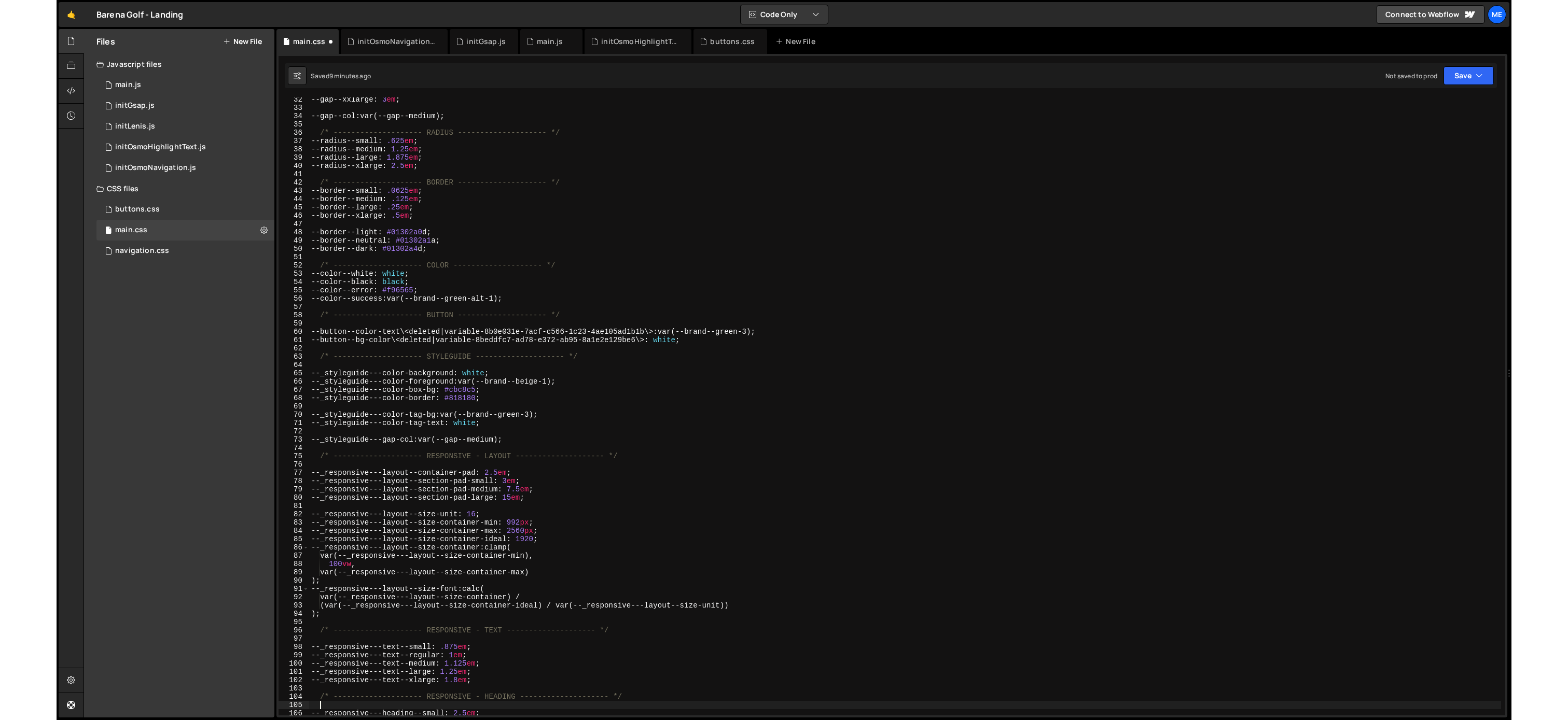
scroll to position [259, 0]
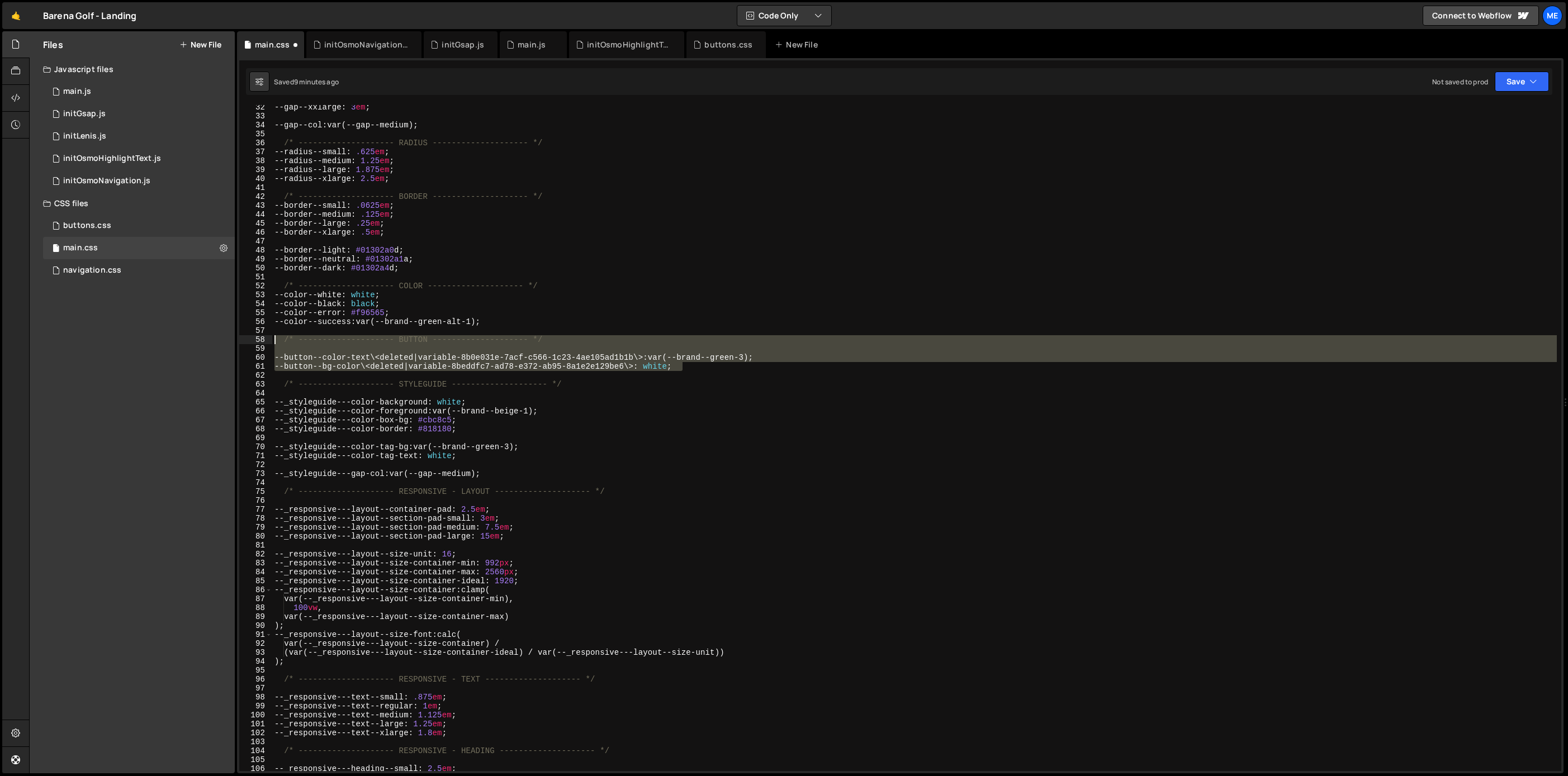
drag, startPoint x: 682, startPoint y: 365, endPoint x: 222, endPoint y: 338, distance: 460.8
click at [222, 338] on div "Files New File Javascript files 0 main.js 0 0 initGsap.js 0 0 initLenis.js 0 0 …" at bounding box center [798, 402] width 1539 height 743
type textarea "/* -------------------- BUTTON -------------------- */"
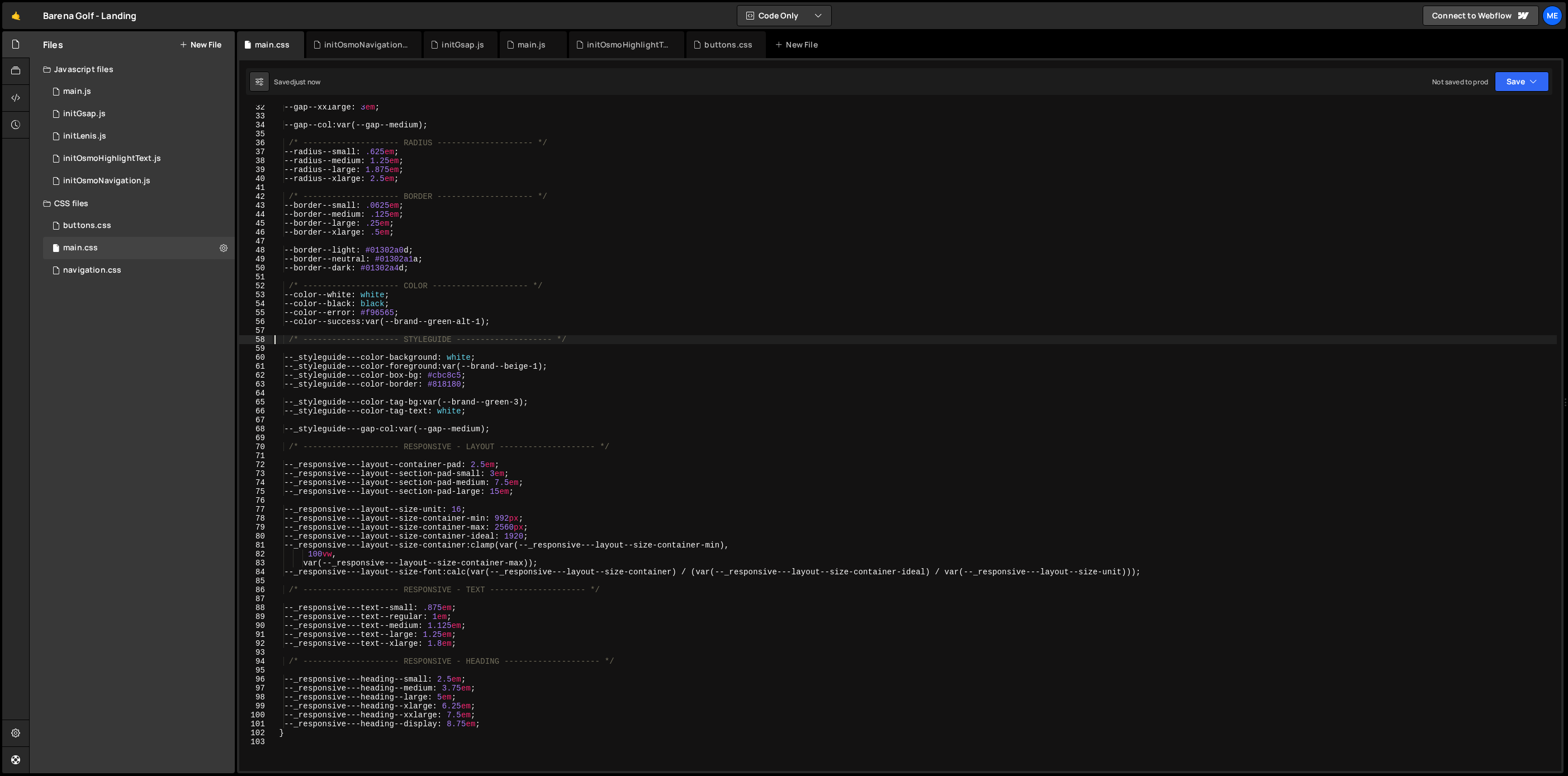
click at [549, 283] on div "--gap--xxlarge : 3 em ; --gap--col : var(--gap--medium) ; /* ------------------…" at bounding box center [914, 445] width 1285 height 684
type textarea "/* -------------------- COLOR -------------------- */"
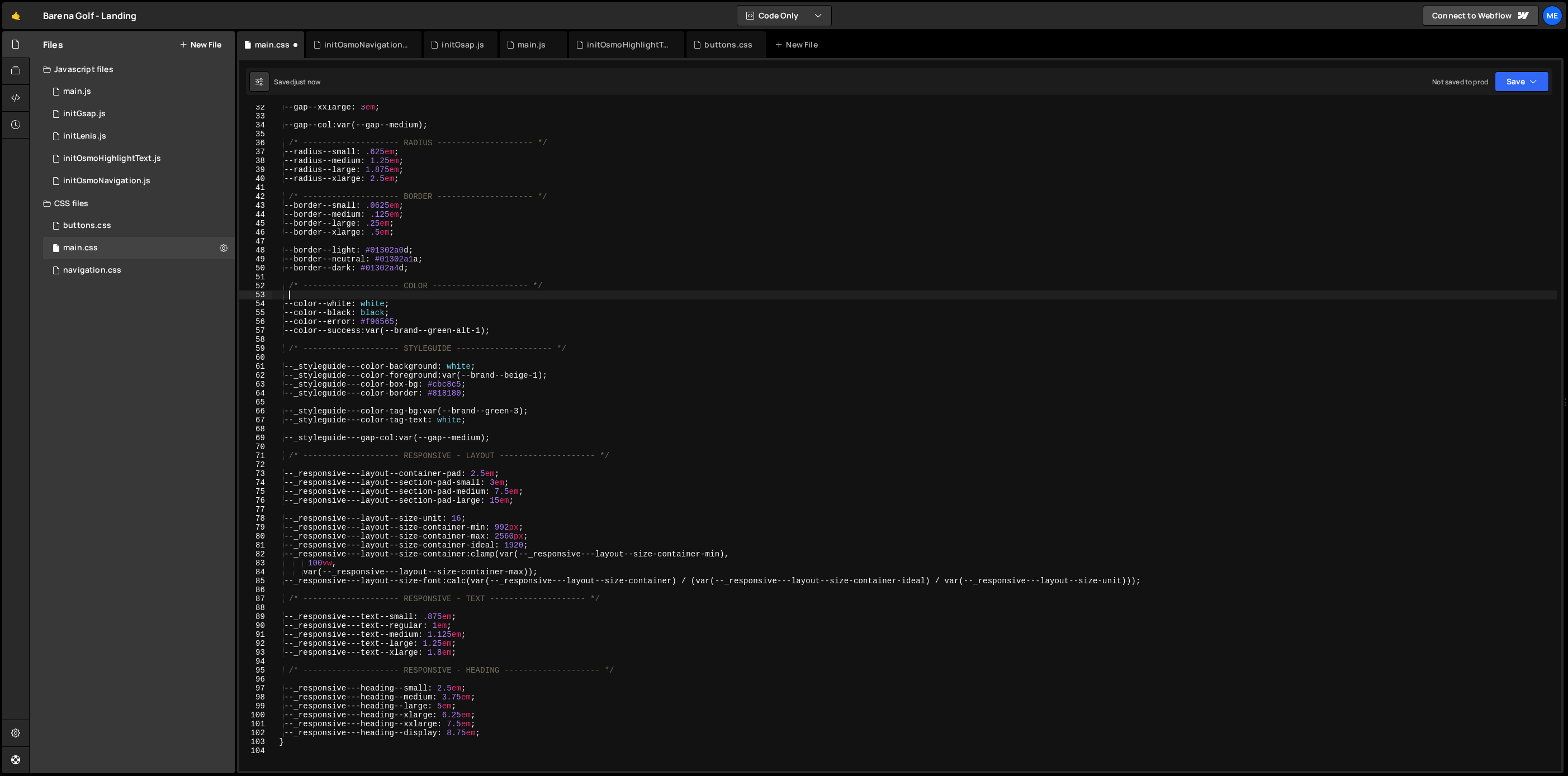
click at [575, 197] on div "--gap--xxlarge : 3 em ; --gap--col : var(--gap--medium) ; /* ------------------…" at bounding box center [914, 445] width 1285 height 684
type textarea "/* -------------------- BORDER -------------------- */"
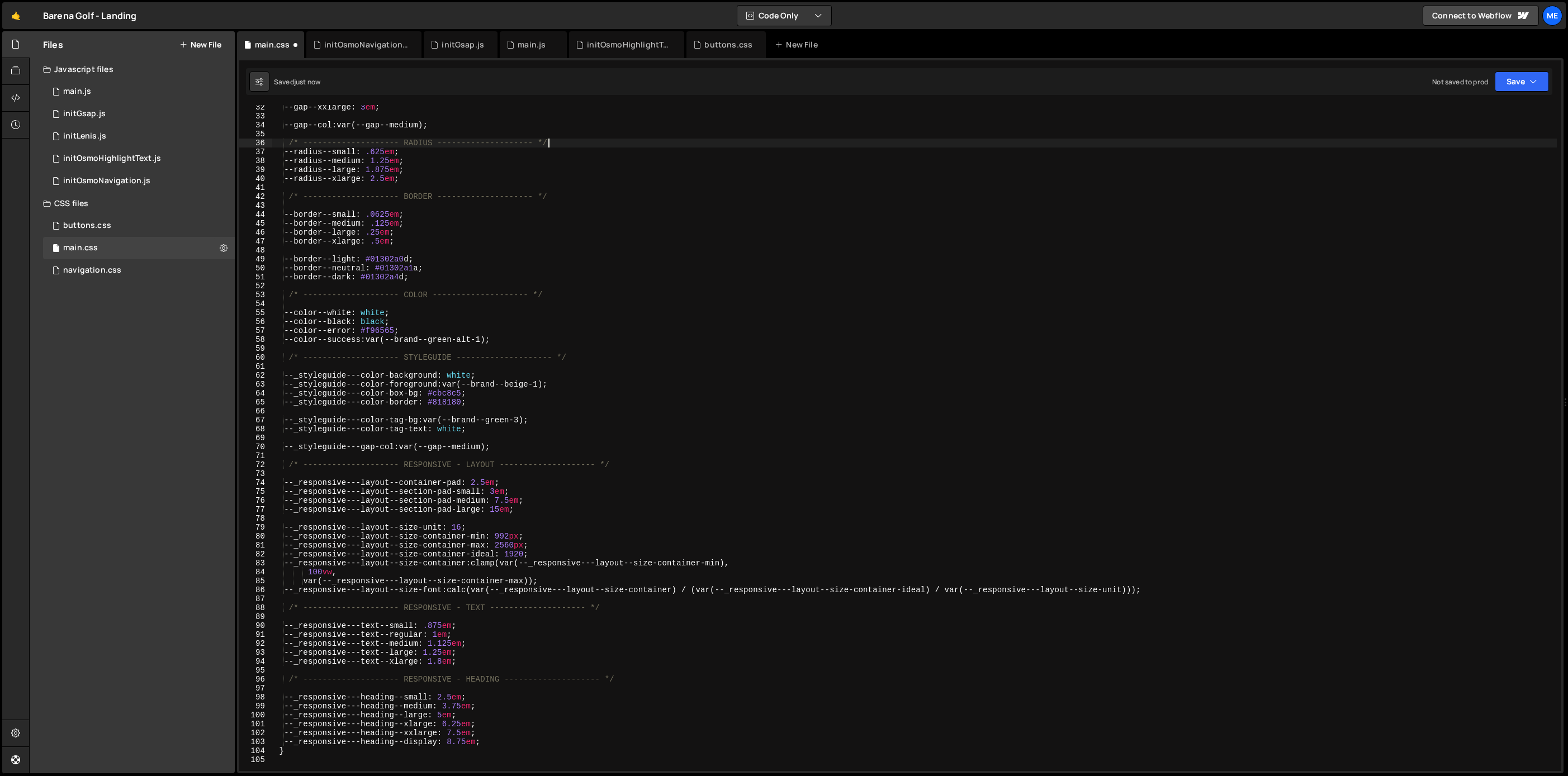
click at [572, 146] on div "--gap--xxlarge : 3 em ; --gap--col : var(--gap--medium) ; /* ------------------…" at bounding box center [914, 445] width 1285 height 684
type textarea "/* -------------------- RADIUS -------------------- */"
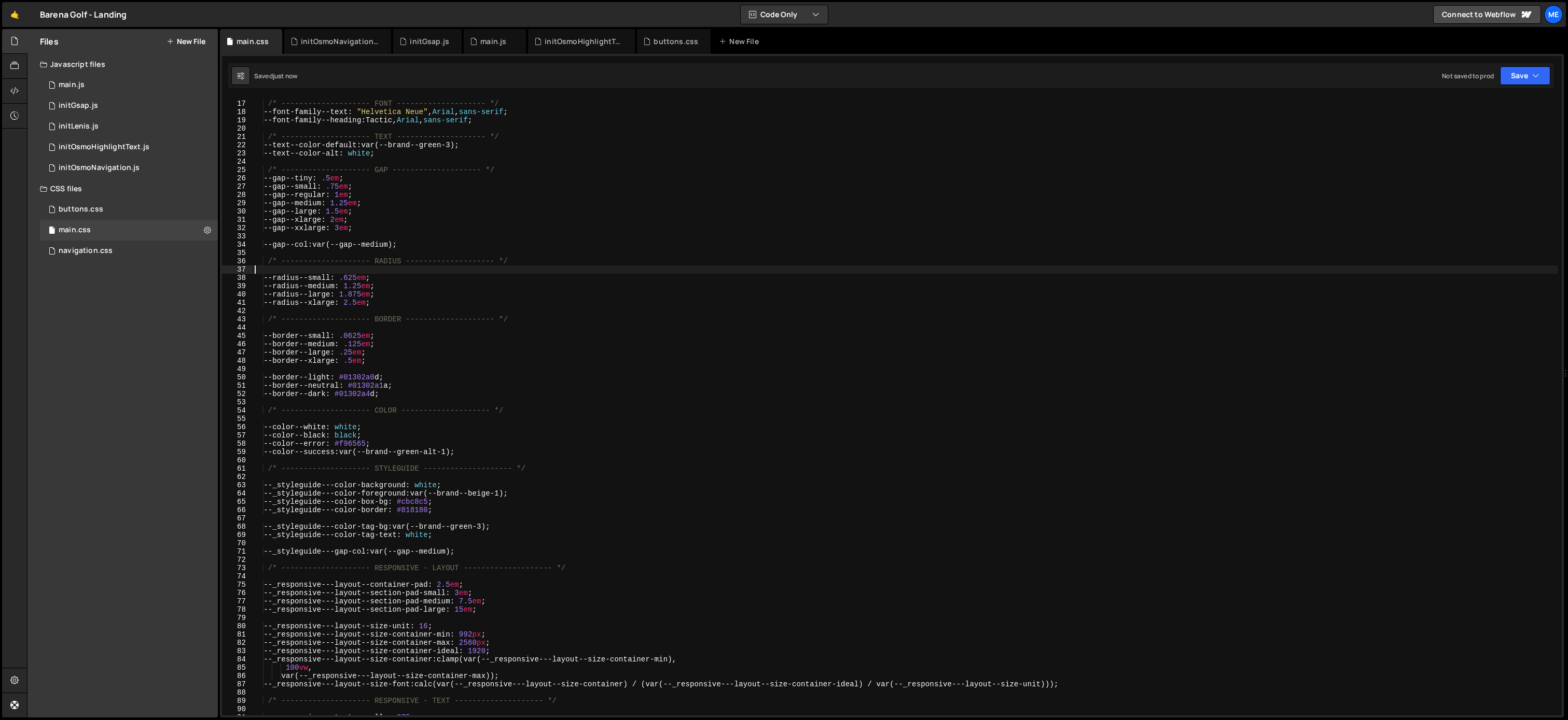
scroll to position [122, 0]
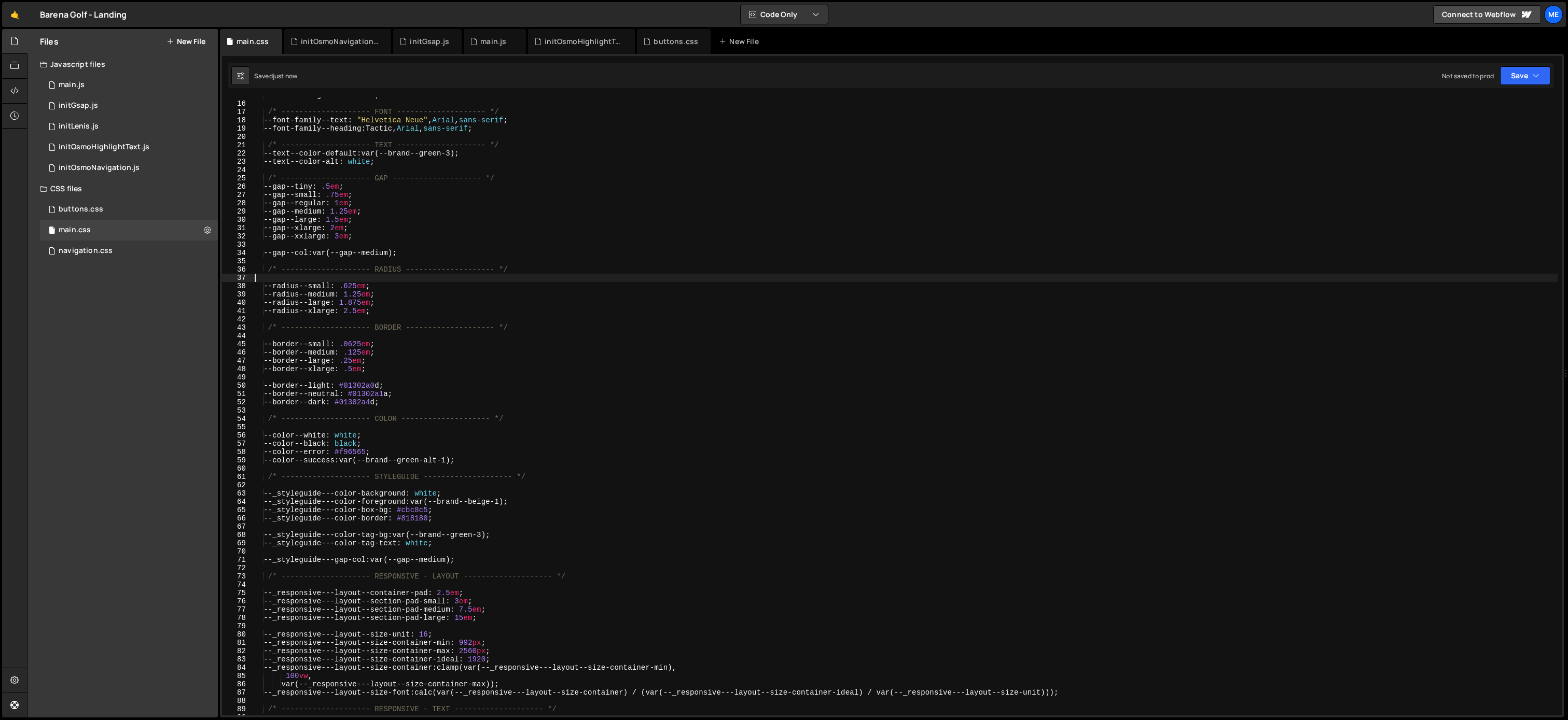
click at [526, 180] on div "--brand--beige-2 : #dcc4a0 ; /* -------------------- FONT -------------------- …" at bounding box center [905, 408] width 1305 height 634
type textarea "/* -------------------- GAP -------------------- */"
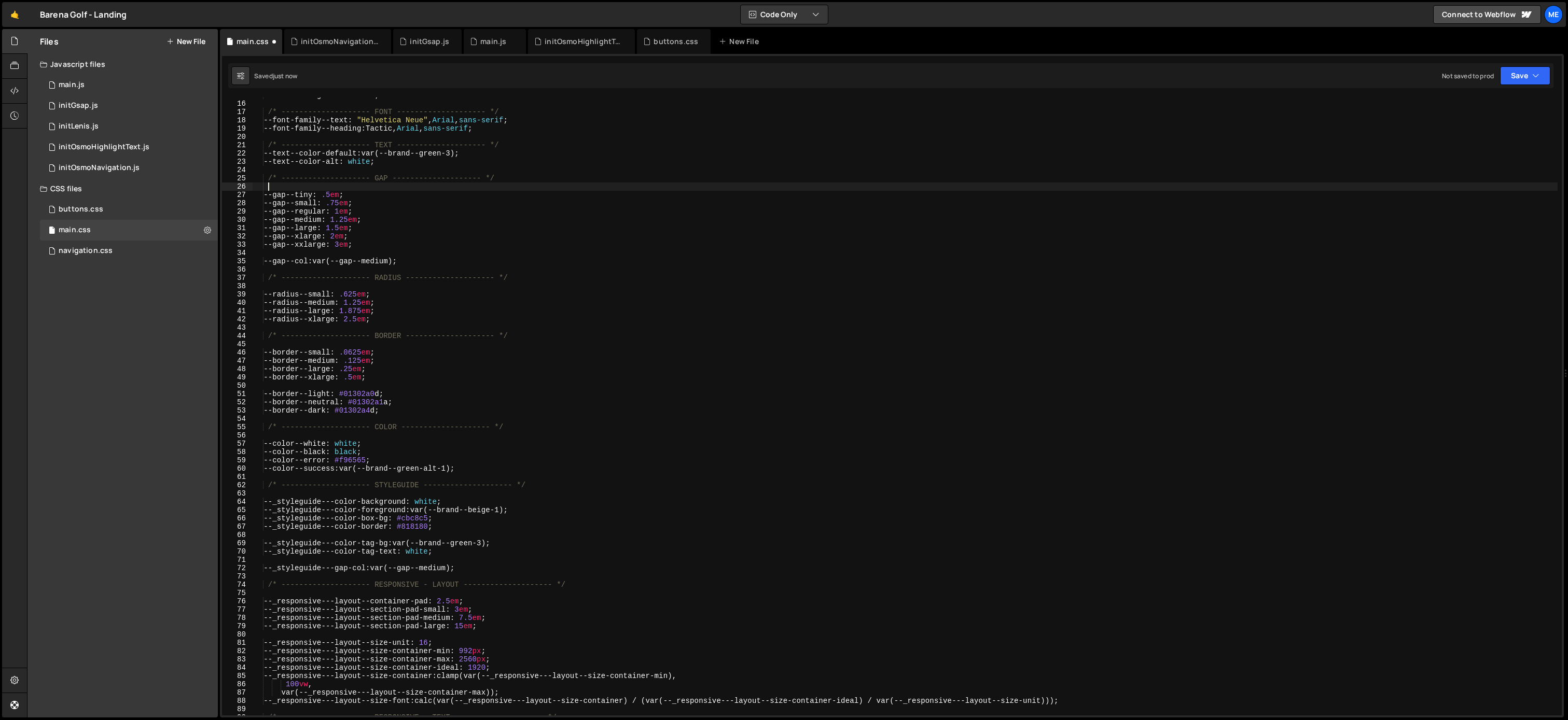
click at [512, 144] on div "--brand--beige-2 : #dcc4a0 ; /* -------------------- FONT -------------------- …" at bounding box center [905, 408] width 1305 height 634
type textarea "/* -------------------- TEXT -------------------- */"
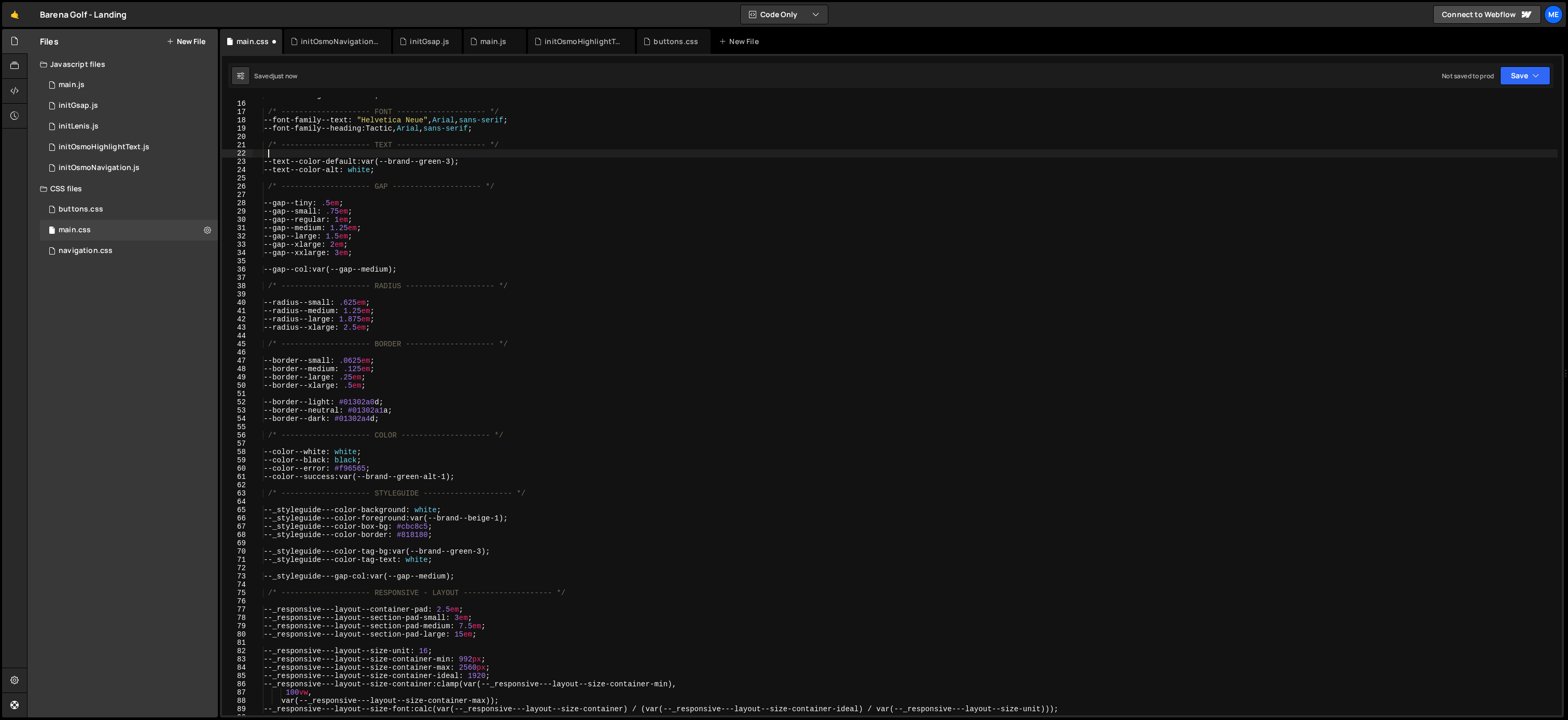
click at [512, 112] on div "--brand--beige-2 : #dcc4a0 ; /* -------------------- FONT -------------------- …" at bounding box center [905, 408] width 1305 height 634
type textarea "/* -------------------- FONT -------------------- */"
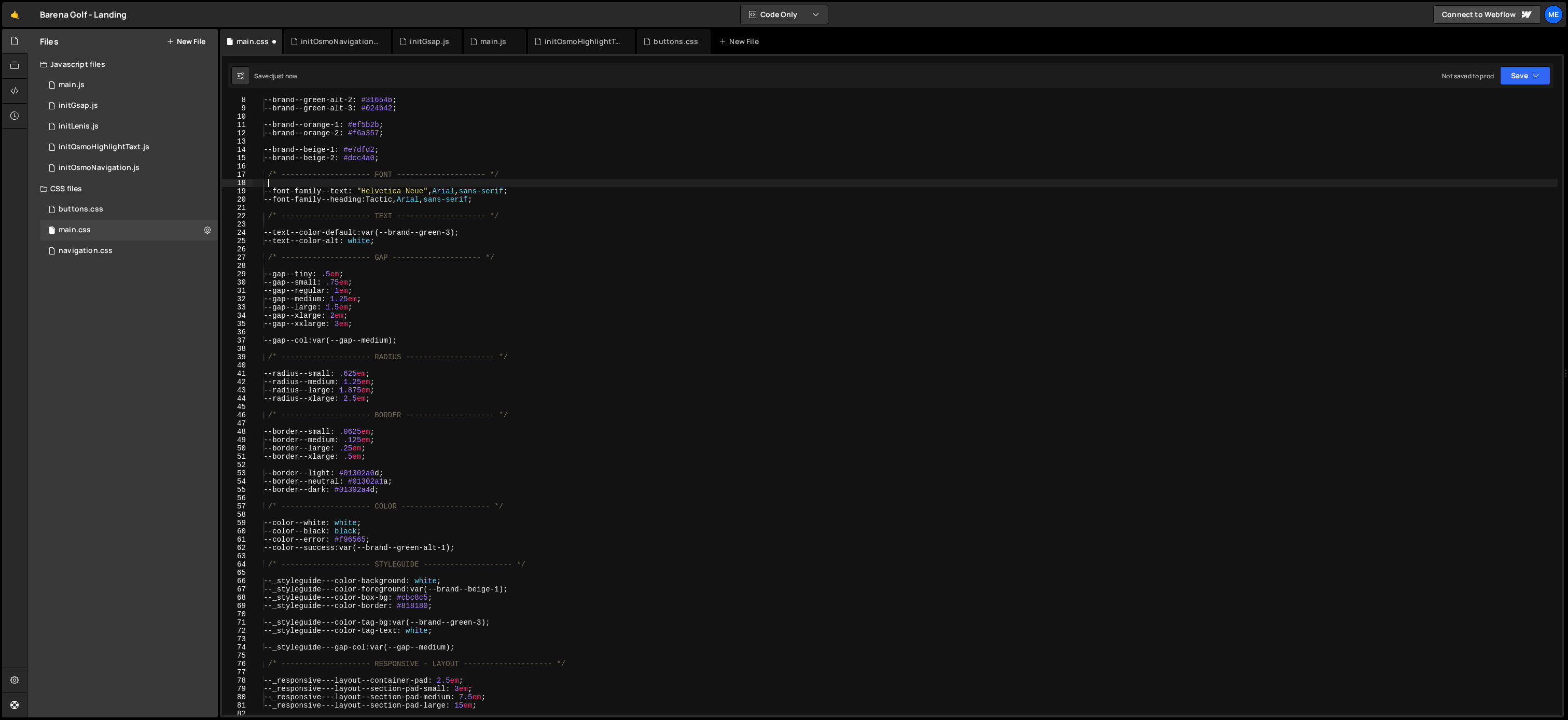
scroll to position [0, 0]
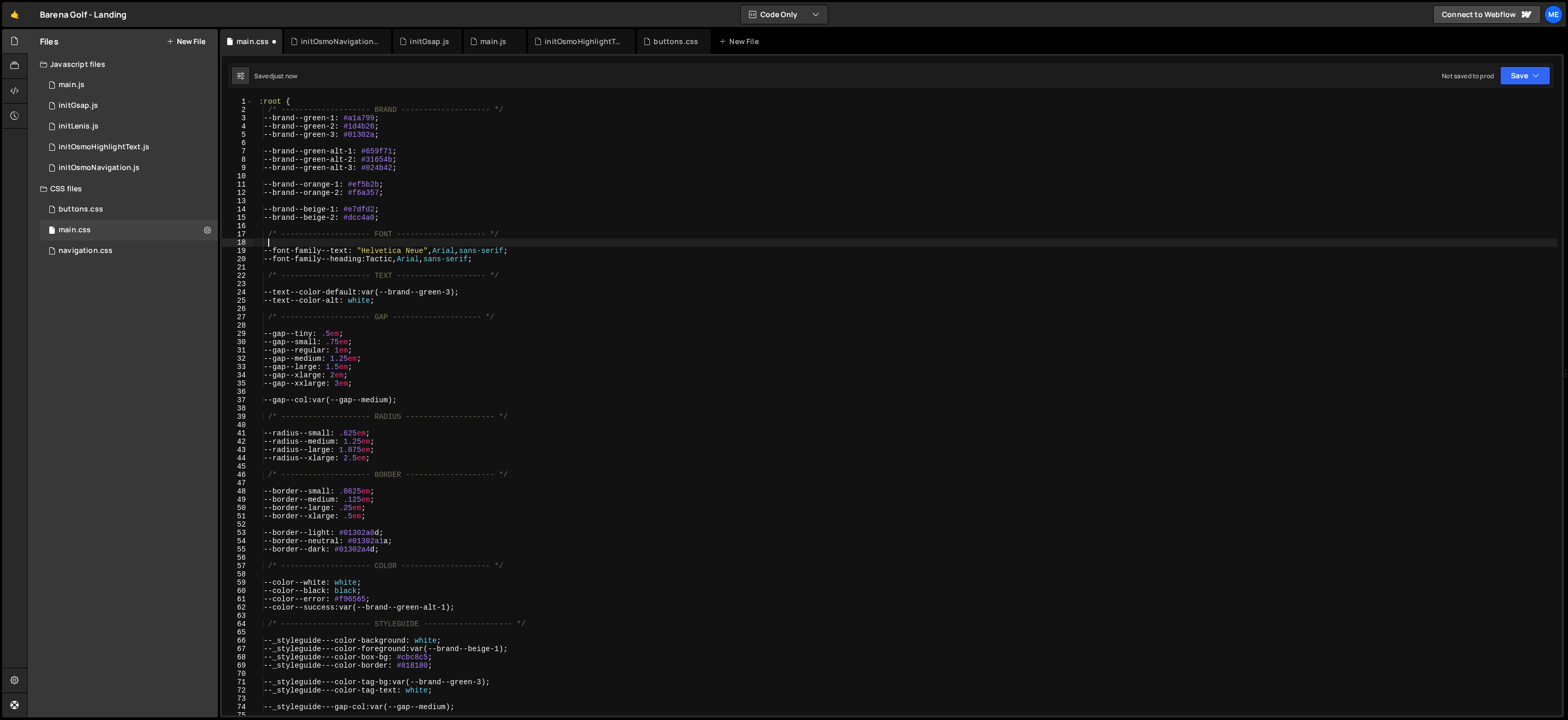
click at [512, 109] on div ":root { /* -------------------- BRAND -------------------- */ --brand--green-1 …" at bounding box center [905, 415] width 1305 height 634
type textarea "/* -------------------- BRAND -------------------- */"
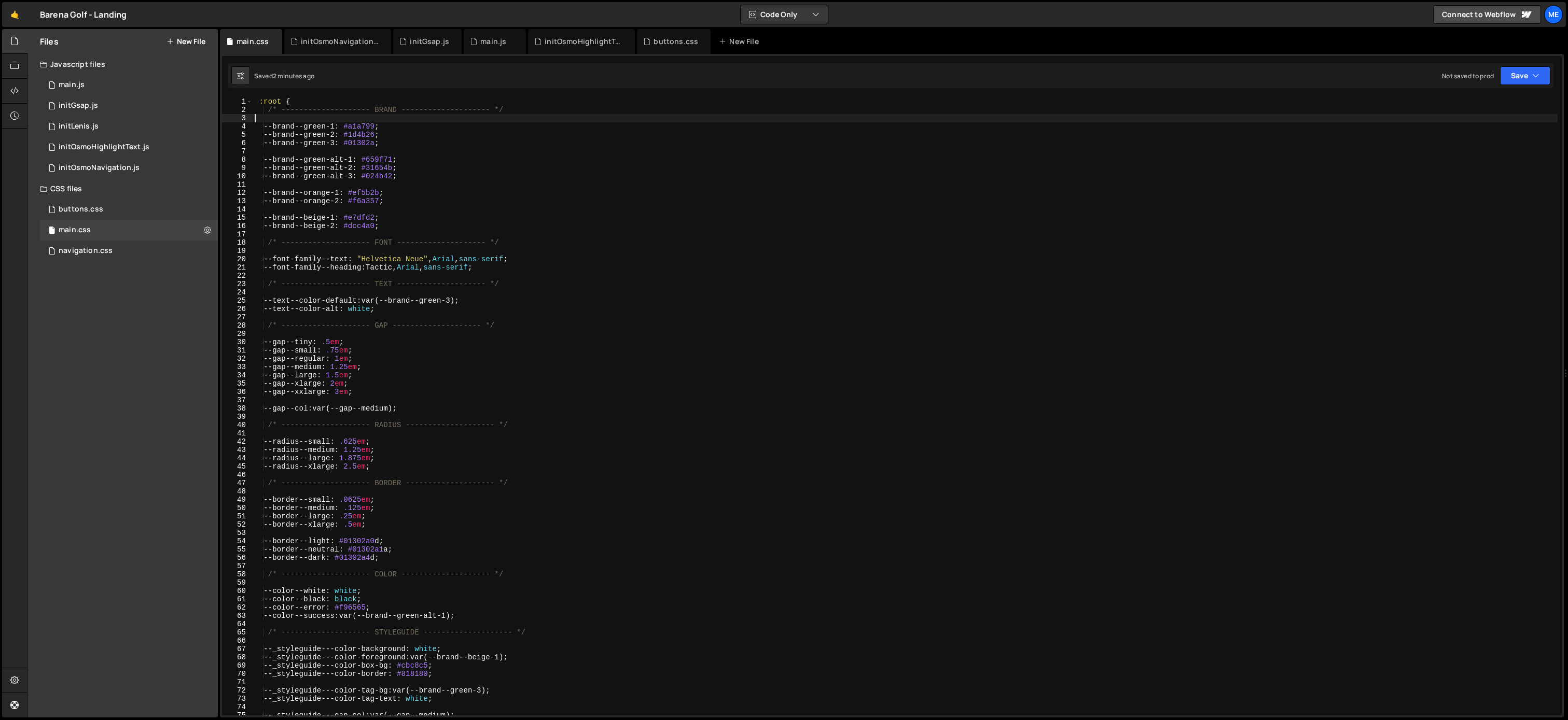
click at [532, 216] on div ":root { /* -------------------- BRAND -------------------- */ --brand--green-1 …" at bounding box center [905, 415] width 1305 height 634
type textarea "--brand--beige-1: #e7dfd2;"
click at [125, 212] on div "buttons.css 0" at bounding box center [129, 210] width 178 height 21
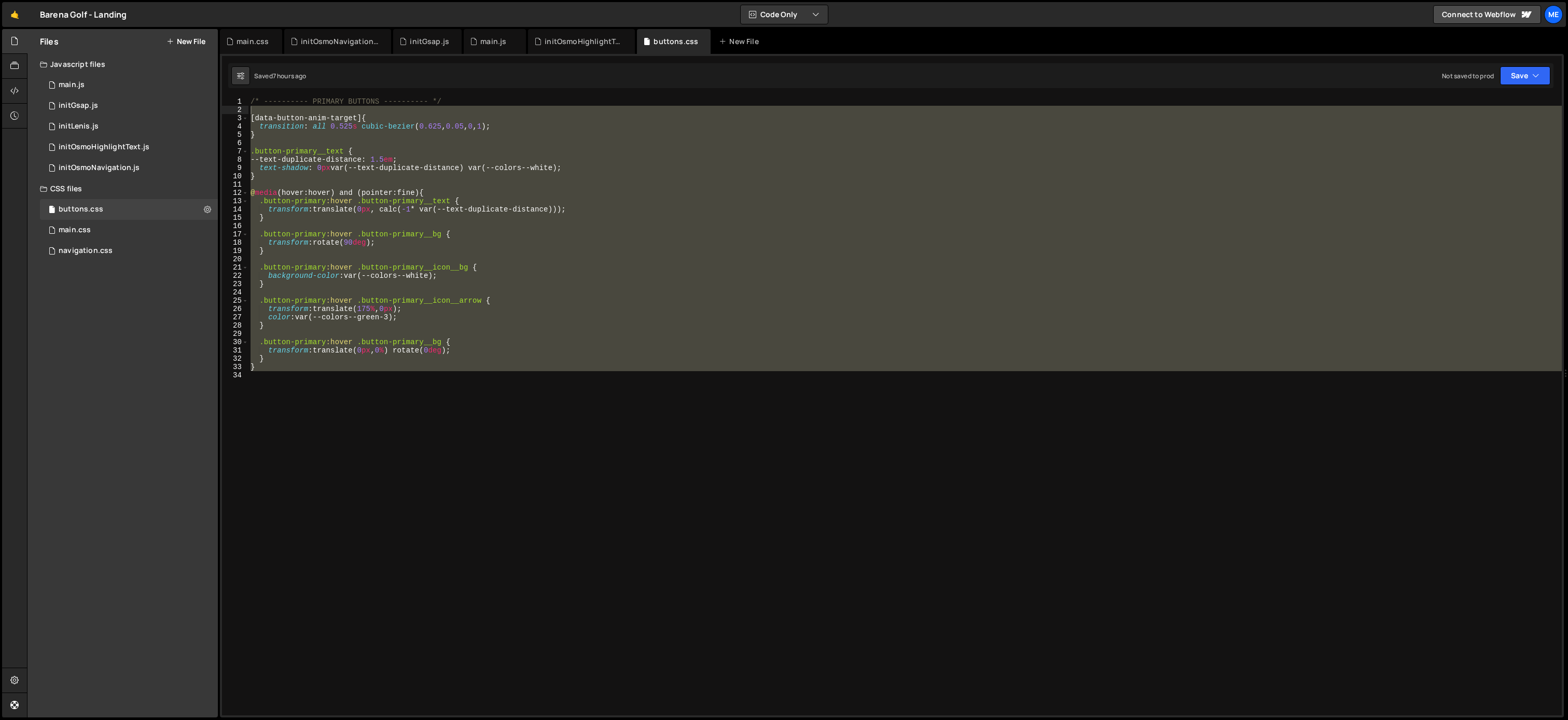
click at [436, 105] on div "/* ---------- PRIMARY BUTTONS ---------- */ [ data-button-anim-target ] { trans…" at bounding box center [1007, 415] width 1519 height 634
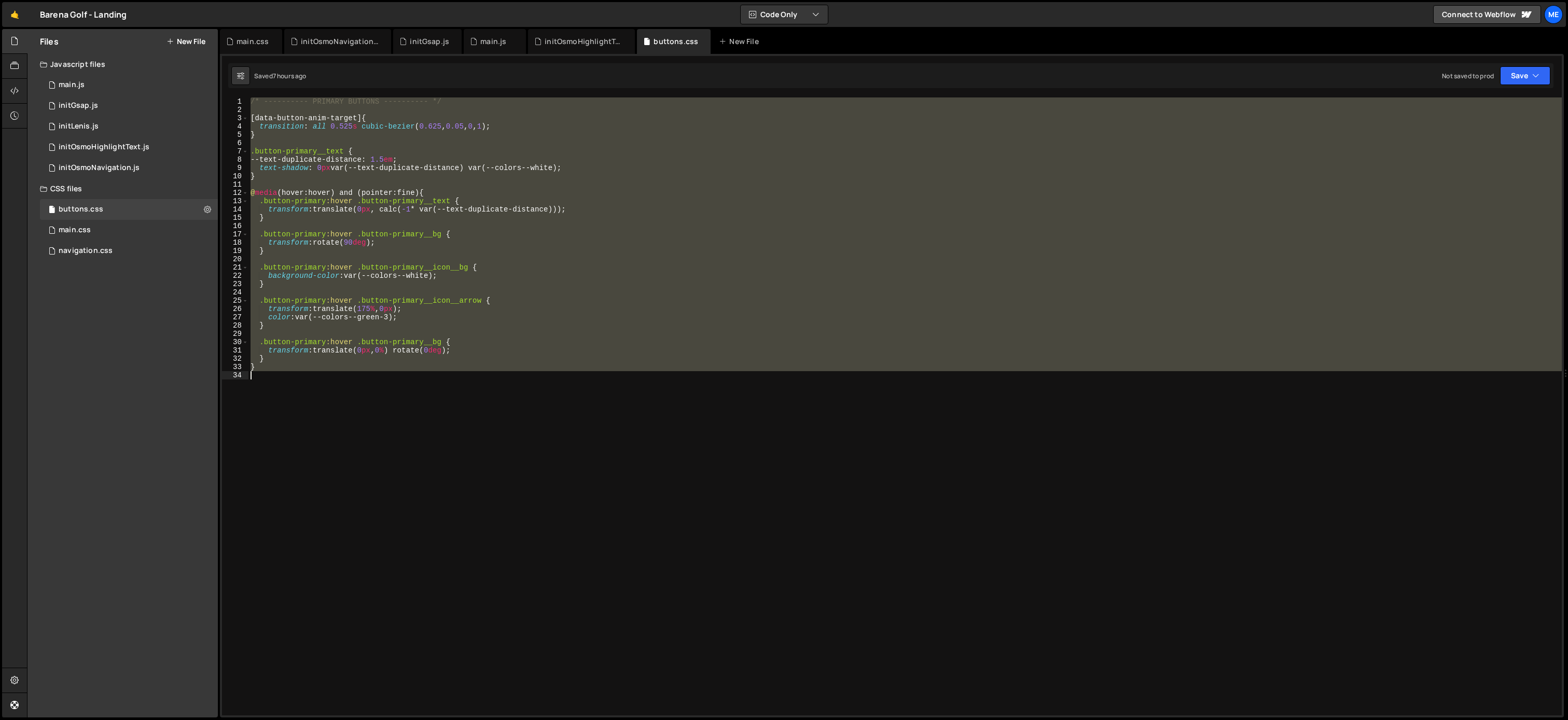
drag, startPoint x: 251, startPoint y: 104, endPoint x: 346, endPoint y: 399, distance: 309.9
click at [346, 399] on div "/* ---------- PRIMARY BUTTONS ---------- */ [ data-button-anim-target ] { trans…" at bounding box center [904, 415] width 1313 height 634
type textarea "}"
click at [94, 234] on div "main.css 0" at bounding box center [129, 230] width 178 height 21
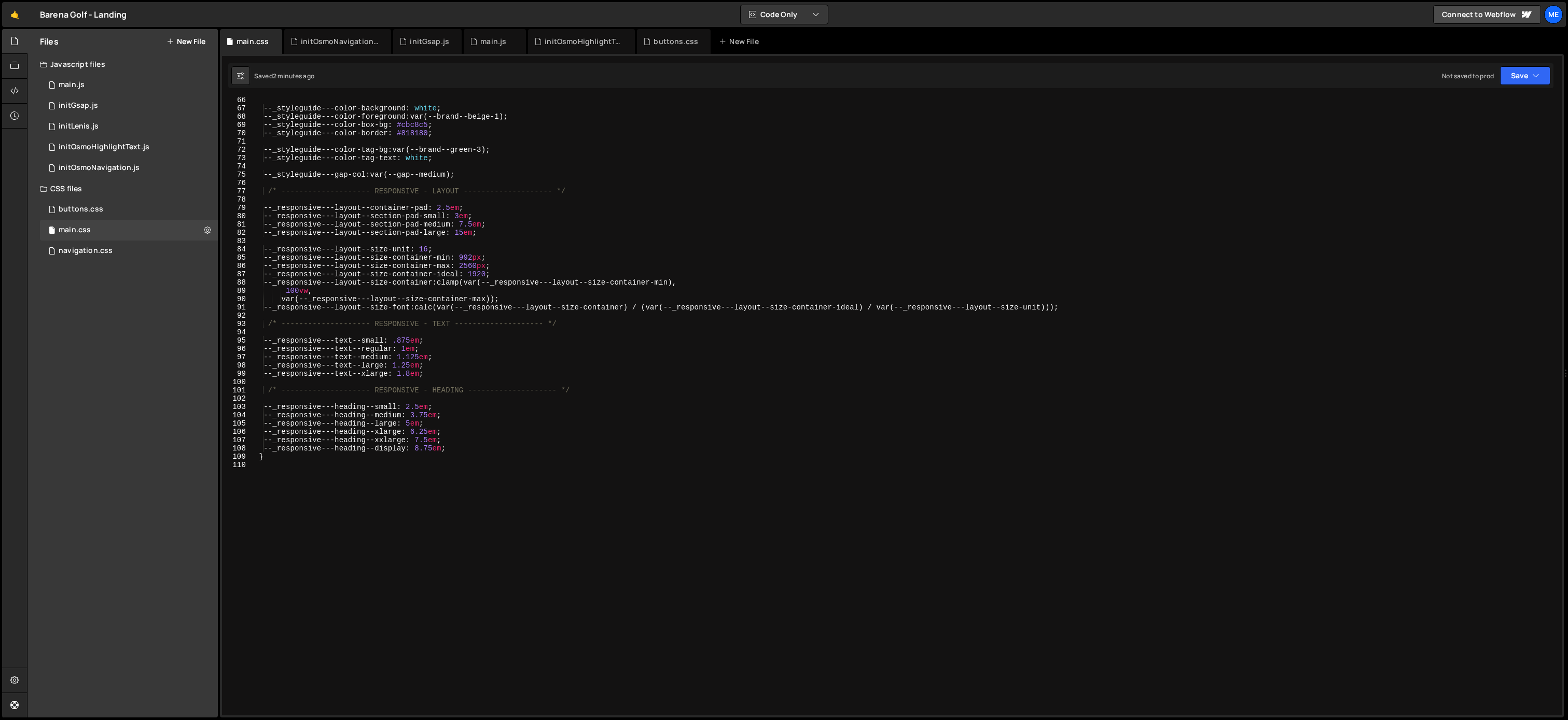
scroll to position [560, 0]
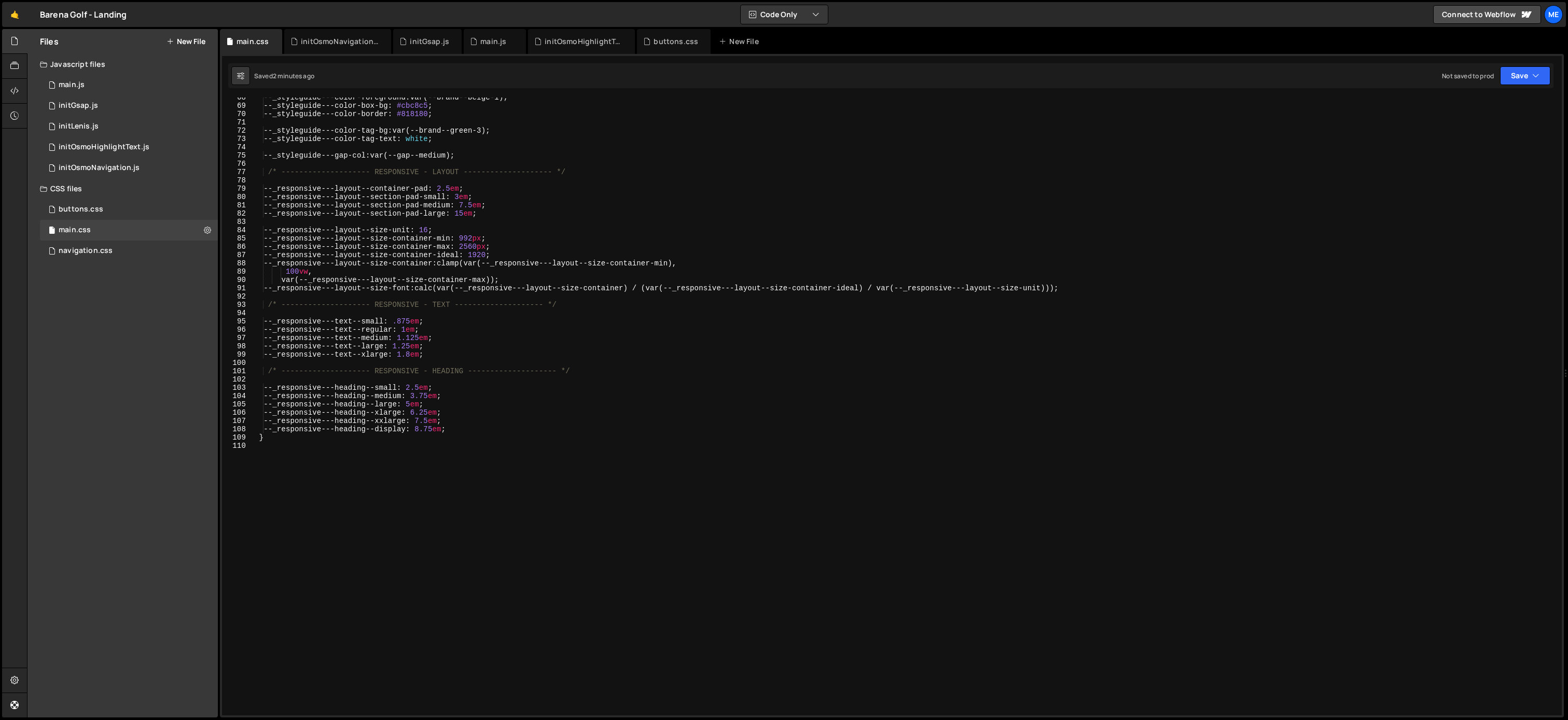
click at [335, 482] on div "--_styleguide---color-foreground : var(--brand--beige-1) ; --_styleguide---colo…" at bounding box center [905, 410] width 1305 height 634
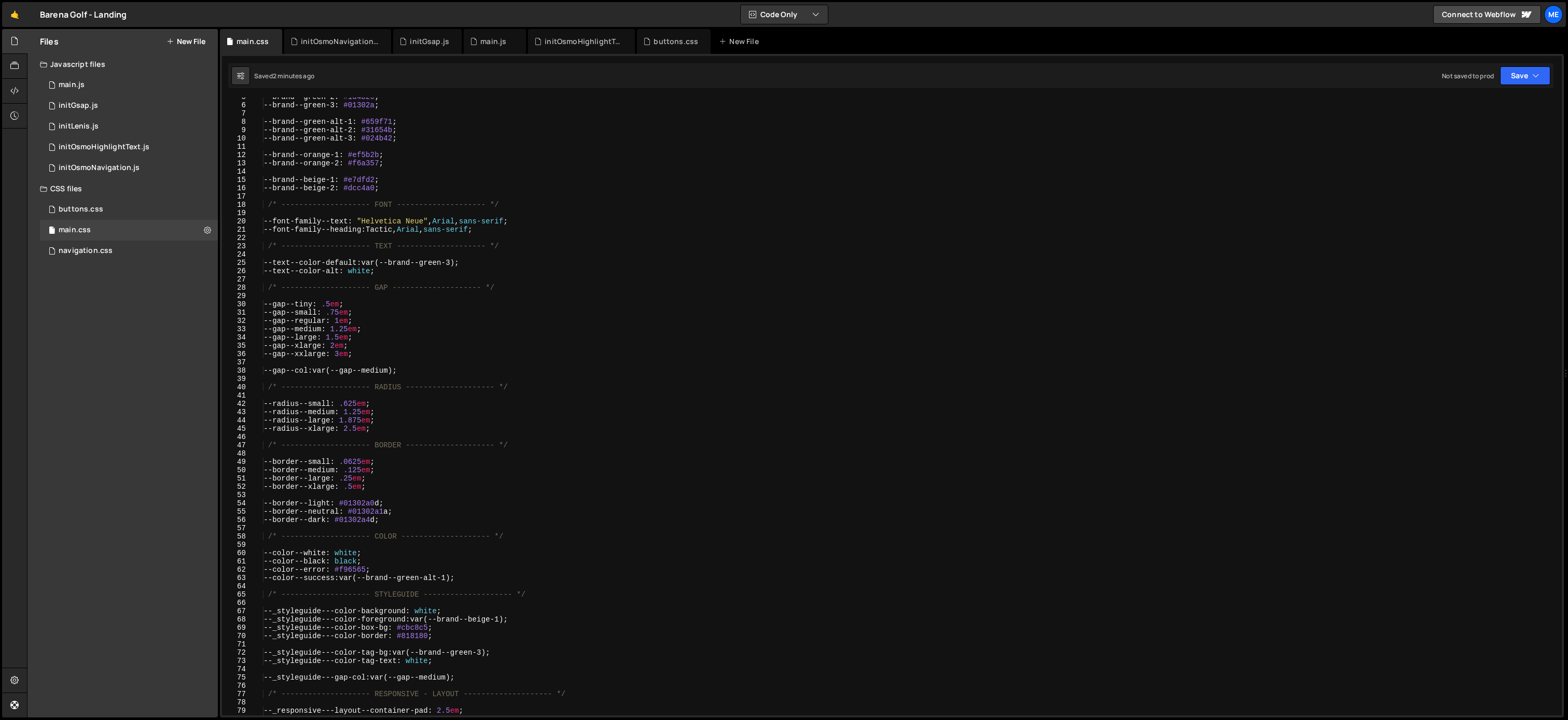
scroll to position [0, 0]
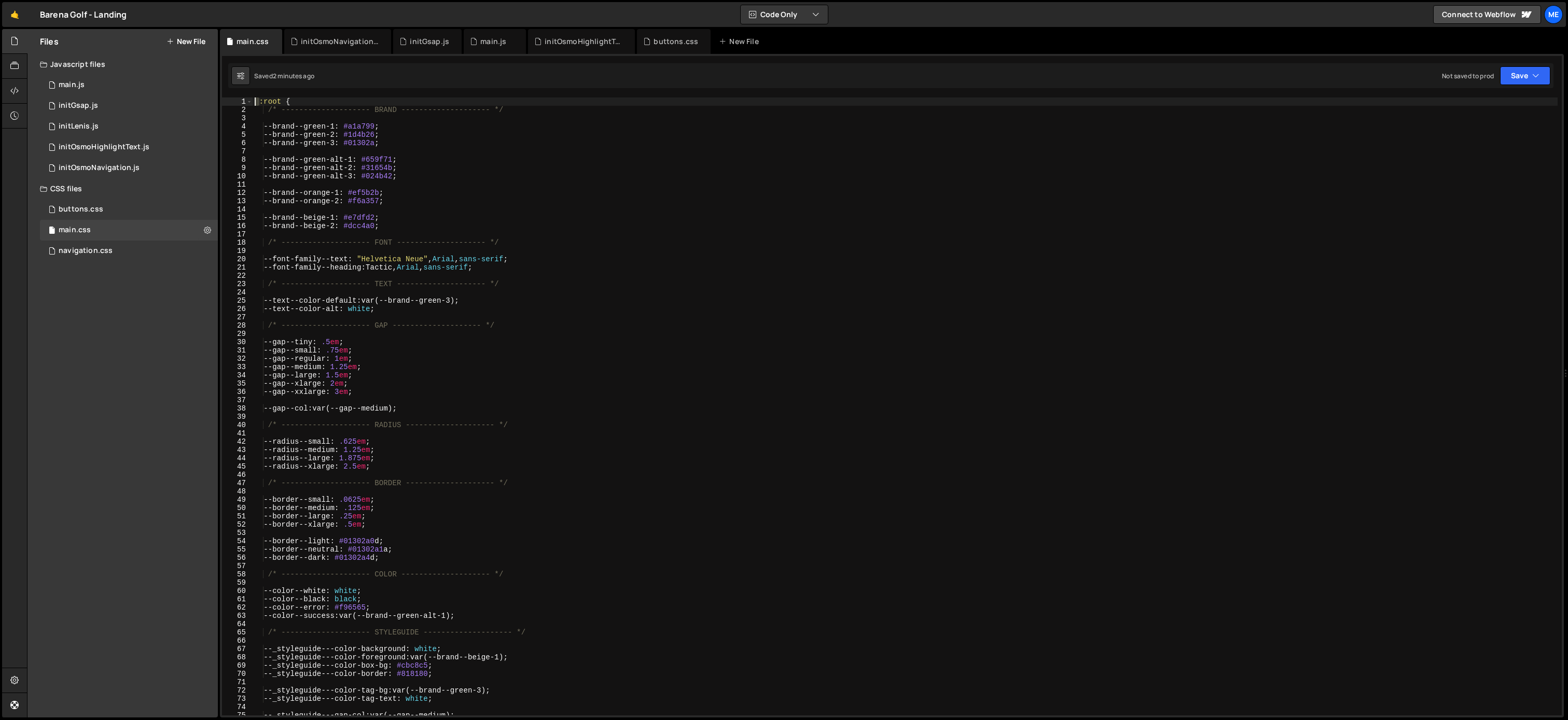
drag, startPoint x: 261, startPoint y: 101, endPoint x: 238, endPoint y: 102, distance: 23.0
click at [238, 100] on div "1 2 3 4 5 6 7 8 9 10 11 12 13 14 15 16 17 18 19 20 21 22 23 24 25 26 27 28 29 3…" at bounding box center [892, 406] width 1340 height 618
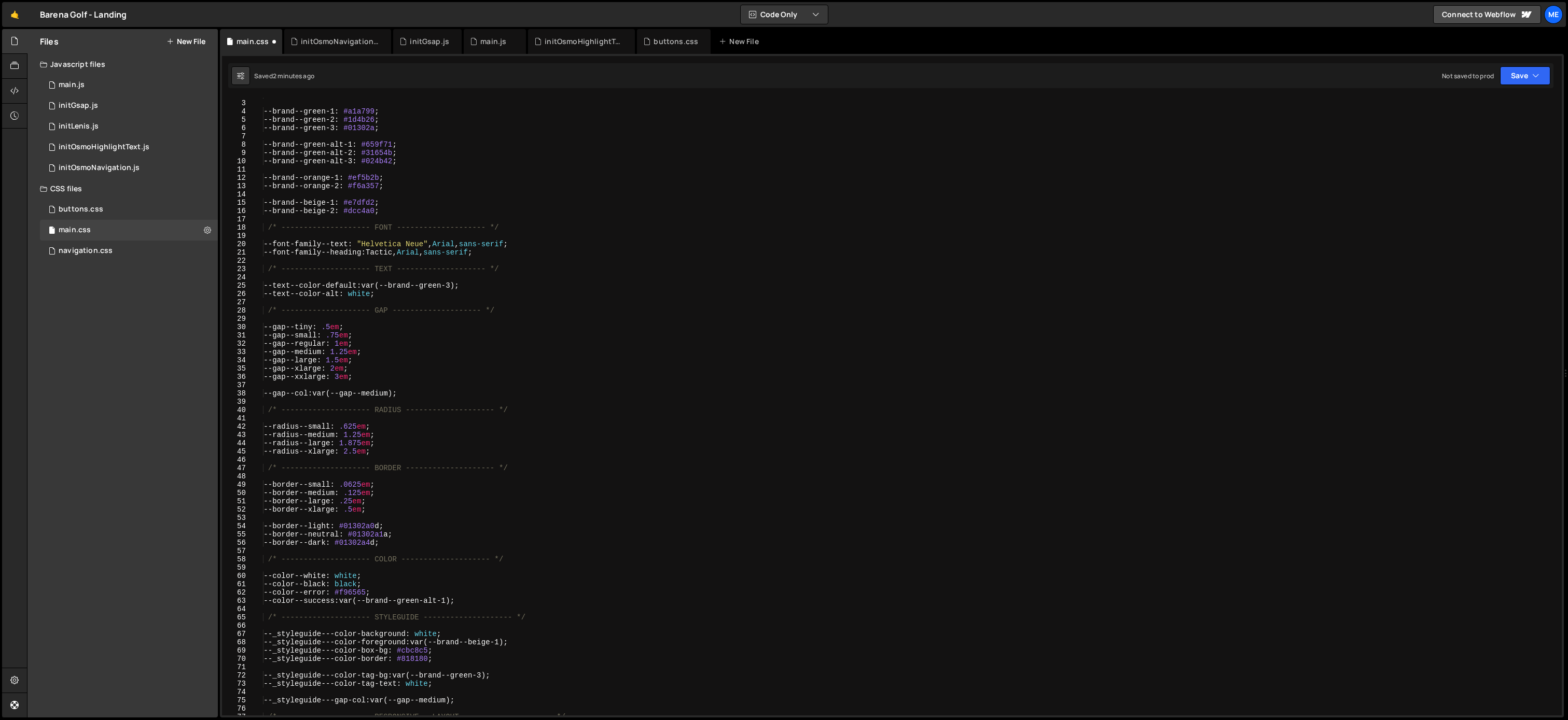
scroll to position [599, 0]
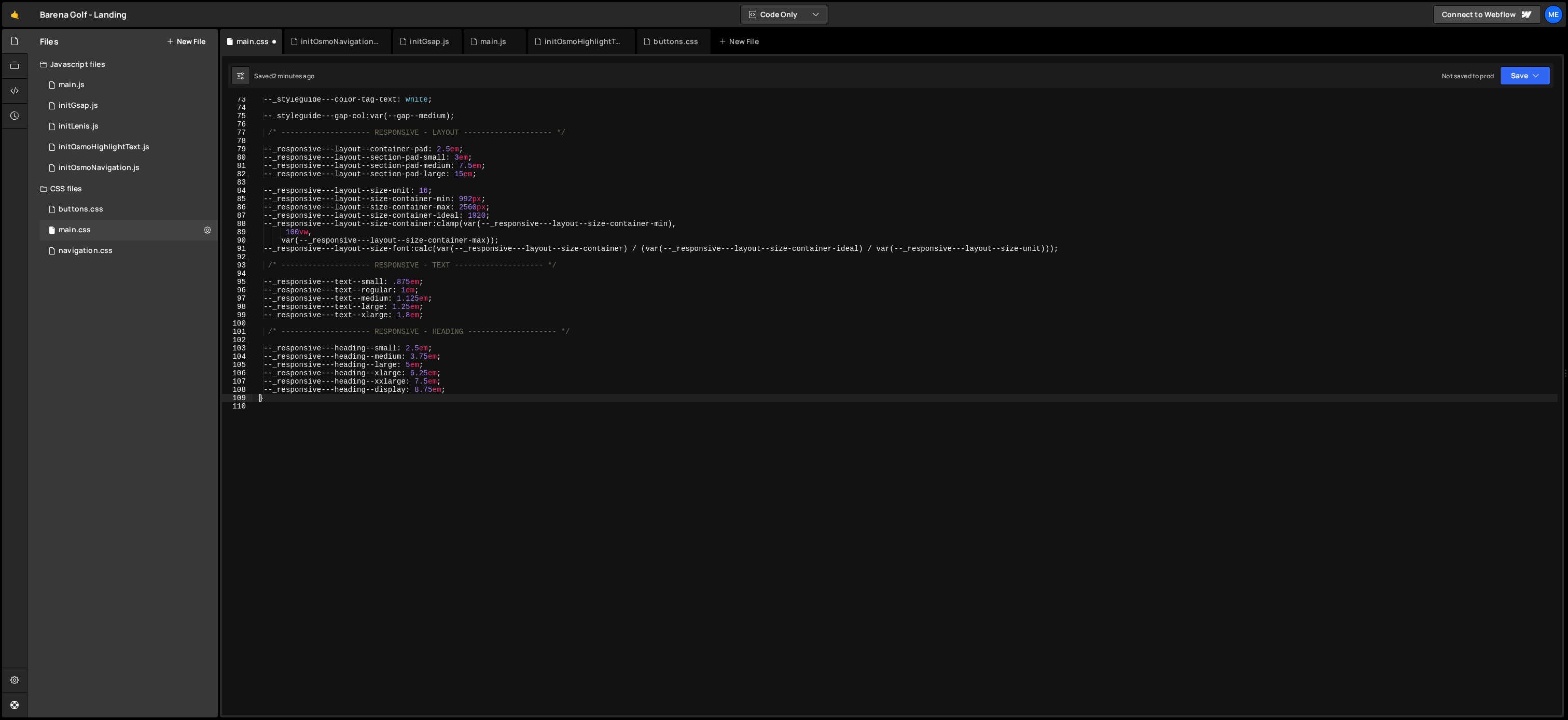
click at [259, 399] on div "--_styleguide---color-tag-text : white ; --_styleguide---gap-col : var(--gap--m…" at bounding box center [905, 413] width 1305 height 634
click at [458, 389] on div "--_styleguide---color-tag-text : white ; --_styleguide---gap-col : var(--gap--m…" at bounding box center [905, 413] width 1305 height 634
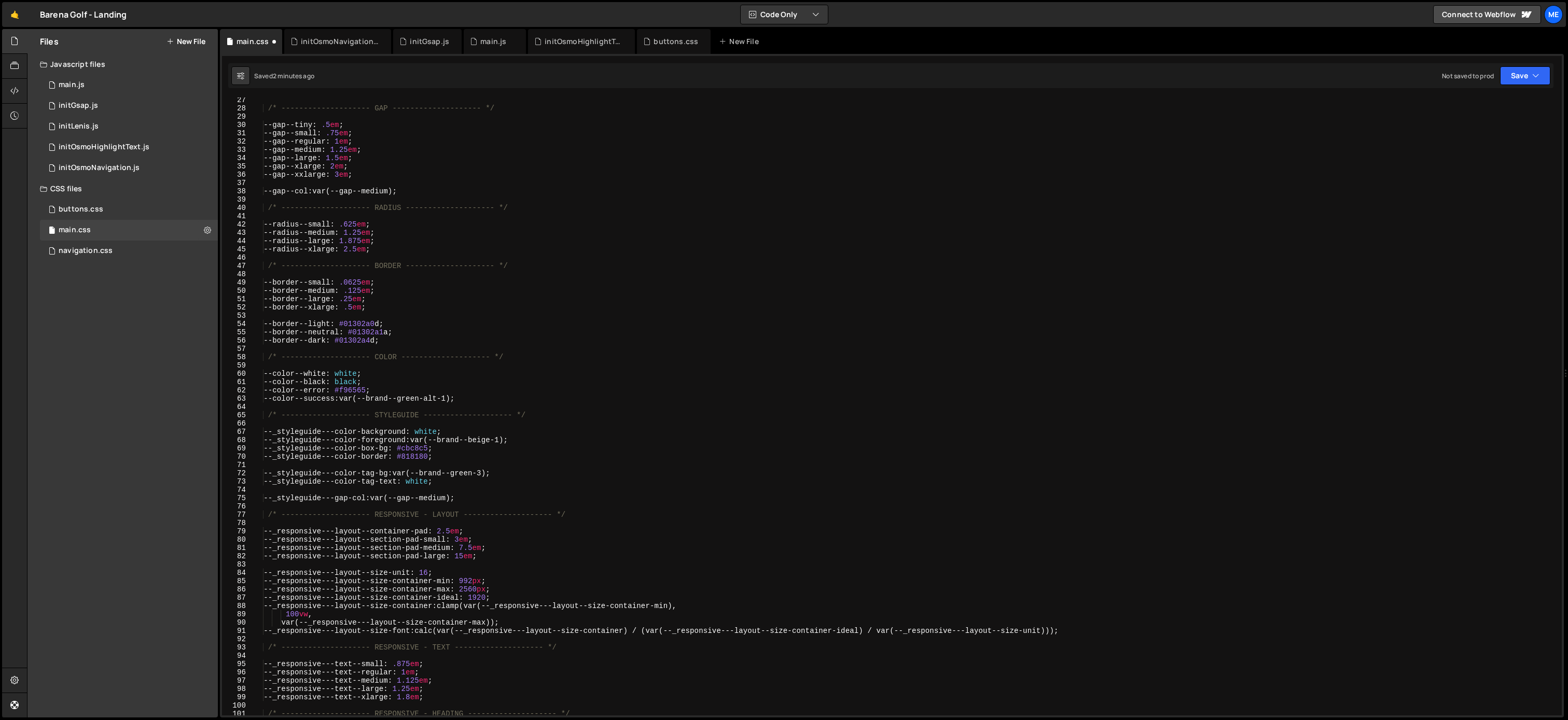
scroll to position [0, 0]
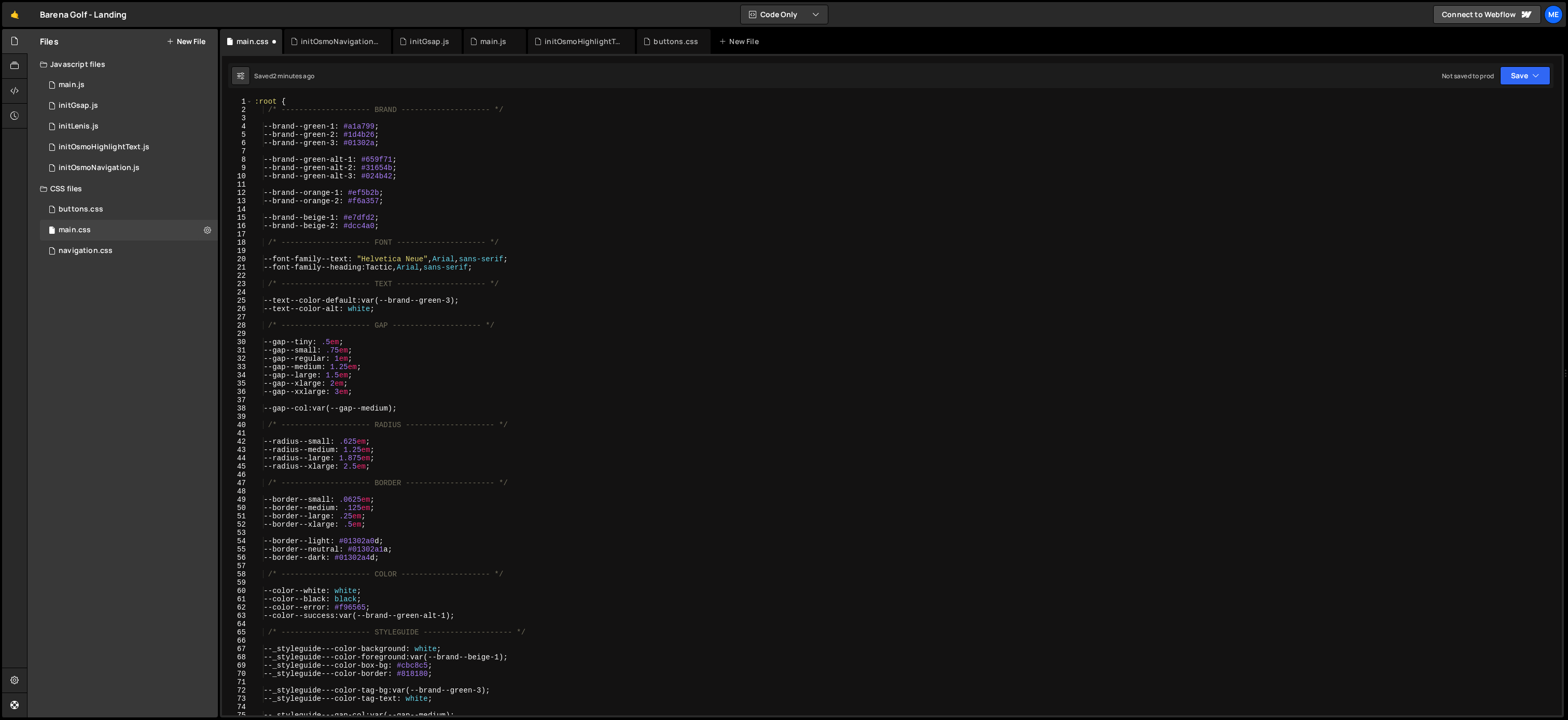
click at [264, 109] on div ":root { /* -------------------- BRAND -------------------- */ --brand--green-1 …" at bounding box center [905, 415] width 1305 height 634
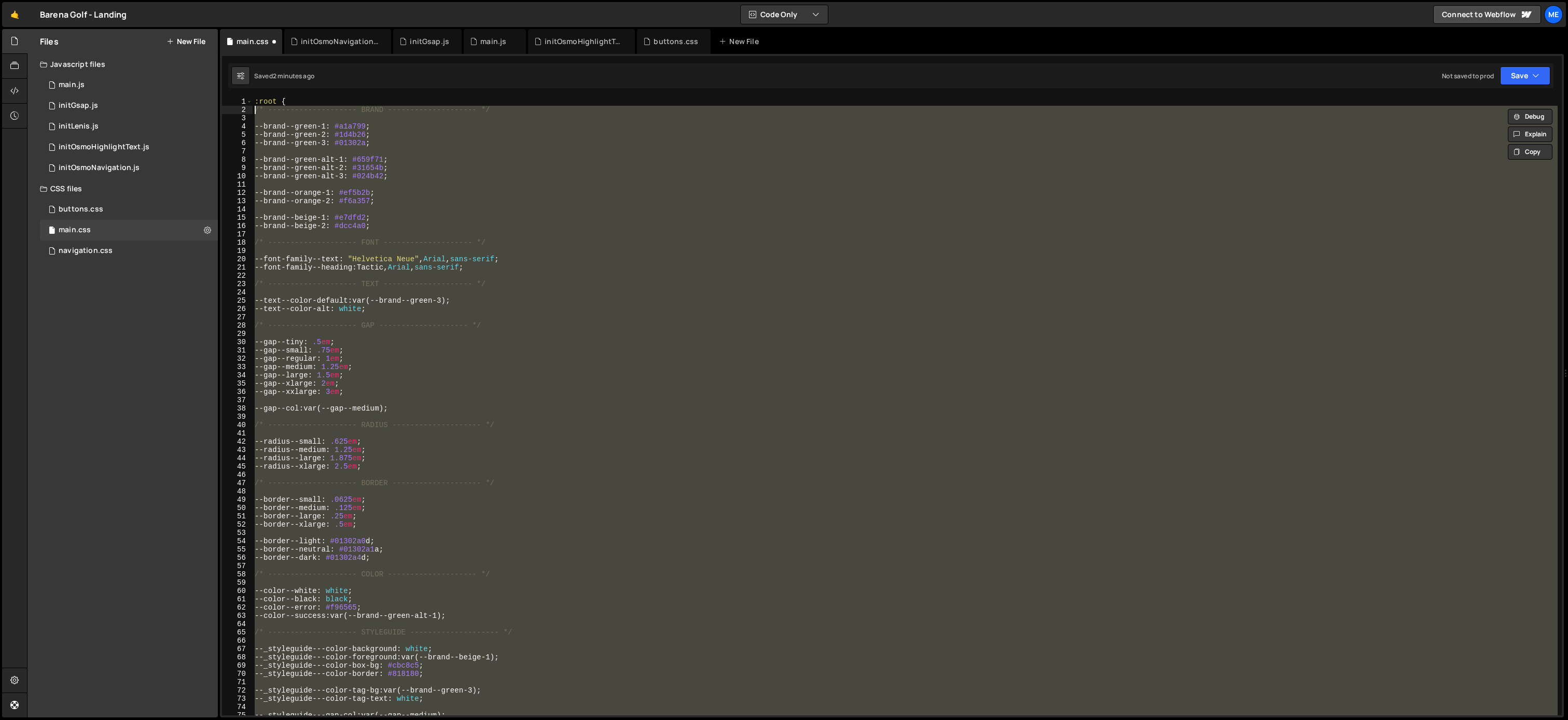
type textarea "/* -------------------- BRAND -------------------- */"
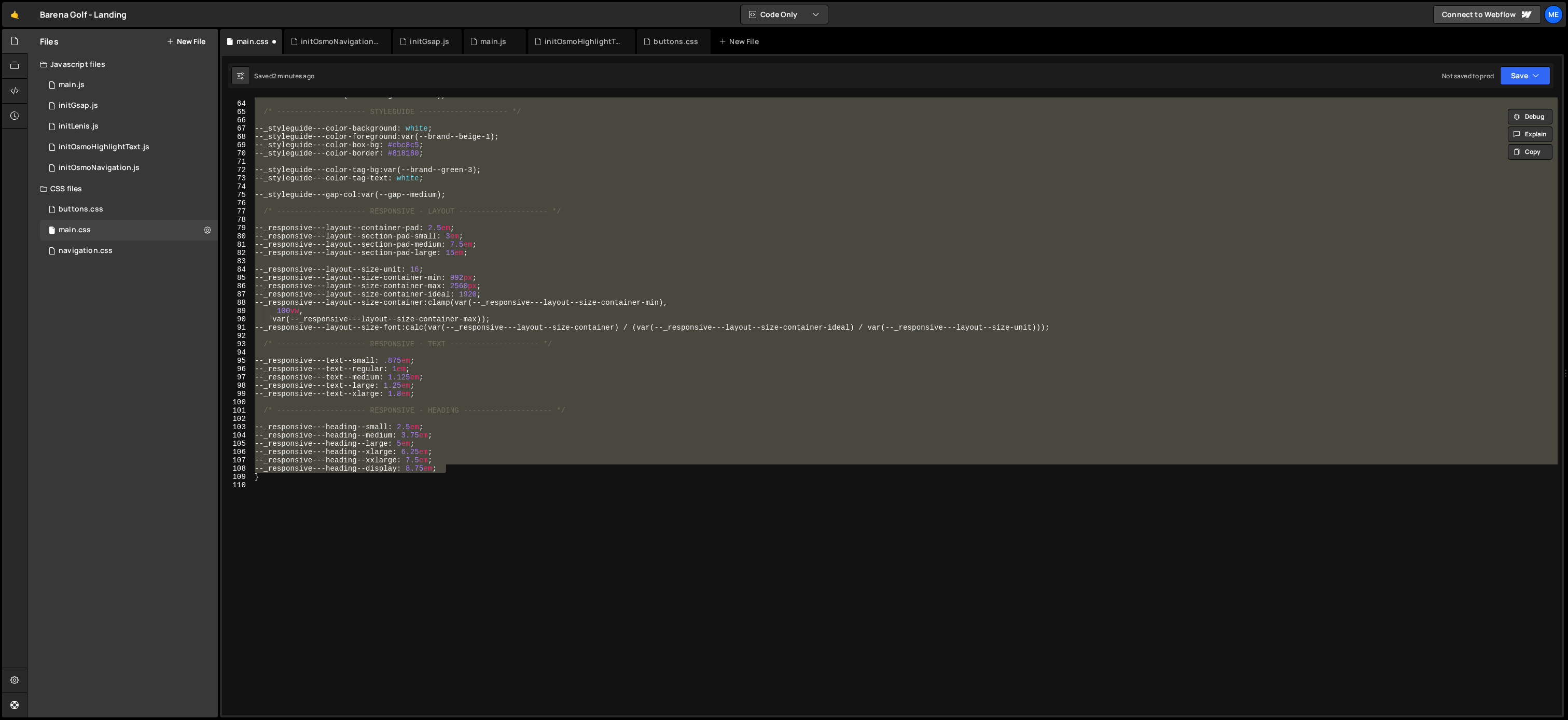
click at [346, 483] on div "--color--success : var(--brand--green-alt-1) ; /* -------------------- STYLEGUI…" at bounding box center [905, 408] width 1305 height 634
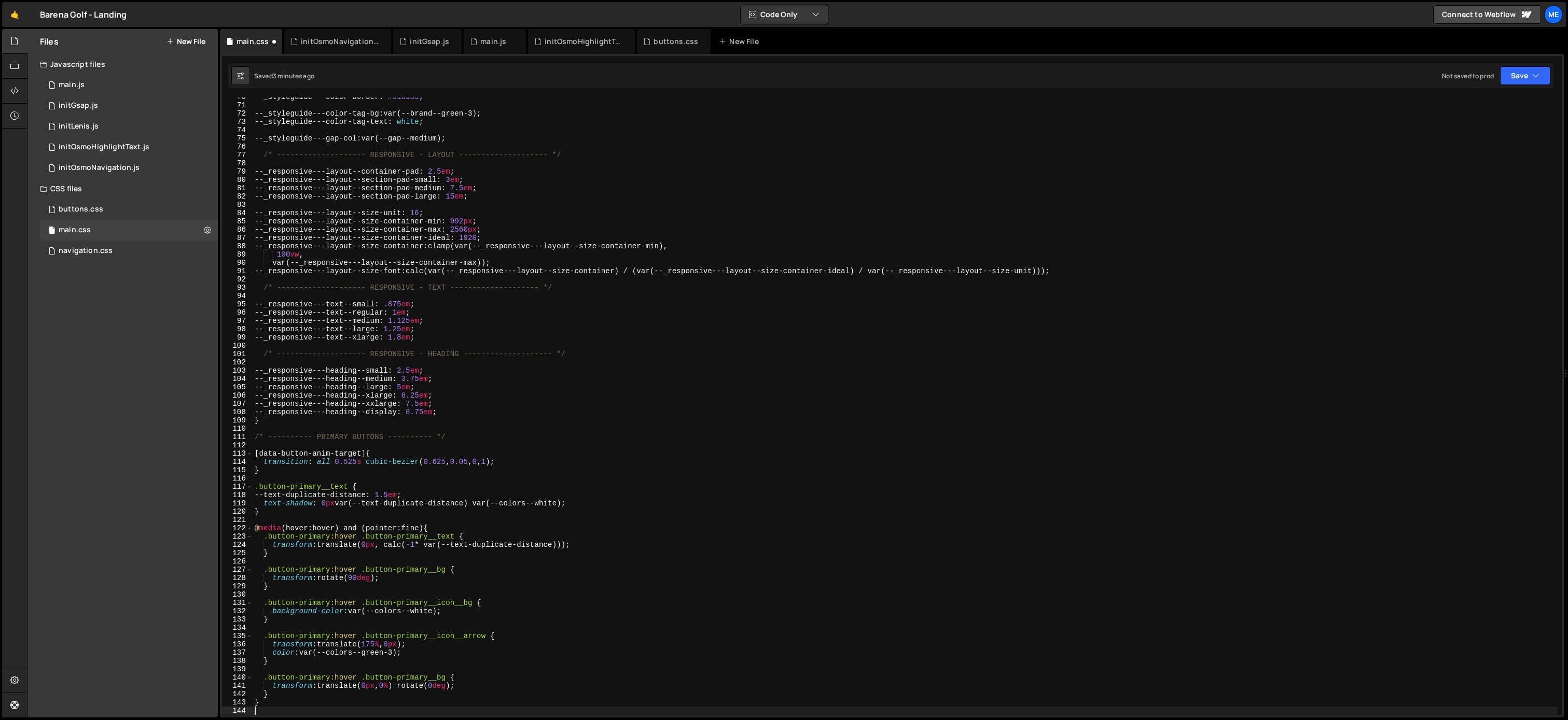
scroll to position [577, 0]
drag, startPoint x: 483, startPoint y: 489, endPoint x: 476, endPoint y: 489, distance: 7.0
click at [481, 489] on div "--_styleguide---color-border : #818180 ; --_styleguide---color-tag-bg : var(--b…" at bounding box center [905, 410] width 1305 height 634
drag, startPoint x: 562, startPoint y: 503, endPoint x: 496, endPoint y: 504, distance: 66.0
click at [497, 504] on div "--_styleguide---color-border : #818180 ; --_styleguide---color-tag-bg : var(--b…" at bounding box center [905, 410] width 1305 height 634
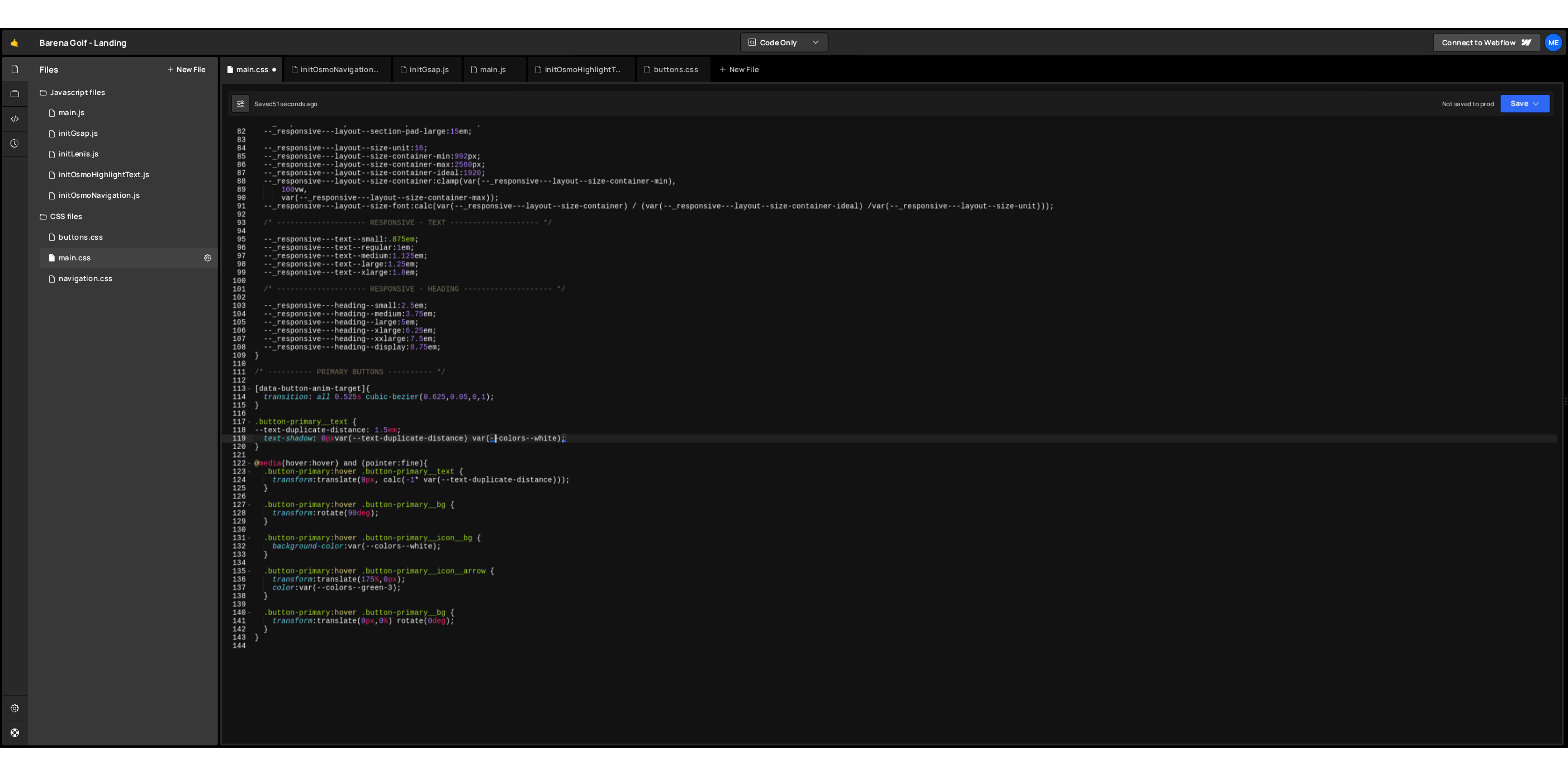
scroll to position [950, 0]
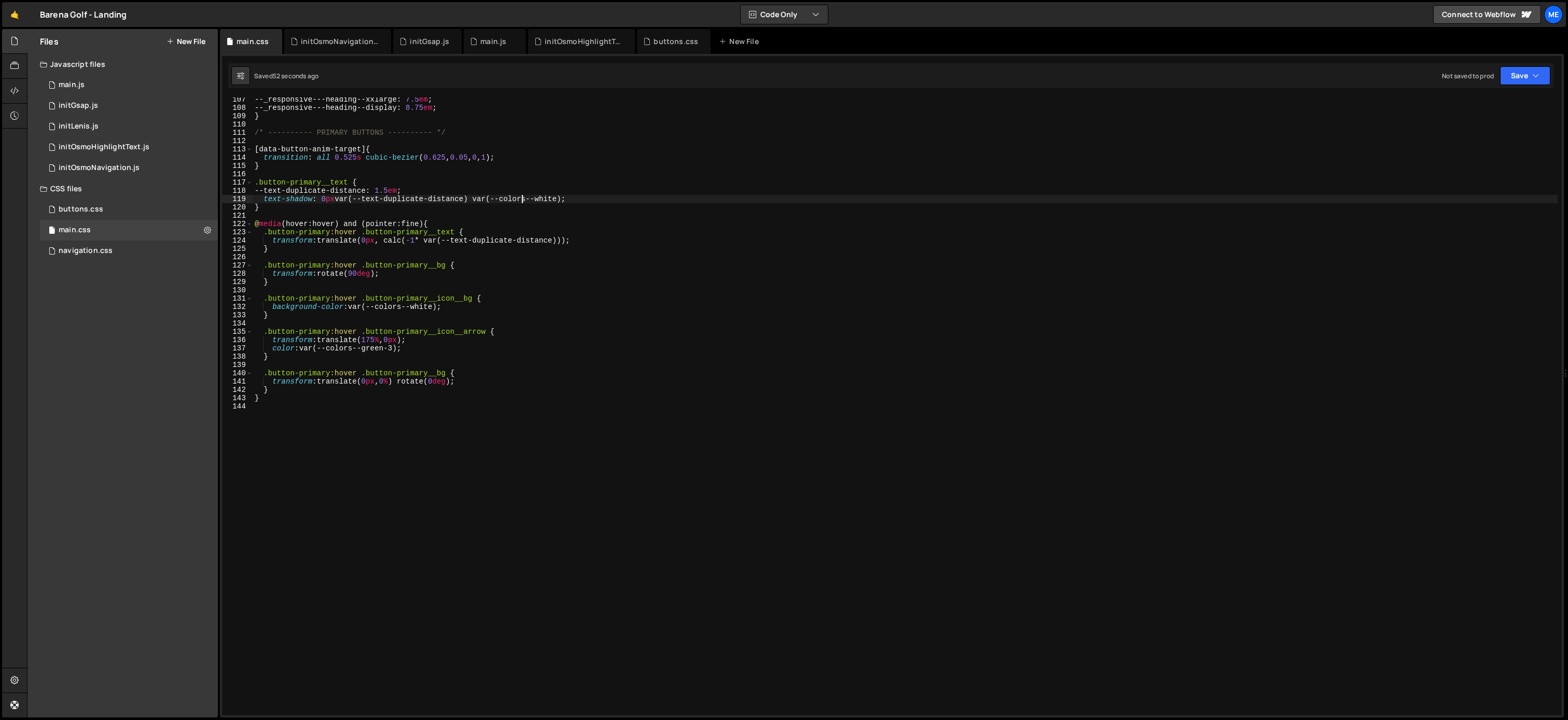
click at [524, 196] on div "--_responsive---heading--xxlarge : 7.5 em ; --_responsive---heading--display : …" at bounding box center [905, 413] width 1305 height 634
drag, startPoint x: 530, startPoint y: 199, endPoint x: 535, endPoint y: 209, distance: 11.2
click at [530, 199] on div "--_responsive---heading--xxlarge : 7.5 em ; --_responsive---heading--display : …" at bounding box center [905, 413] width 1305 height 634
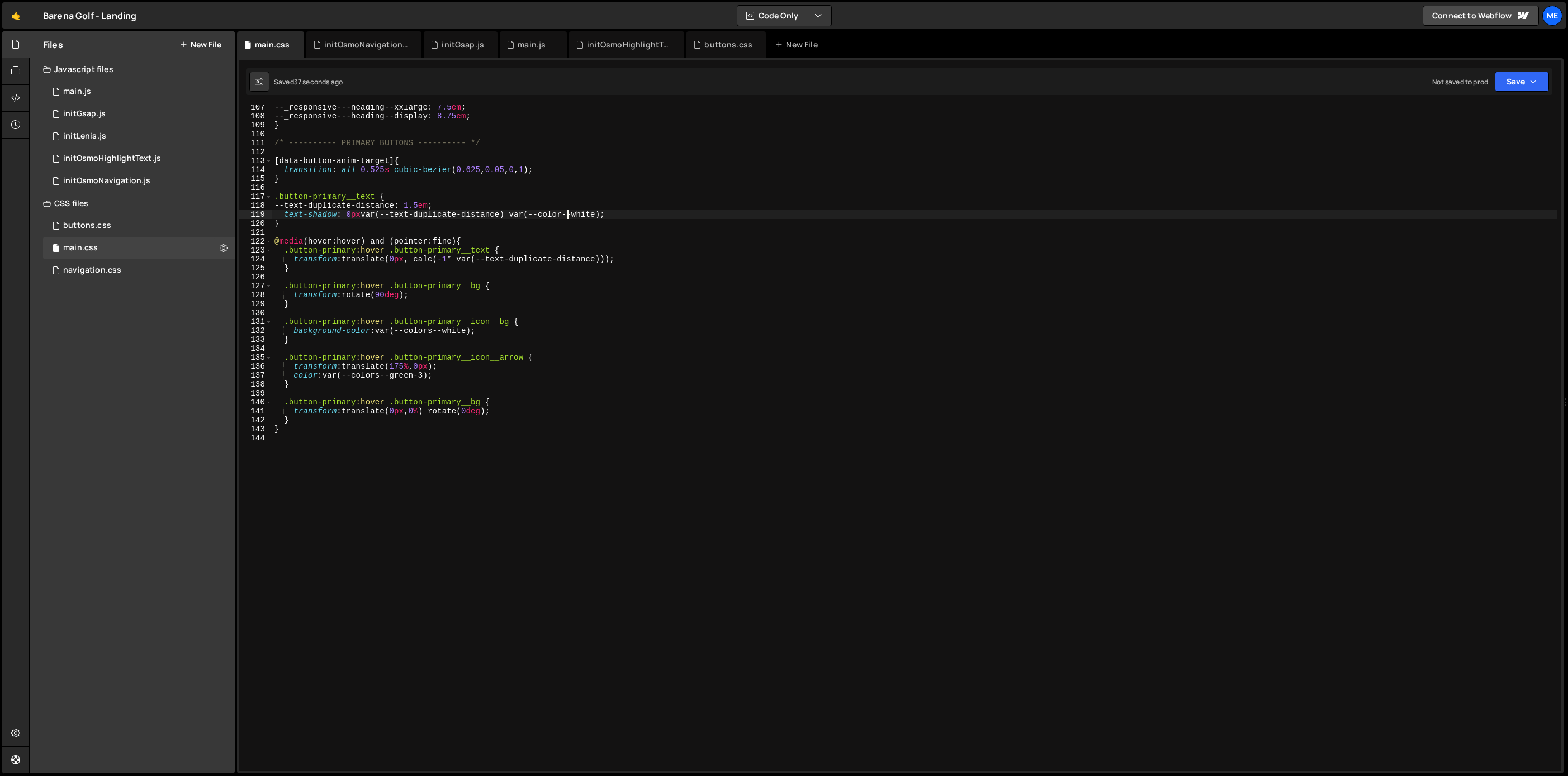
scroll to position [949, 0]
drag, startPoint x: 436, startPoint y: 332, endPoint x: 442, endPoint y: 338, distance: 8.5
click at [437, 332] on div "--_responsive---heading--xxlarge : 7.5 em ; --_responsive---heading--display : …" at bounding box center [914, 446] width 1285 height 684
click at [387, 379] on div "--_responsive---heading--xxlarge : 7.5 em ; --_responsive---heading--display : …" at bounding box center [914, 446] width 1285 height 684
click at [356, 378] on div "--_responsive---heading--xxlarge : 7.5 em ; --_responsive---heading--display : …" at bounding box center [914, 446] width 1285 height 684
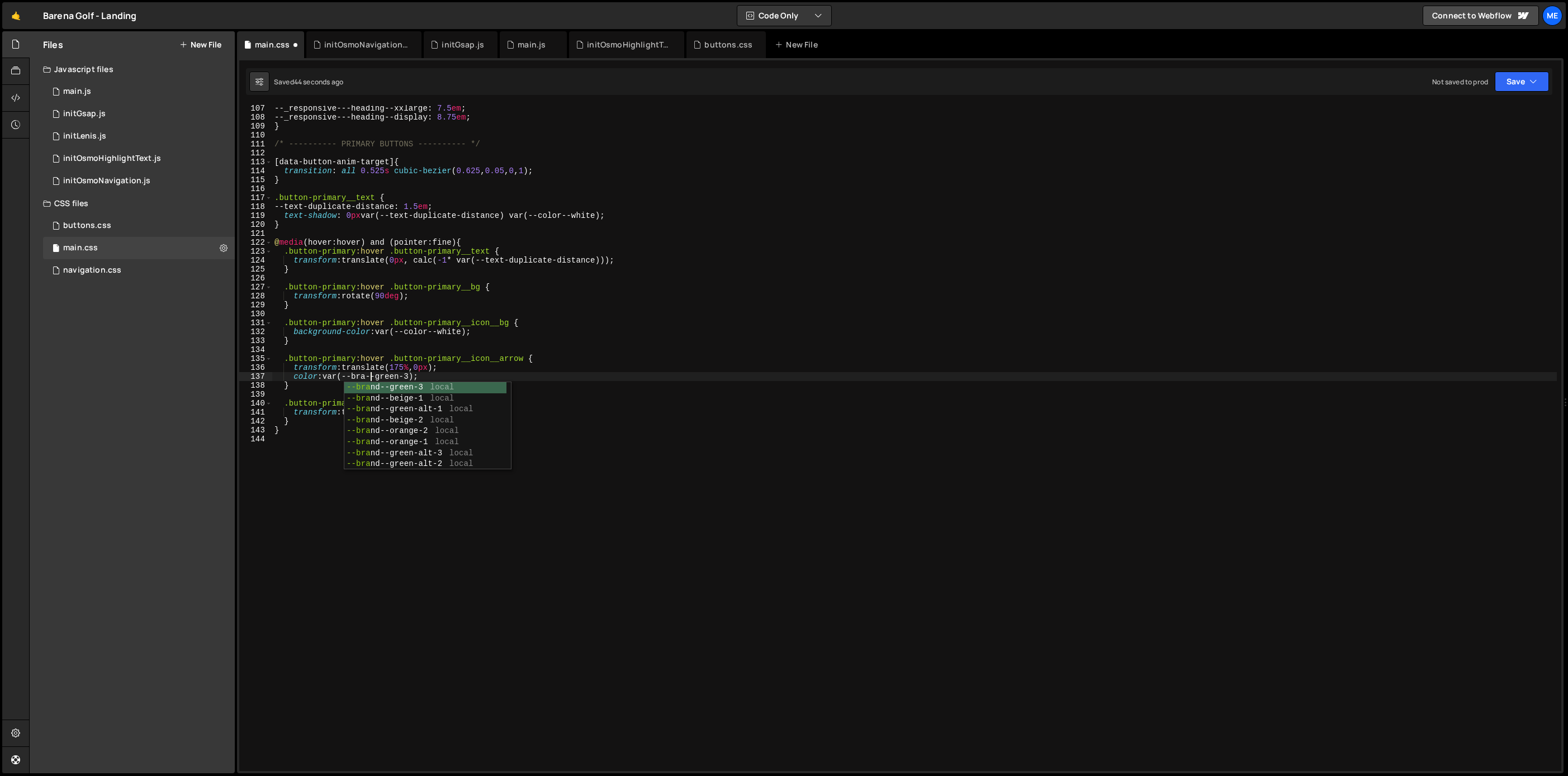
scroll to position [0, 7]
click at [581, 382] on div "--_responsive---heading--xxlarge : 7.5 em ; --_responsive---heading--display : …" at bounding box center [914, 446] width 1285 height 684
type textarea "}"
click at [118, 223] on div "buttons.css 0" at bounding box center [139, 226] width 192 height 23
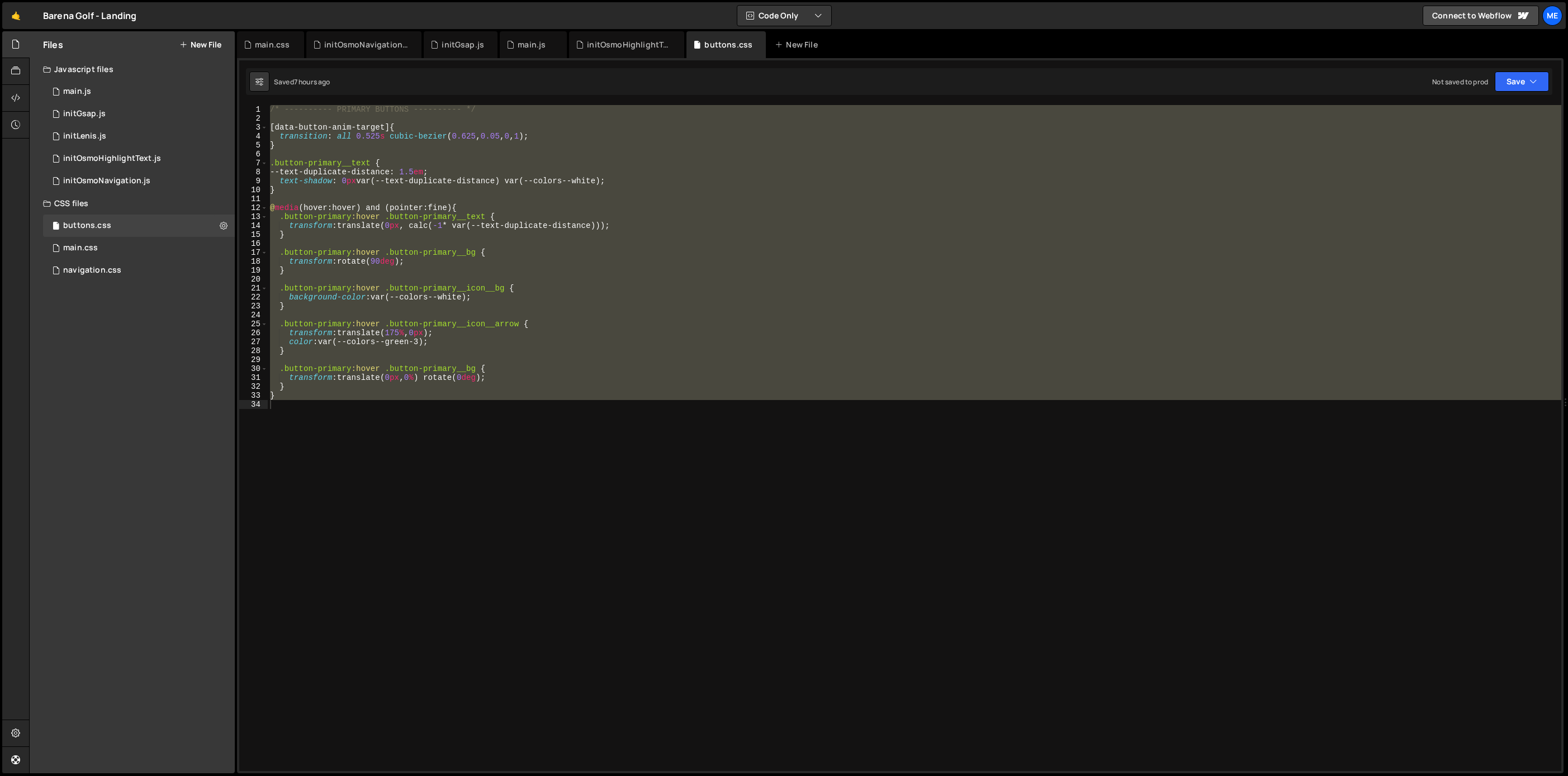
click at [410, 422] on div "/* ---------- PRIMARY BUTTONS ---------- */ [ data-button-anim-target ] { trans…" at bounding box center [975, 447] width 1415 height 684
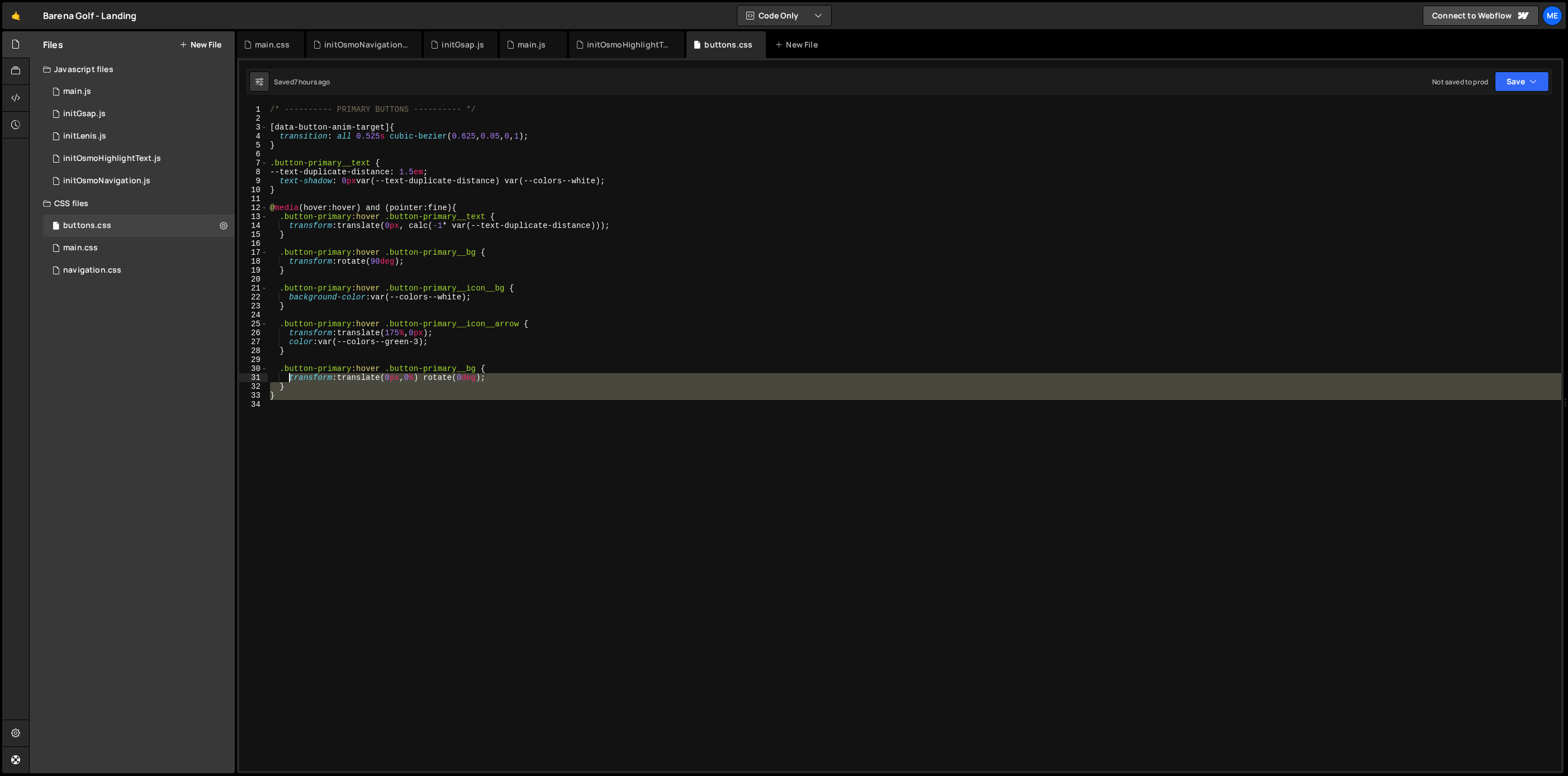
drag, startPoint x: 285, startPoint y: 354, endPoint x: 274, endPoint y: 68, distance: 286.2
click at [278, 76] on div "Debug Explain Copy main.css initOsmoNavigation.js initGsap.js main.js initOsmoH…" at bounding box center [900, 402] width 1327 height 743
type textarea "/* ---------- PRIMARY BUTTONS ---------- */"
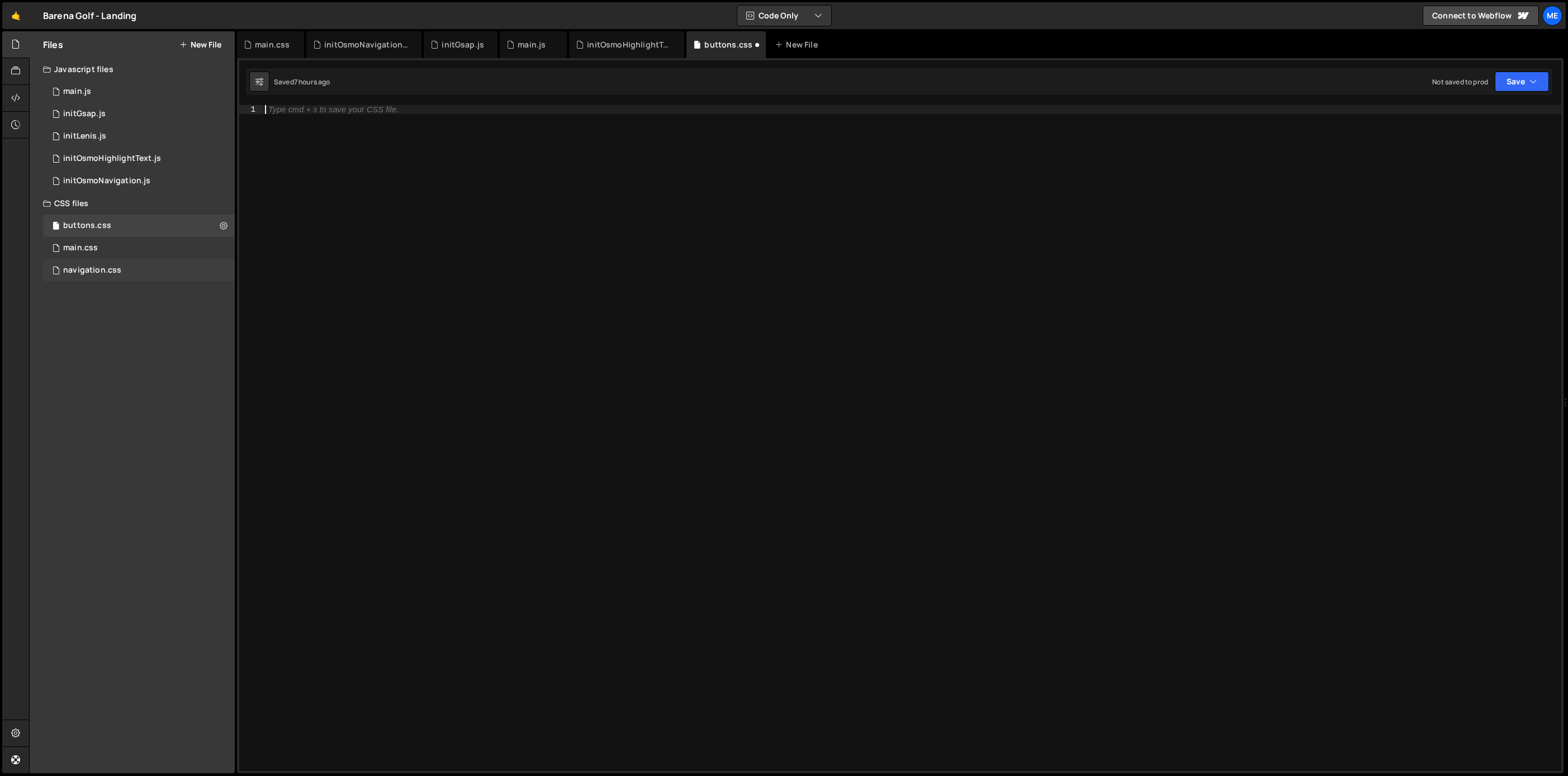
click at [111, 259] on div "navigation.css 0" at bounding box center [139, 271] width 192 height 23
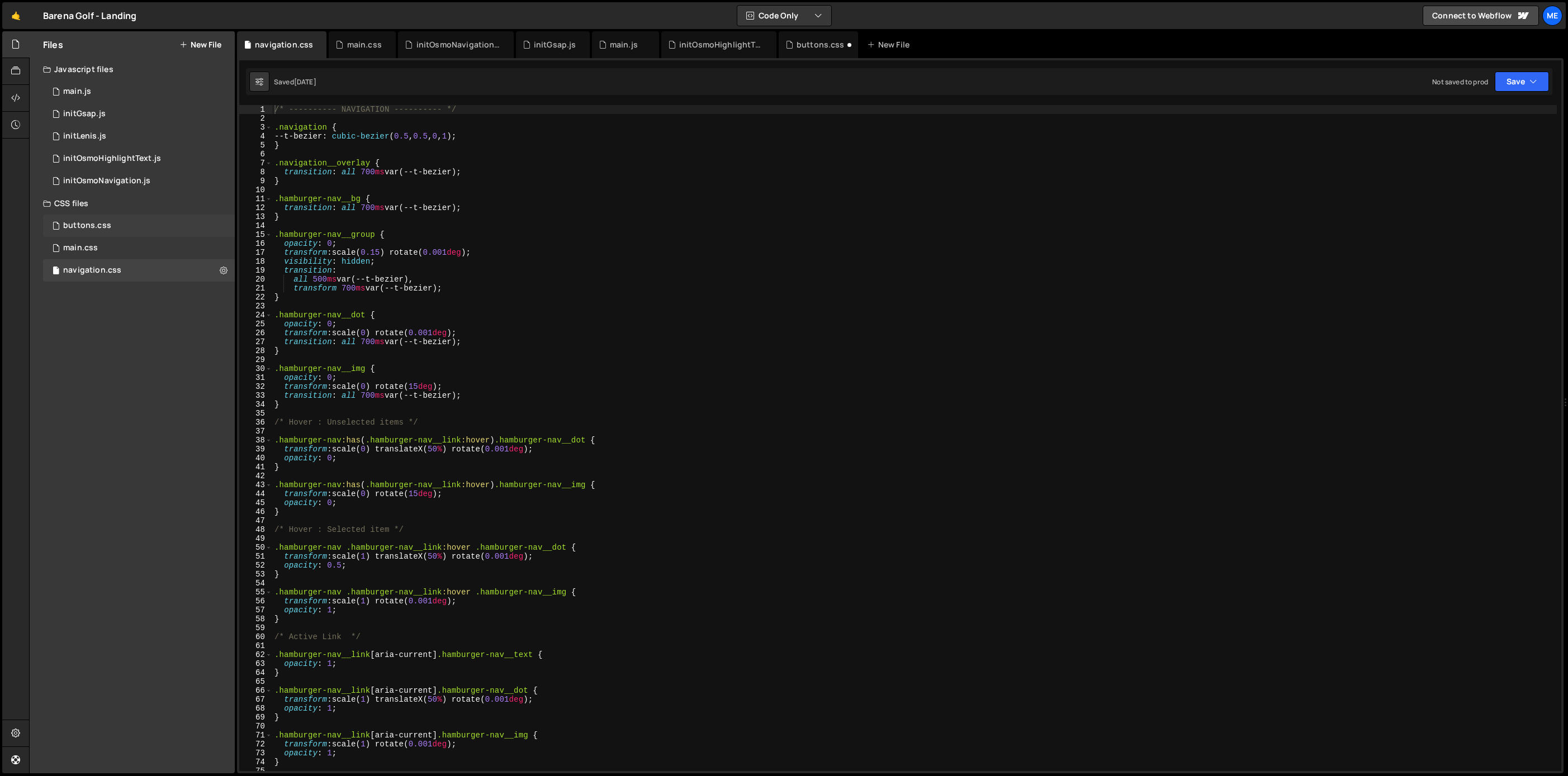
click at [228, 221] on div "buttons.css 0" at bounding box center [139, 226] width 192 height 23
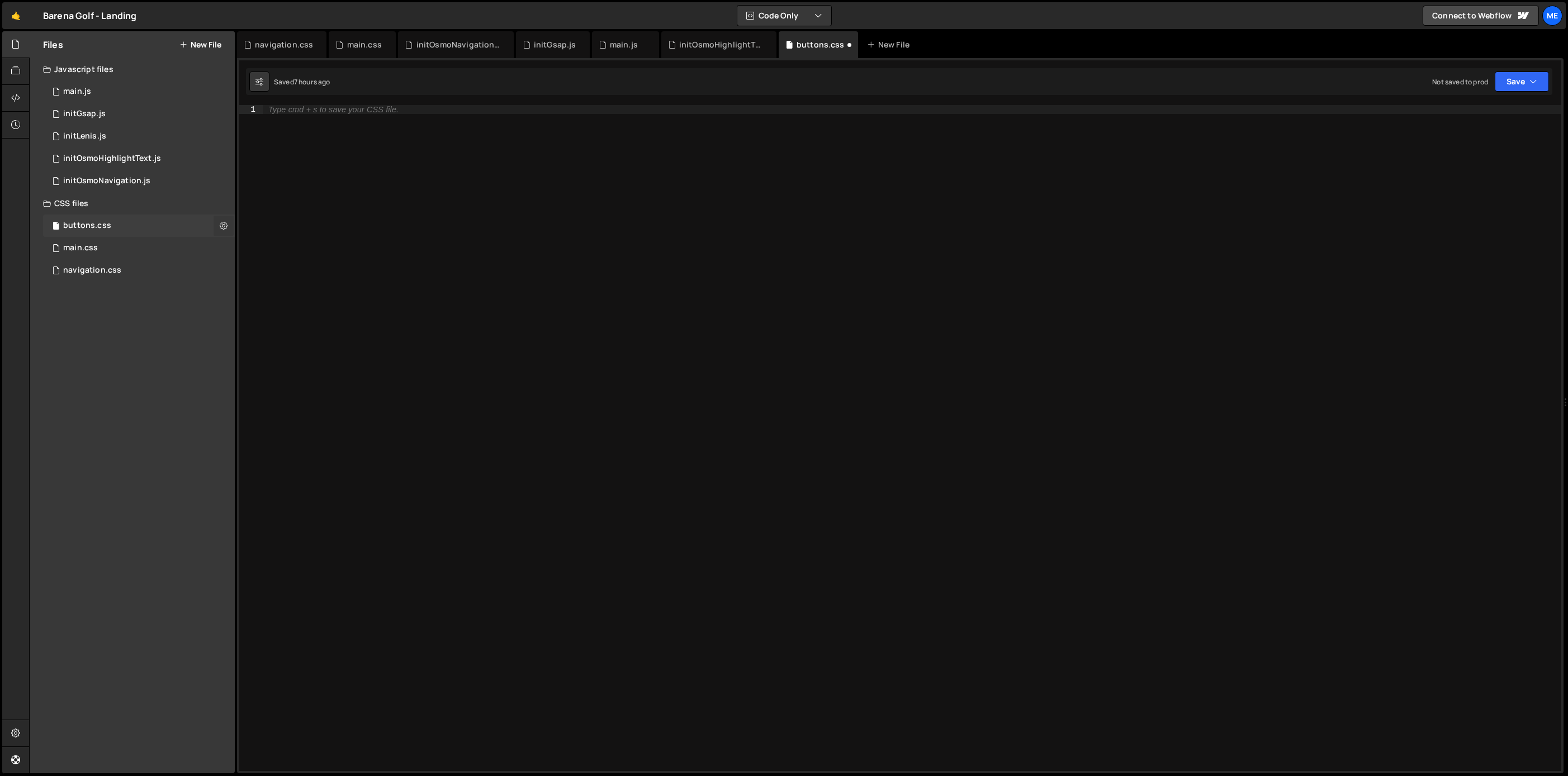
click at [226, 225] on icon at bounding box center [224, 225] width 8 height 11
click at [266, 290] on button "Delete File" at bounding box center [291, 294] width 110 height 23
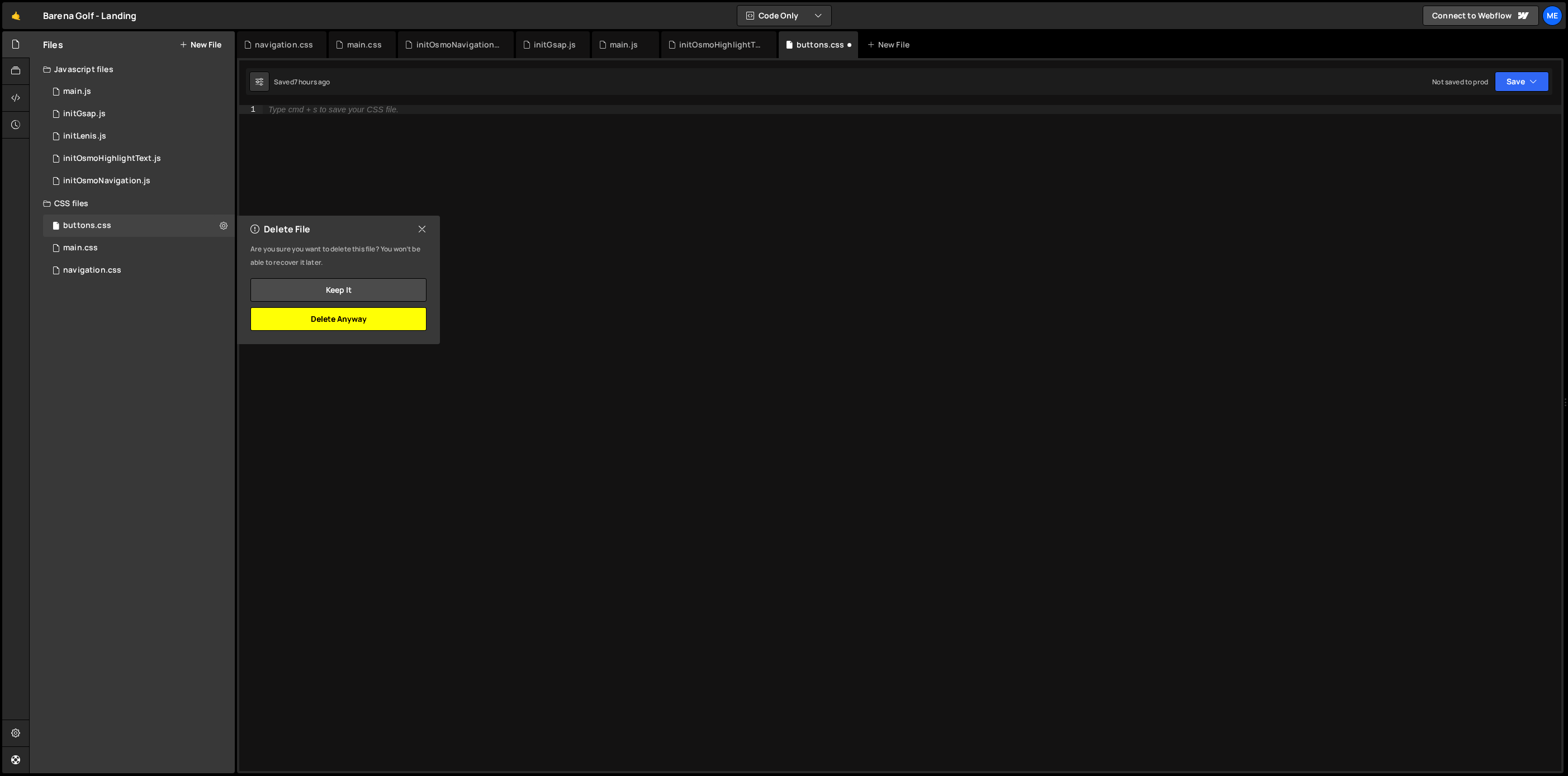
click at [369, 325] on button "Delete Anyway" at bounding box center [338, 319] width 176 height 23
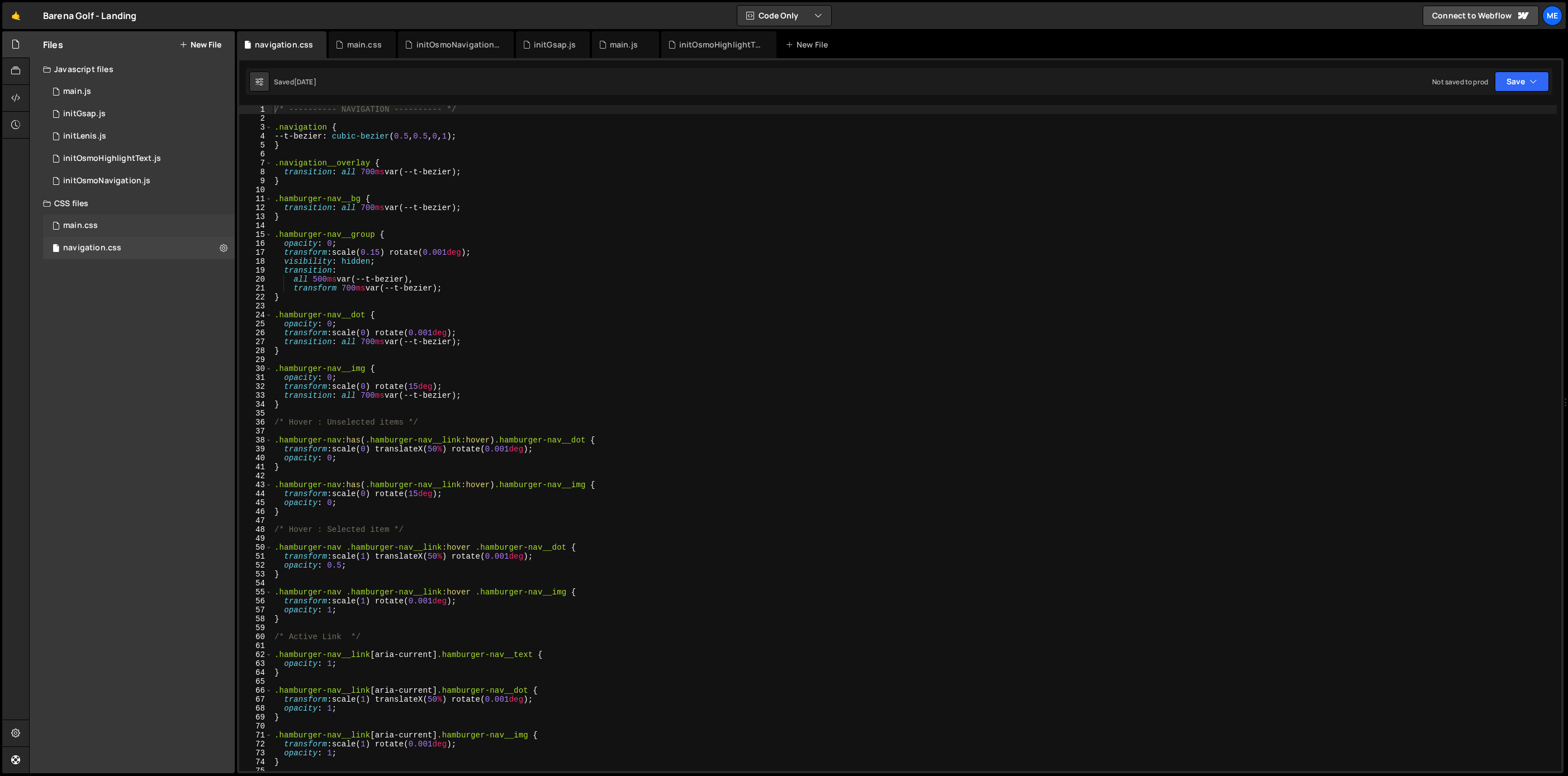
drag, startPoint x: 198, startPoint y: 217, endPoint x: 192, endPoint y: 220, distance: 6.7
click at [198, 217] on div "main.css 0" at bounding box center [139, 226] width 192 height 23
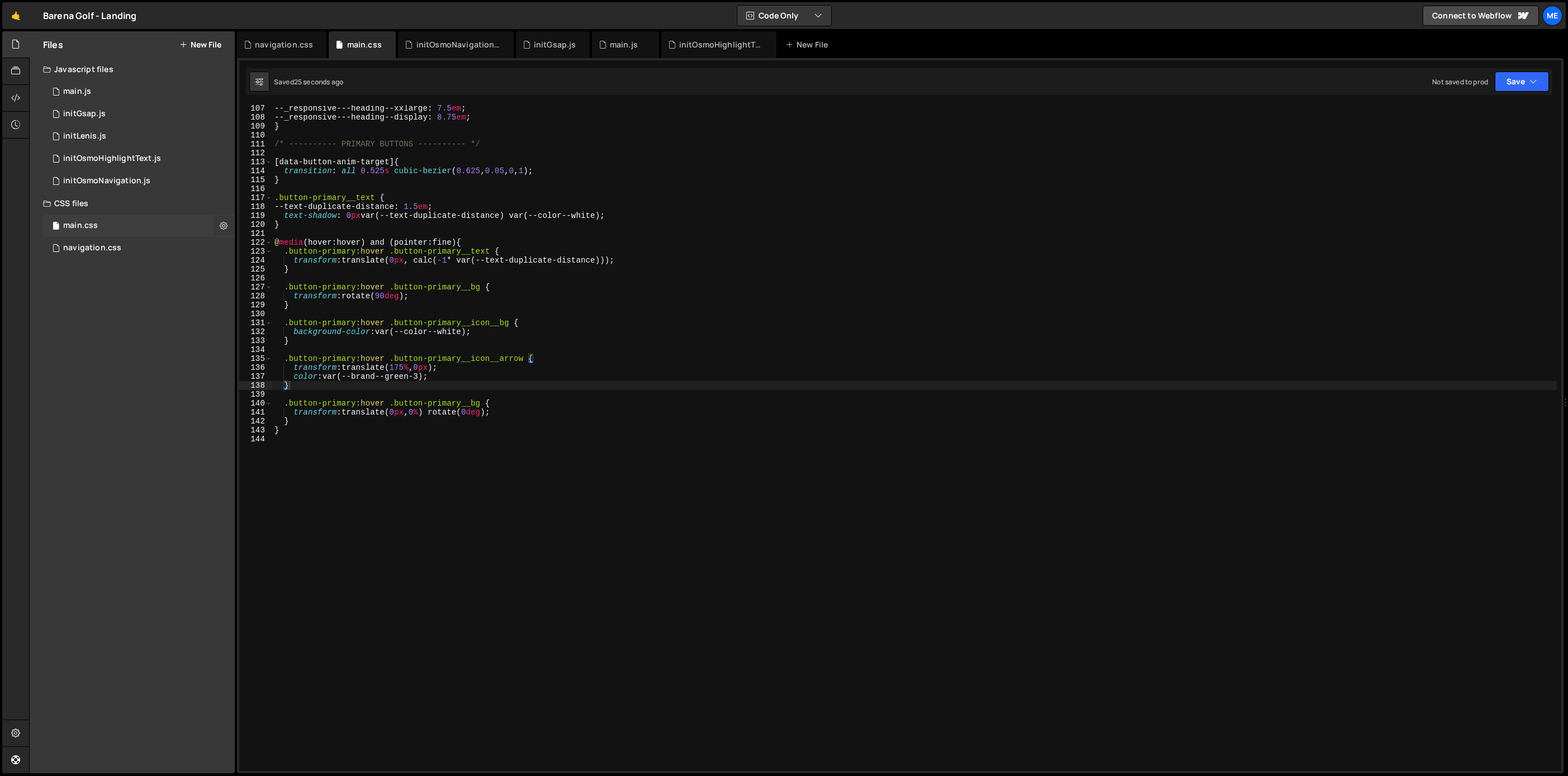
click at [217, 222] on button at bounding box center [224, 225] width 20 height 20
click at [17, 97] on icon at bounding box center [15, 98] width 9 height 12
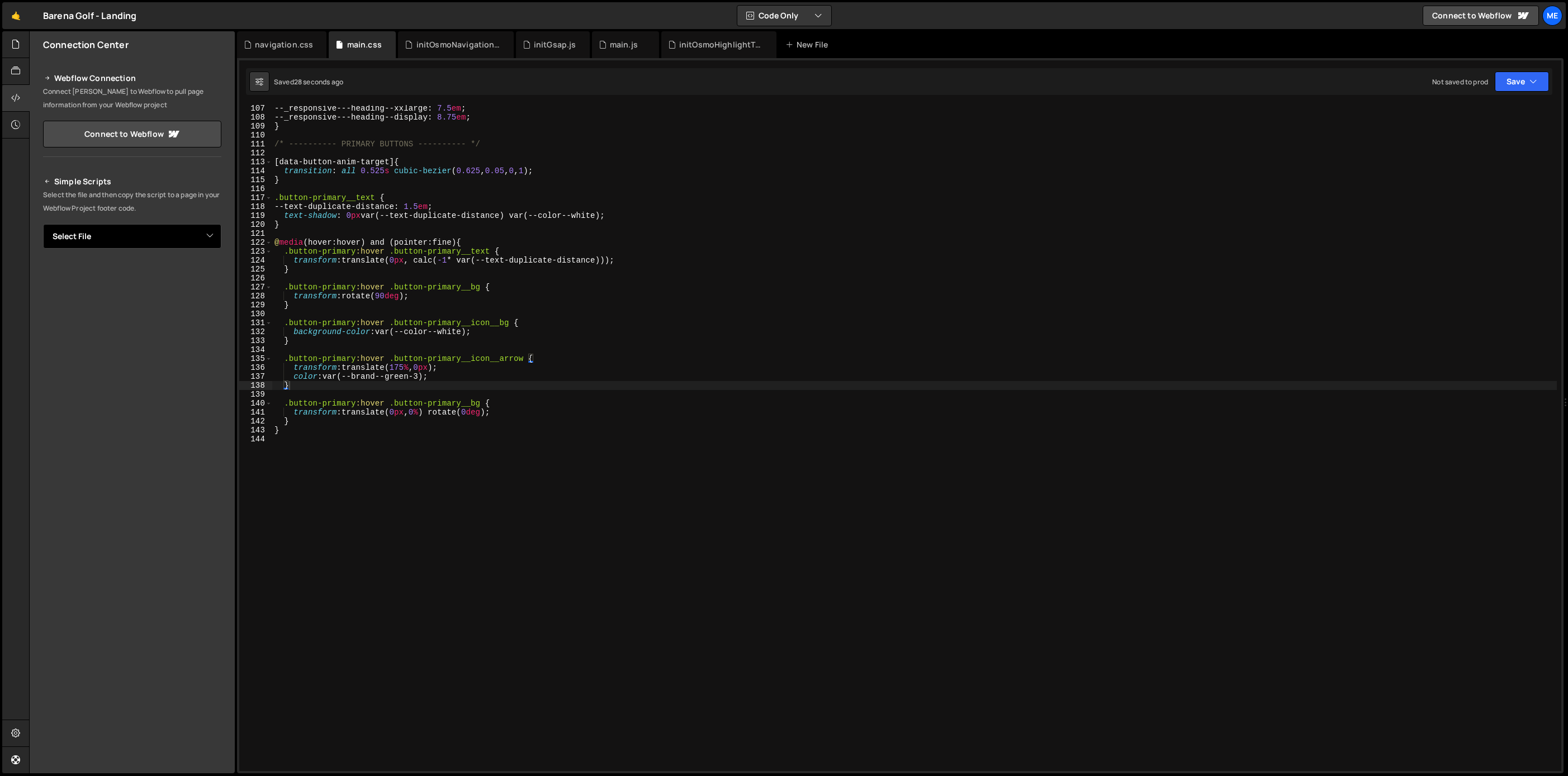
click at [160, 229] on select "Select File main.js initGsap.js initLenis.js osmo.navigation.js buttons.css mai…" at bounding box center [132, 236] width 178 height 25
select select "46760"
click at [43, 224] on select "Select File main.js initGsap.js initLenis.js osmo.navigation.js buttons.css mai…" at bounding box center [132, 236] width 178 height 25
click at [211, 238] on select "Select File main.js initGsap.js initLenis.js osmo.navigation.js buttons.css mai…" at bounding box center [132, 236] width 178 height 25
click at [211, 275] on button "Button group with nested dropdown" at bounding box center [214, 274] width 16 height 23
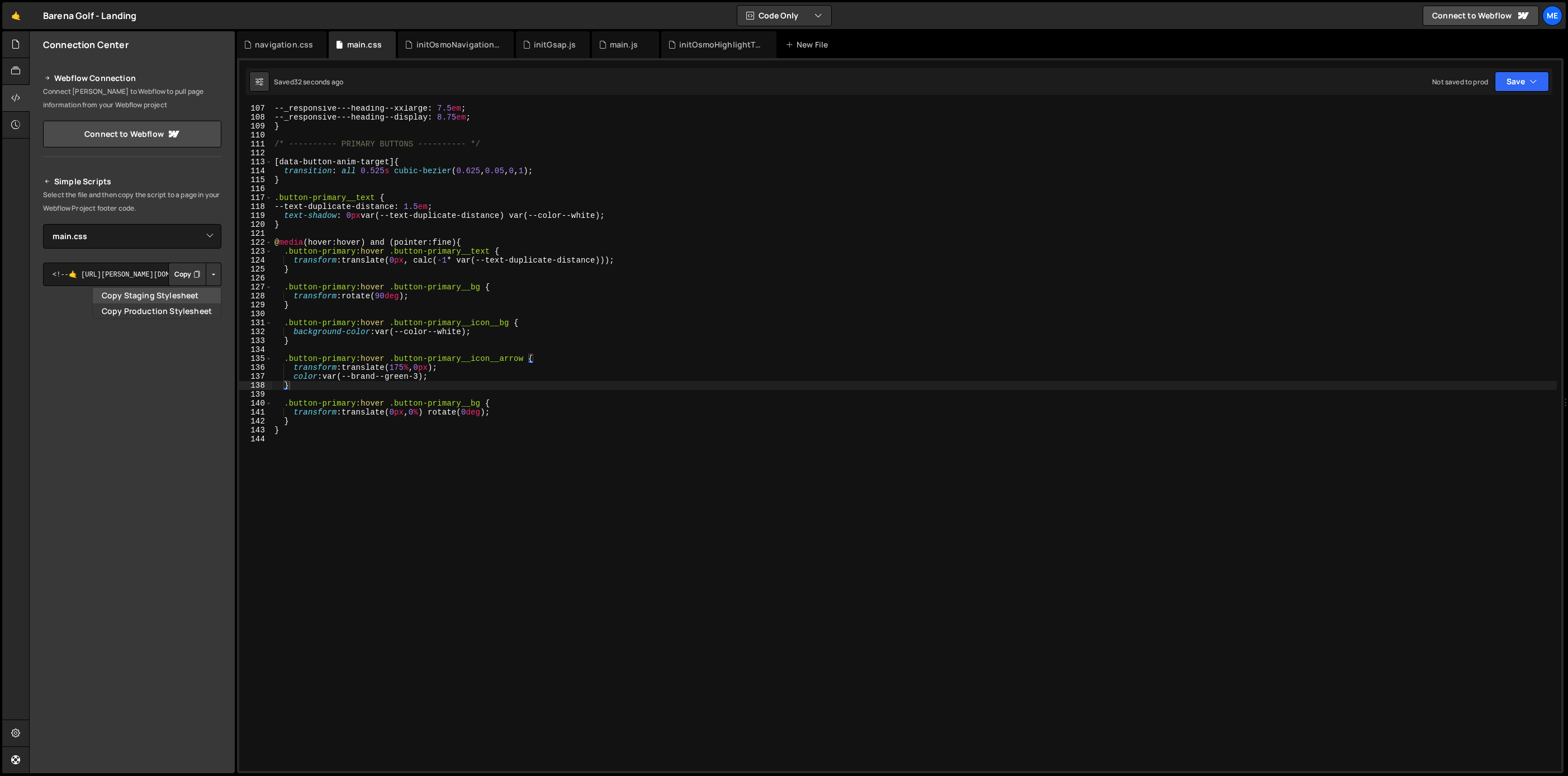
click at [166, 292] on link "Copy Staging Stylesheet" at bounding box center [156, 296] width 128 height 16
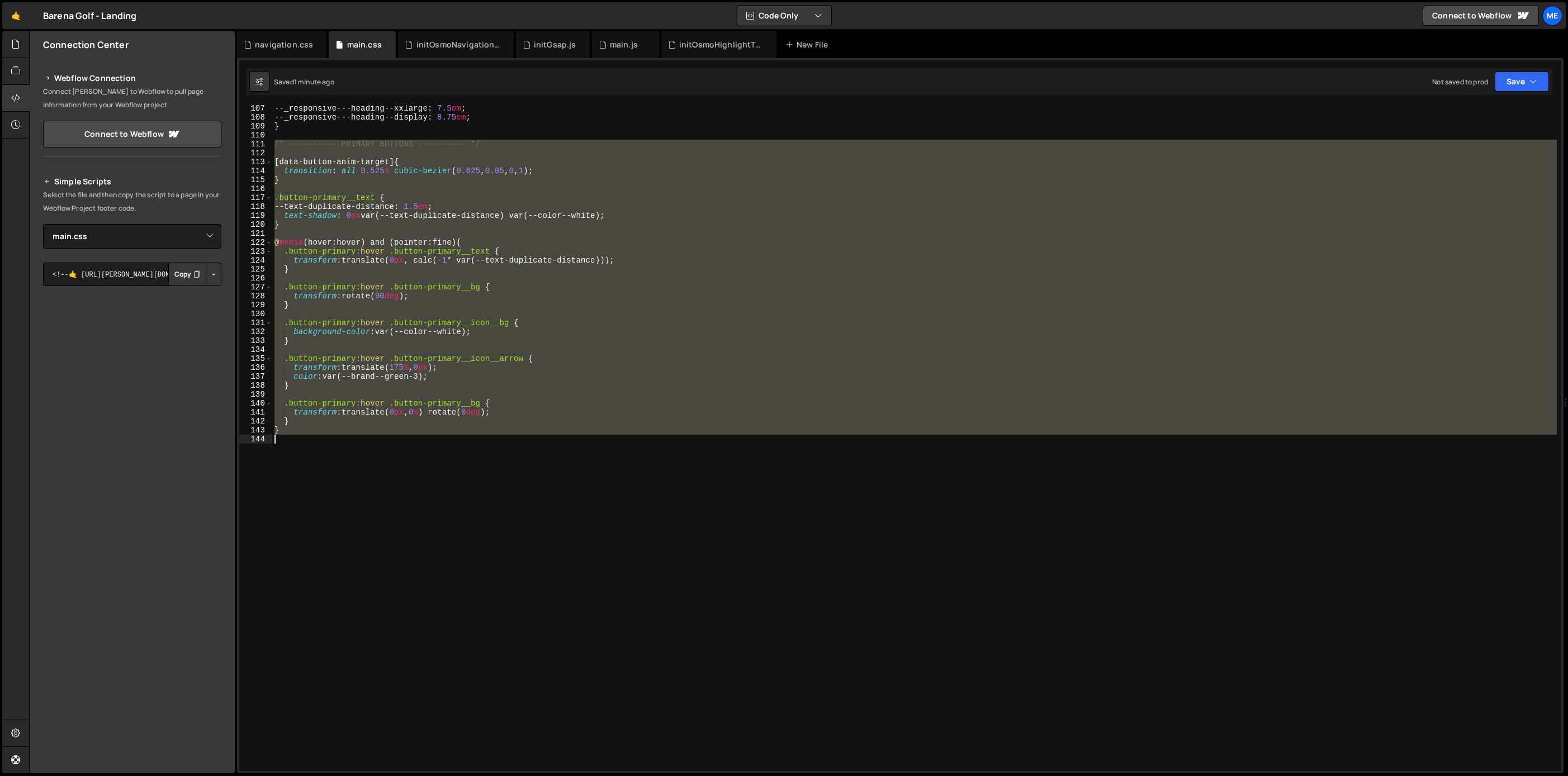
drag, startPoint x: 283, startPoint y: 147, endPoint x: 402, endPoint y: 477, distance: 350.8
click at [401, 477] on div "--_responsive---heading--xxlarge : 7.5 em ; --_responsive---heading--display : …" at bounding box center [914, 446] width 1285 height 684
type textarea "}"
